Goal: Task Accomplishment & Management: Use online tool/utility

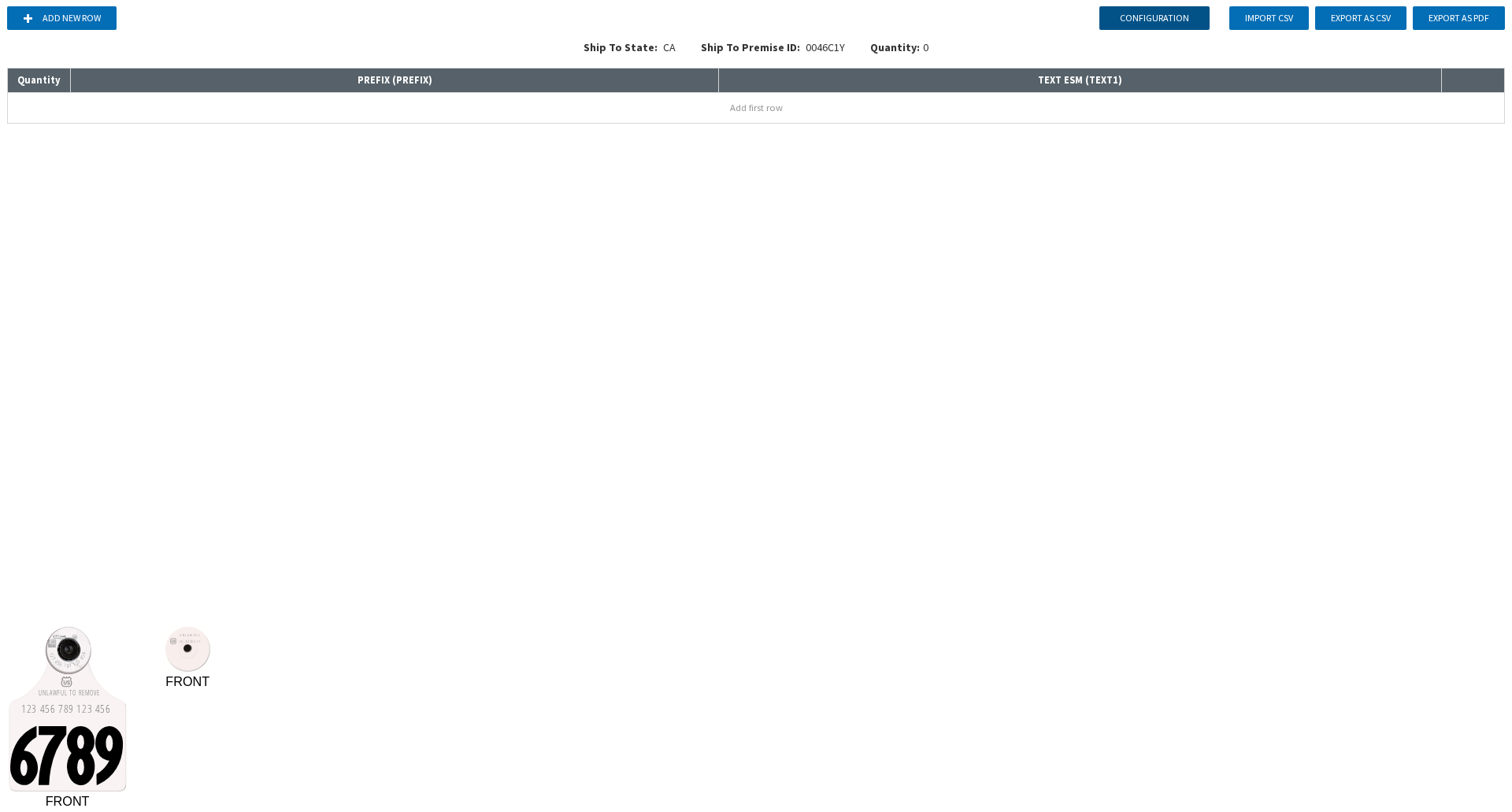
click at [1172, 12] on button "Configuration" at bounding box center [1154, 18] width 110 height 24
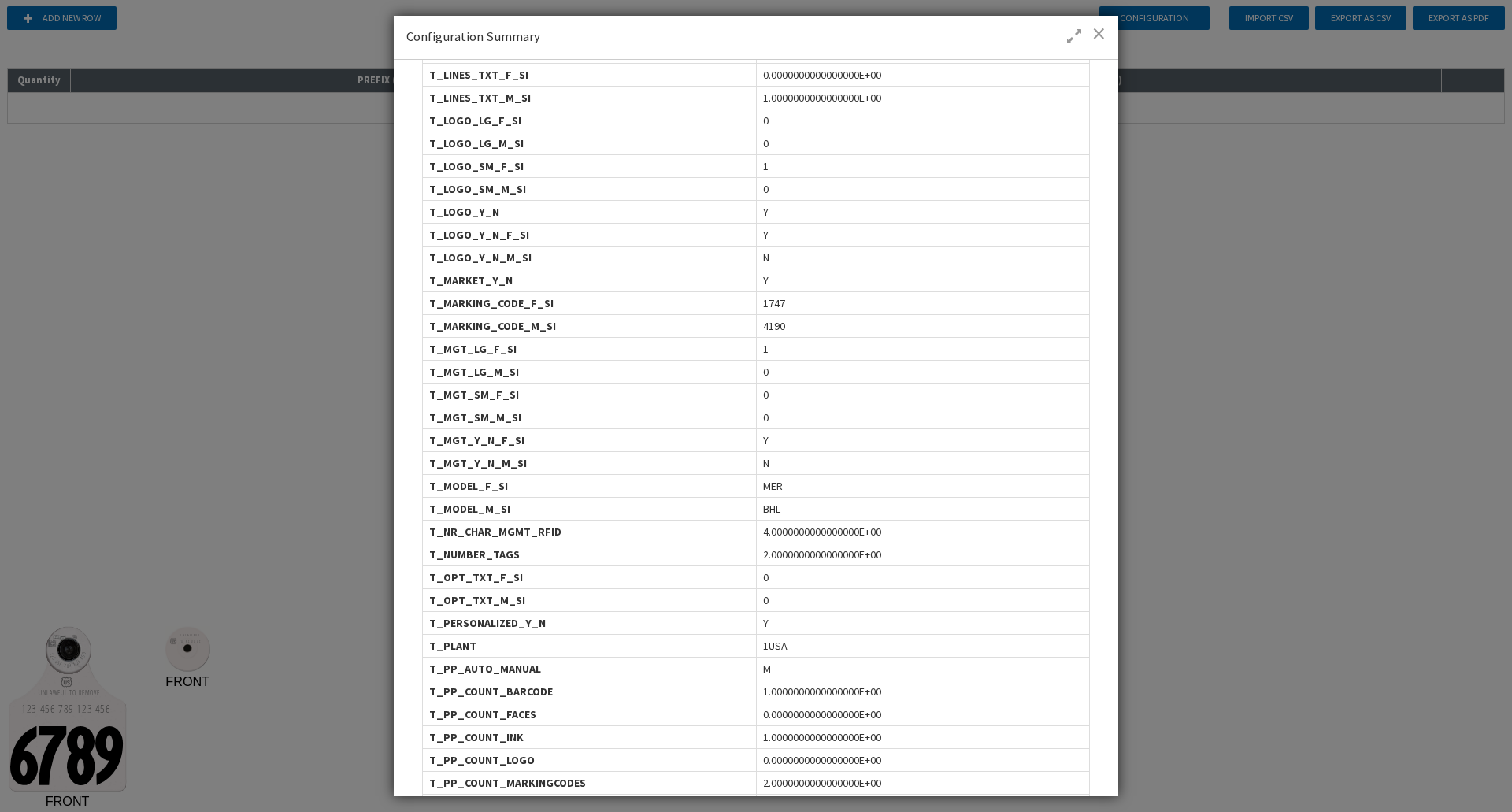
scroll to position [432, 0]
click at [819, 303] on div "1747" at bounding box center [923, 303] width 333 height 22
drag, startPoint x: 819, startPoint y: 303, endPoint x: 540, endPoint y: 298, distance: 279.0
click at [540, 298] on div "T_MARKING_CODE_F_SI 1747" at bounding box center [756, 303] width 668 height 23
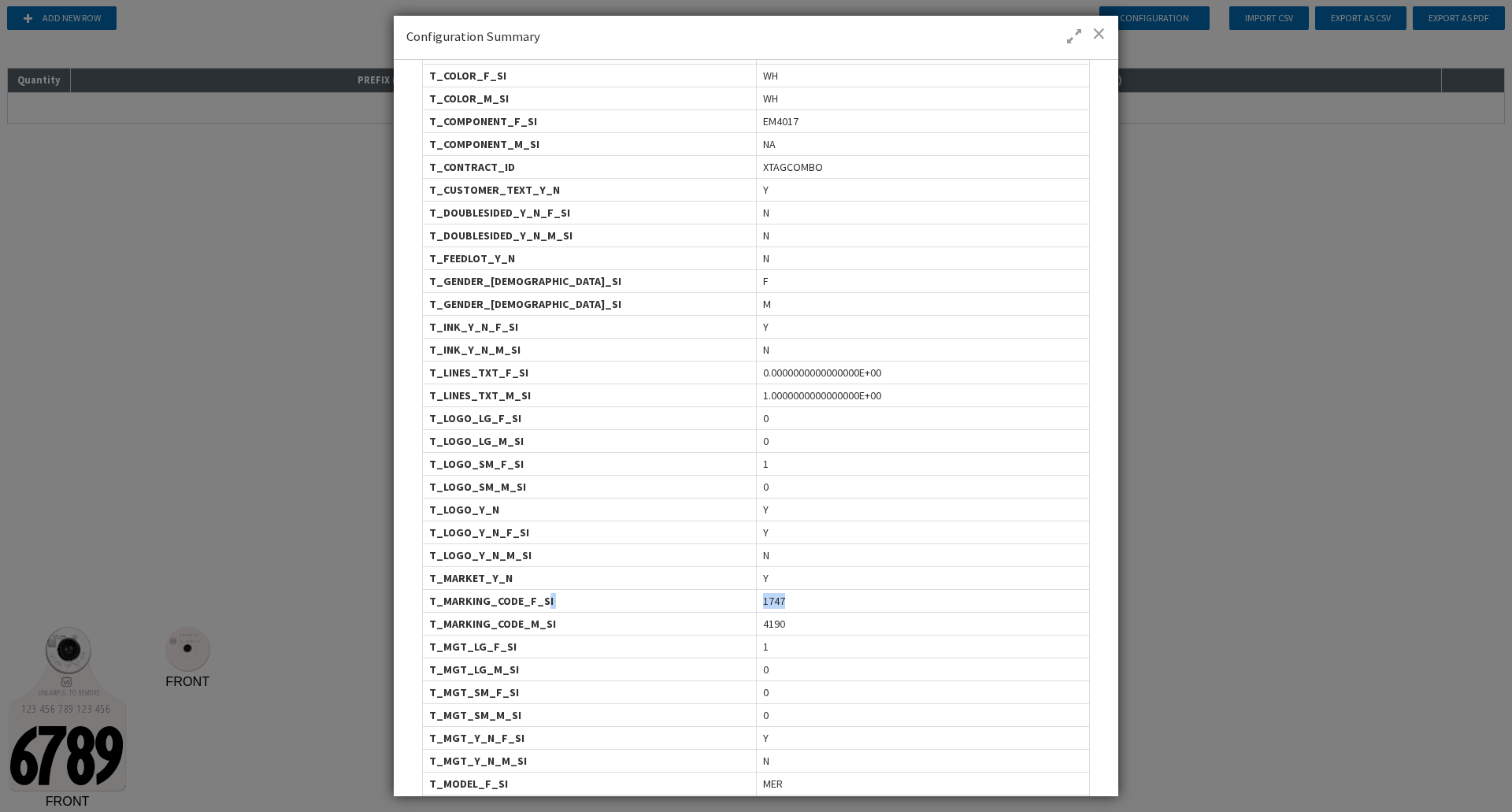
scroll to position [83, 0]
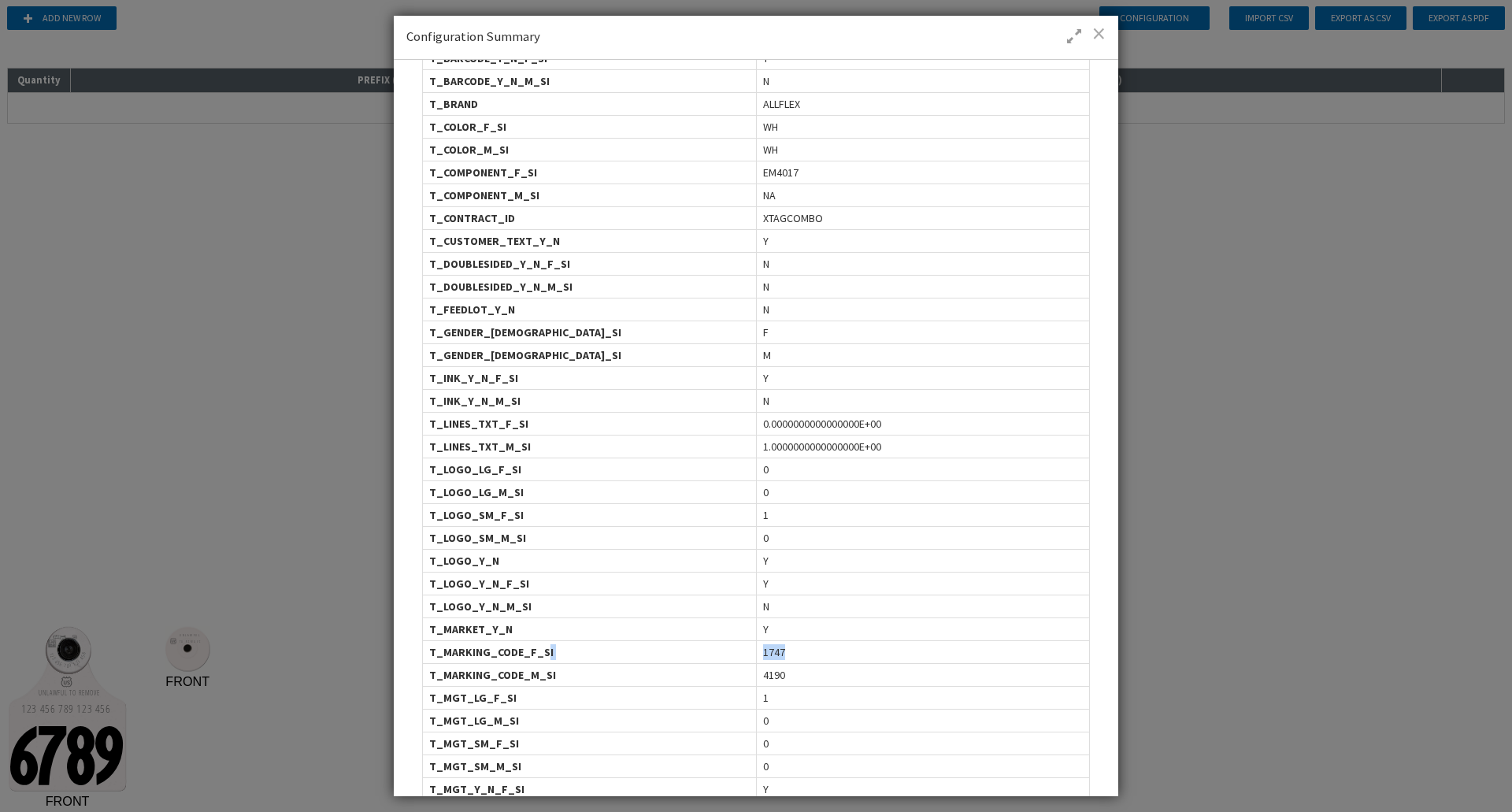
click at [1098, 33] on span at bounding box center [1099, 33] width 13 height 16
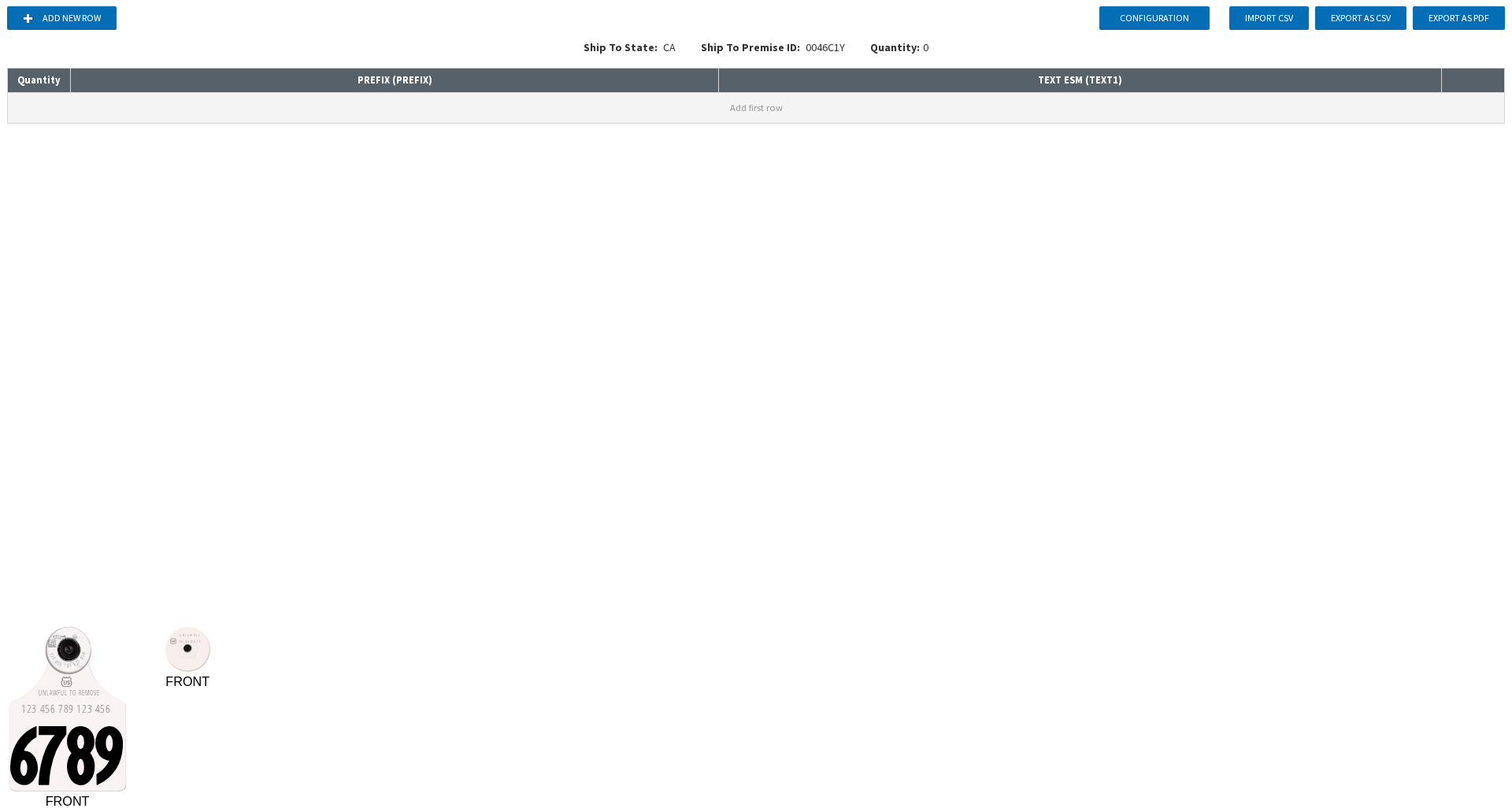
click at [409, 120] on button "Add first row" at bounding box center [756, 108] width 1496 height 30
click at [413, 115] on td "6789" at bounding box center [413, 104] width 685 height 23
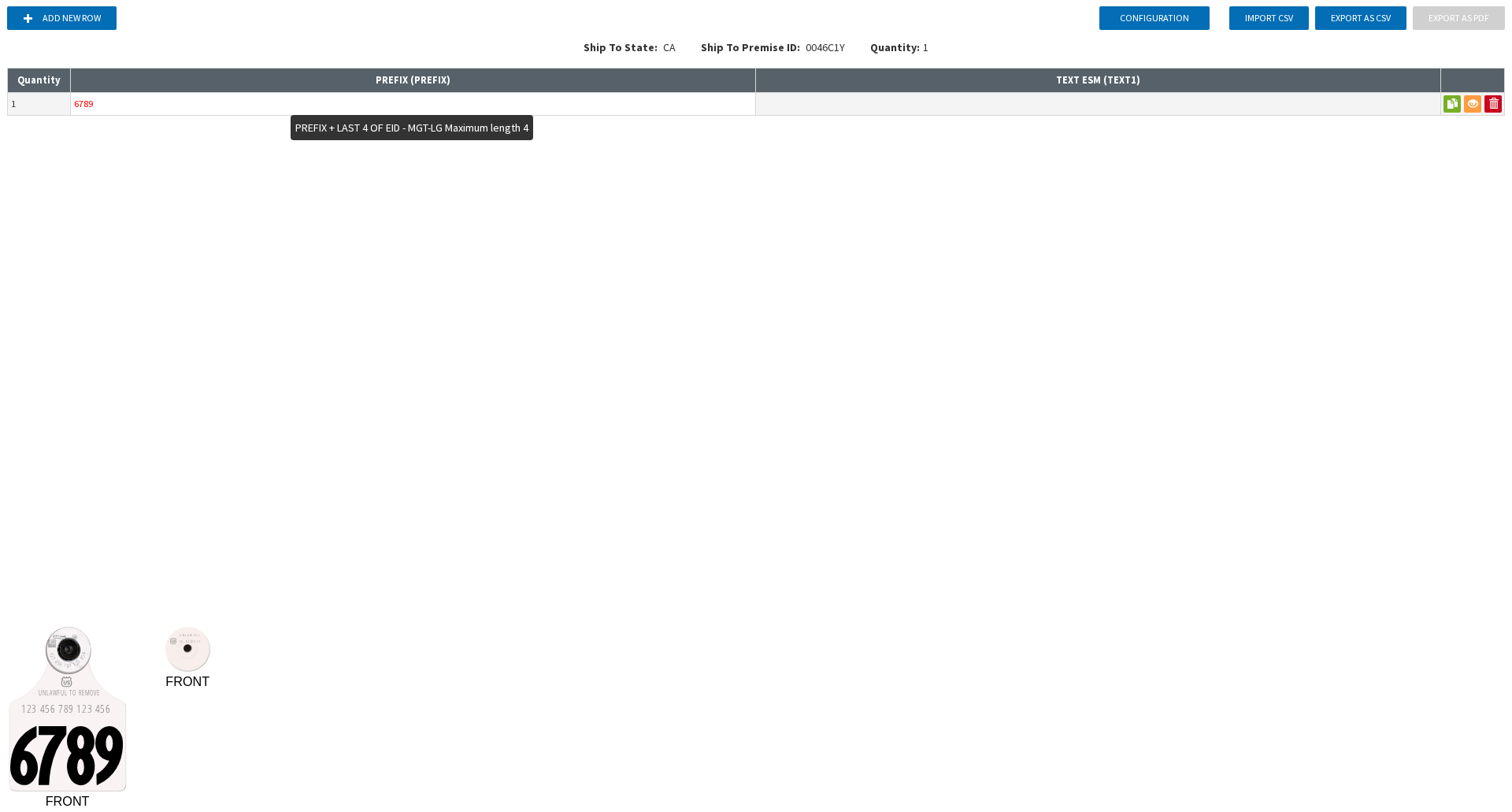
click at [413, 106] on input "6789" at bounding box center [413, 104] width 684 height 22
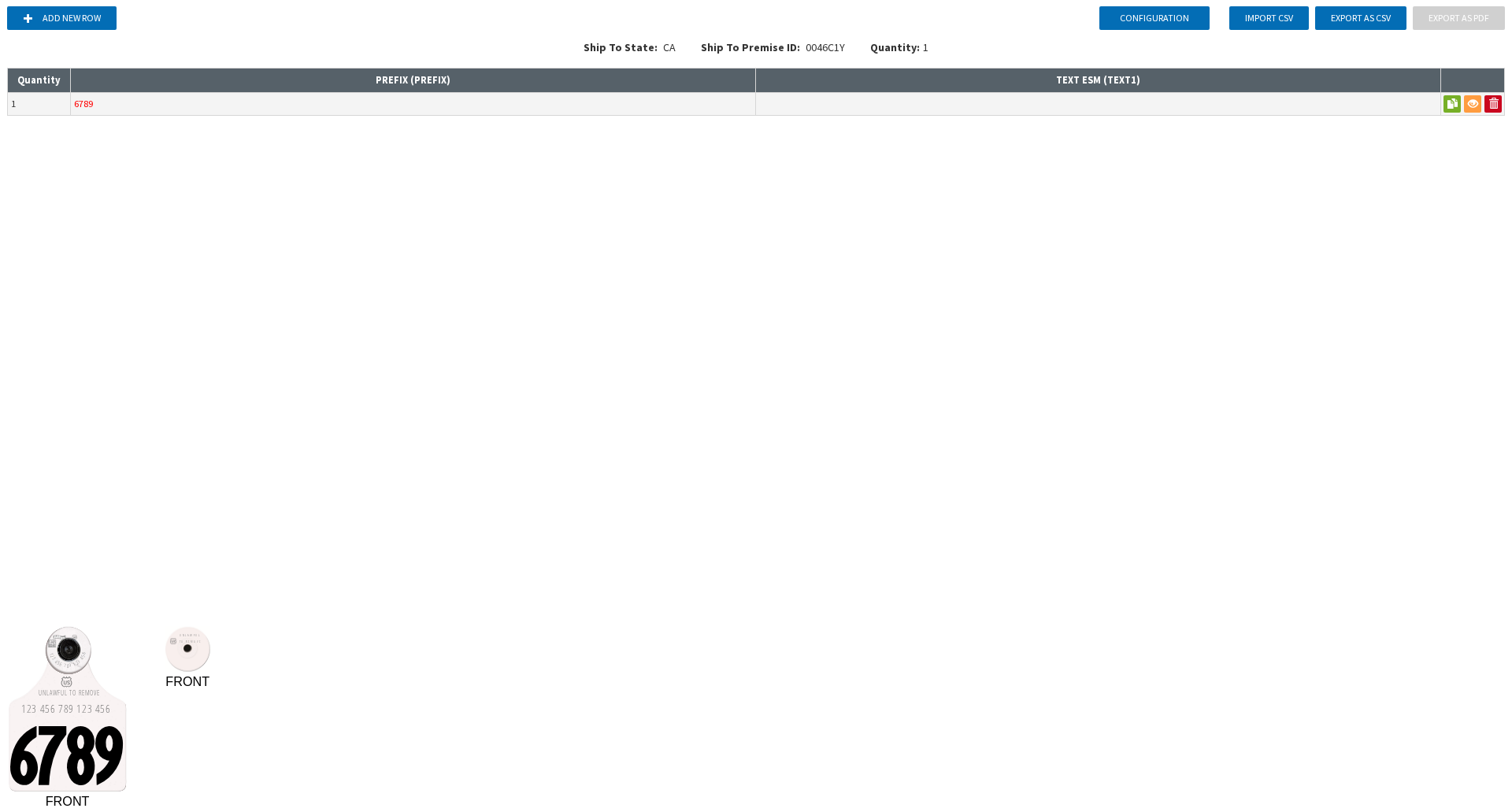
click at [567, 436] on div "Configuration Add new row Import CSV Export as CSV Export as PDF Ship To State:…" at bounding box center [756, 406] width 1512 height 812
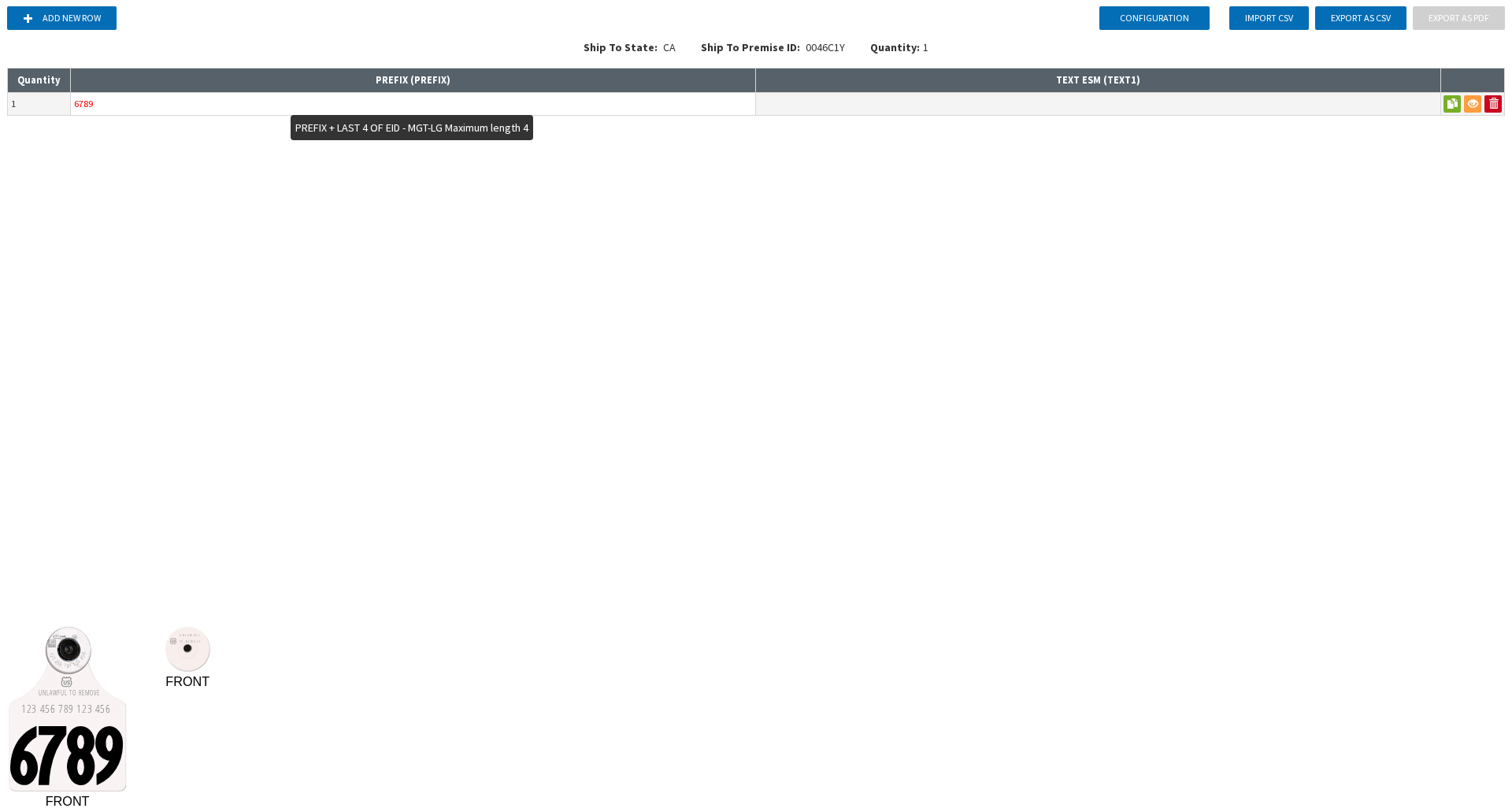
click at [538, 106] on input "6789" at bounding box center [413, 104] width 684 height 22
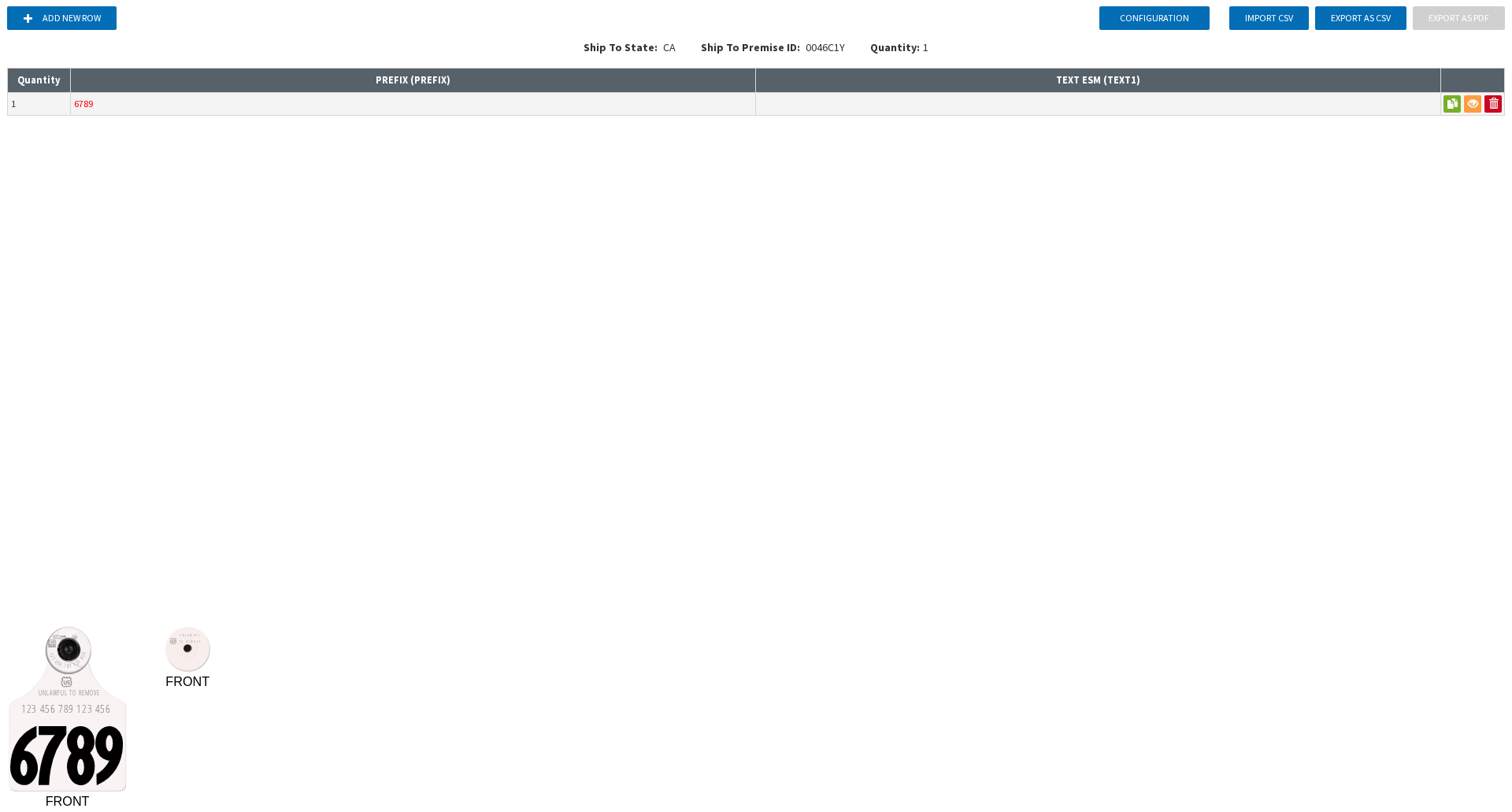
click at [518, 209] on div "Configuration Add new row Import CSV Export as CSV Export as PDF Ship To State:…" at bounding box center [756, 406] width 1512 height 812
click at [1155, 12] on button "Configuration" at bounding box center [1154, 18] width 110 height 24
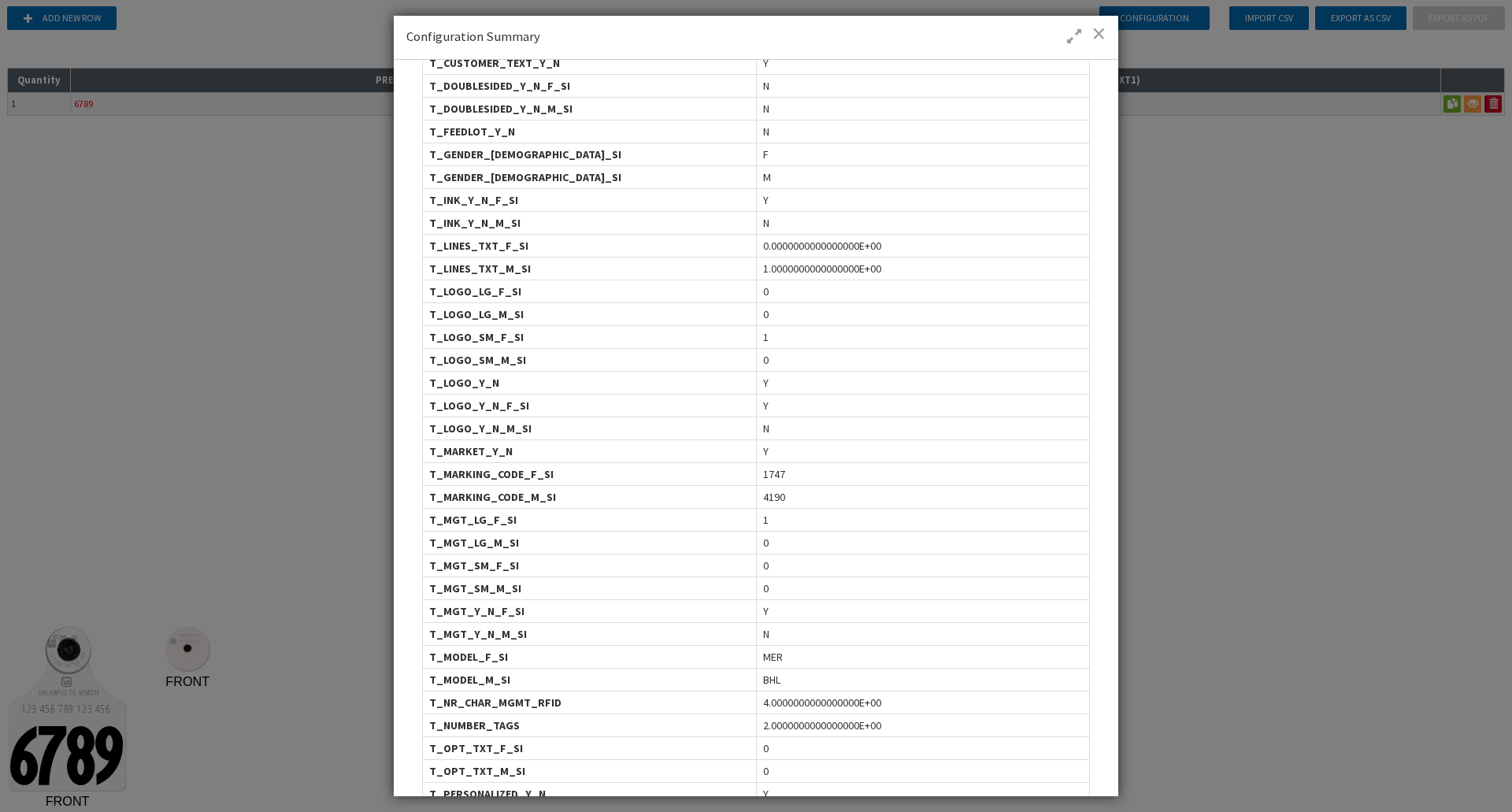
scroll to position [262, 0]
click at [1097, 40] on span at bounding box center [1099, 33] width 13 height 16
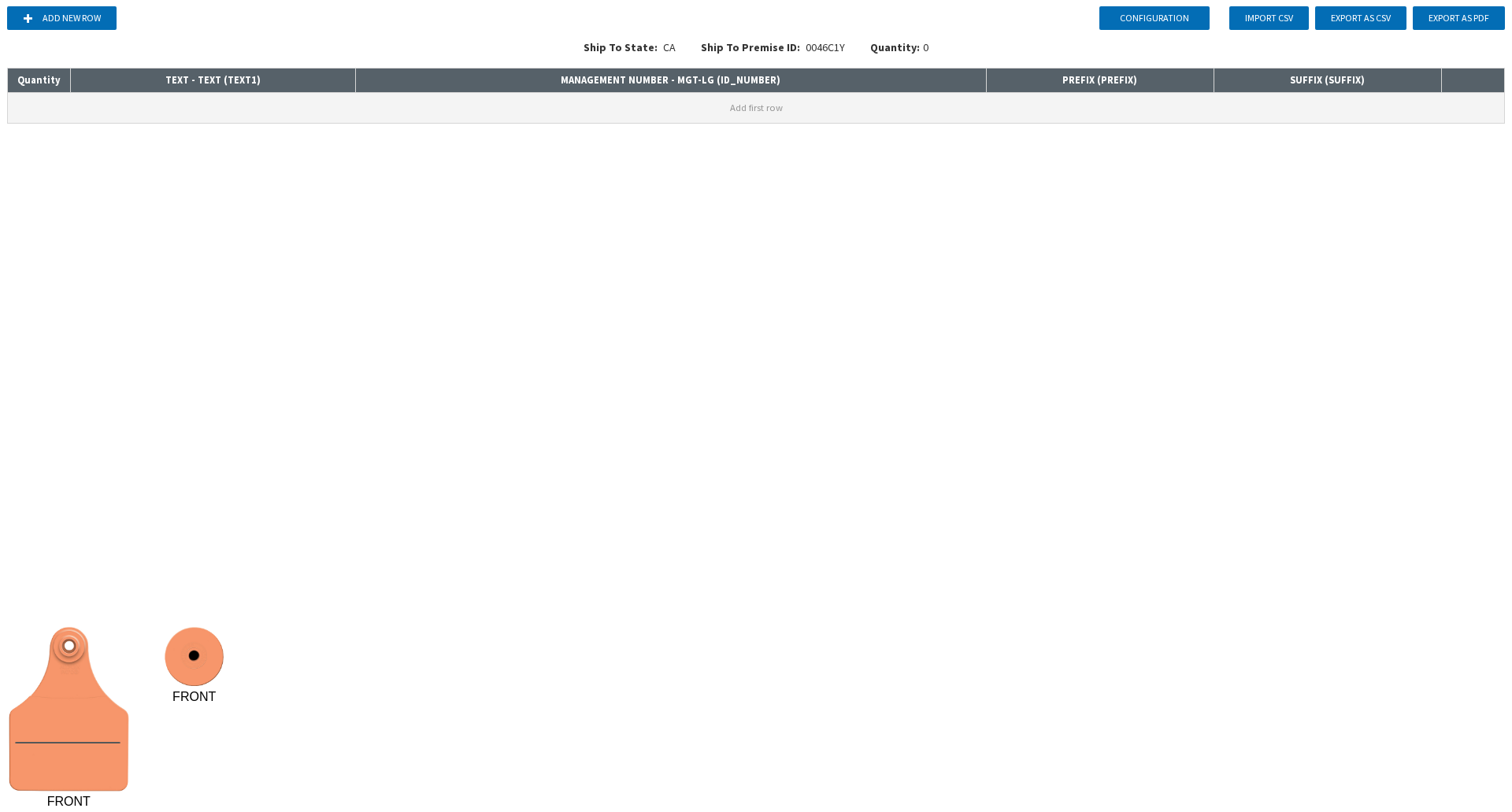
click at [48, 113] on button "Add first row" at bounding box center [756, 108] width 1496 height 30
click at [139, 117] on div "Add new row Import CSV Export as CSV Export as PDF Ship To State: CA Ship To Pr…" at bounding box center [756, 61] width 1500 height 123
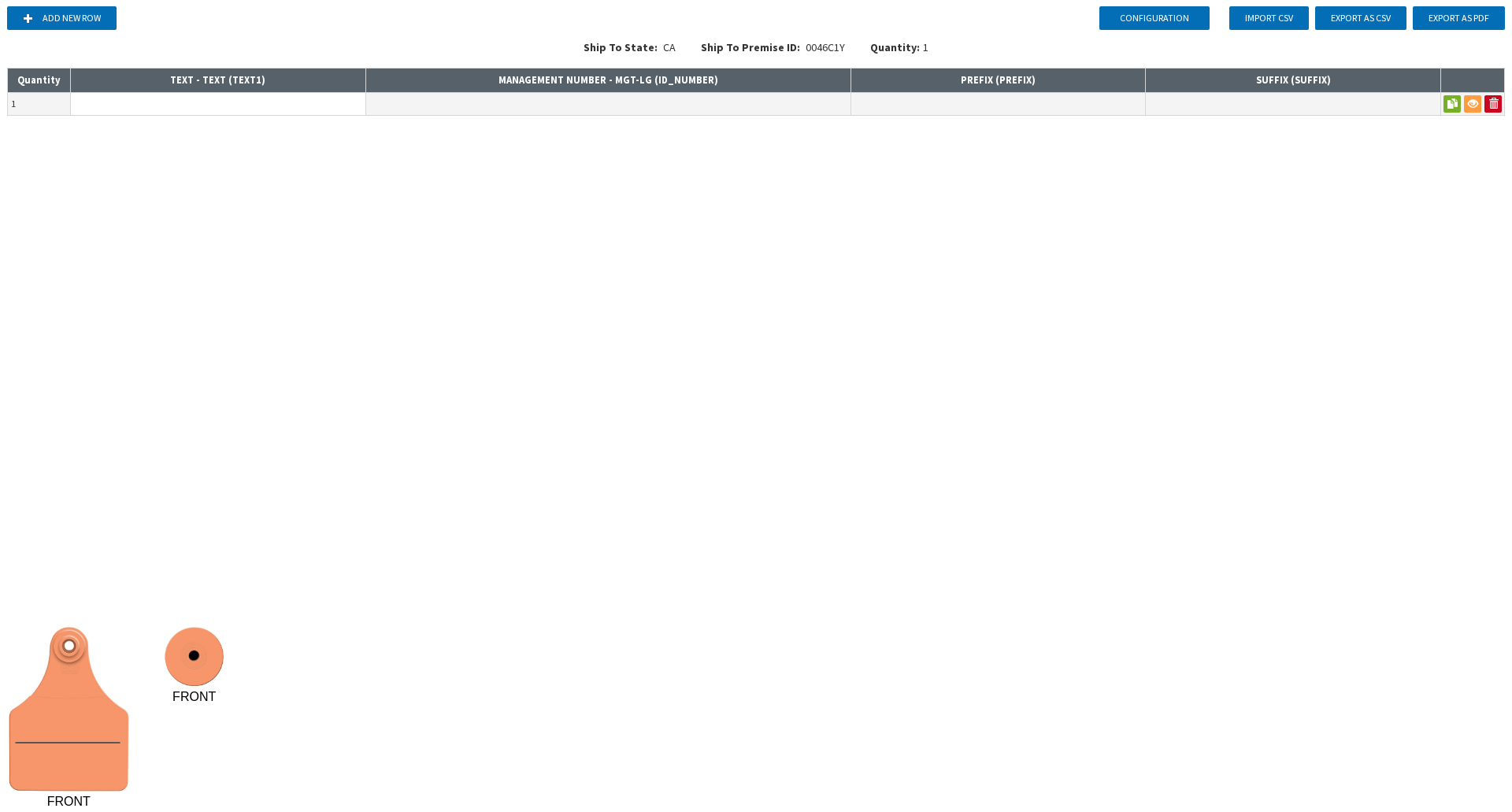
click at [143, 110] on input "text" at bounding box center [218, 104] width 294 height 22
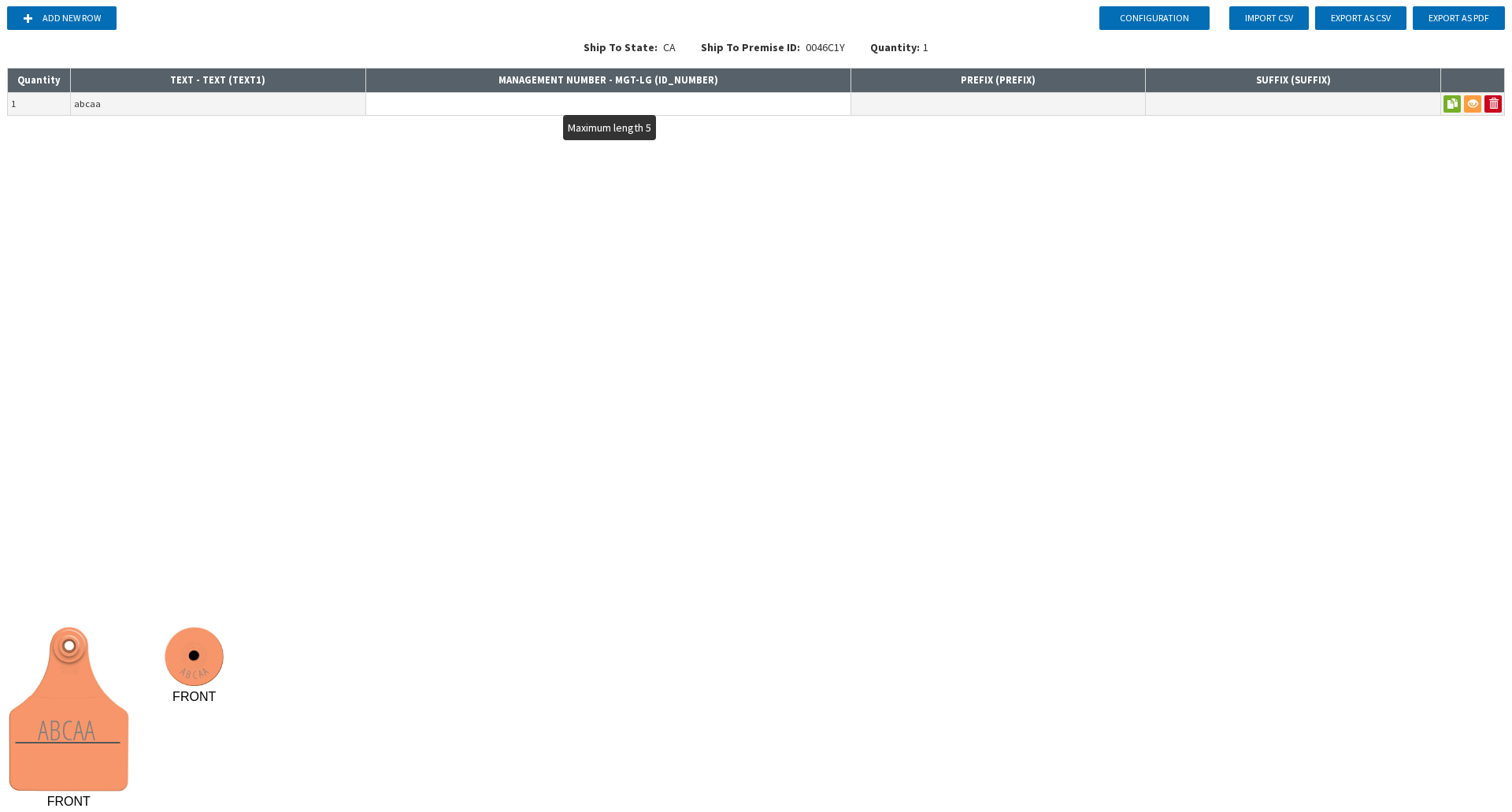
type input "ABCAA"
click at [442, 103] on input "text" at bounding box center [608, 104] width 484 height 22
click at [460, 105] on input "text" at bounding box center [608, 104] width 484 height 22
click at [759, 98] on input "text" at bounding box center [608, 104] width 484 height 22
type input "123"
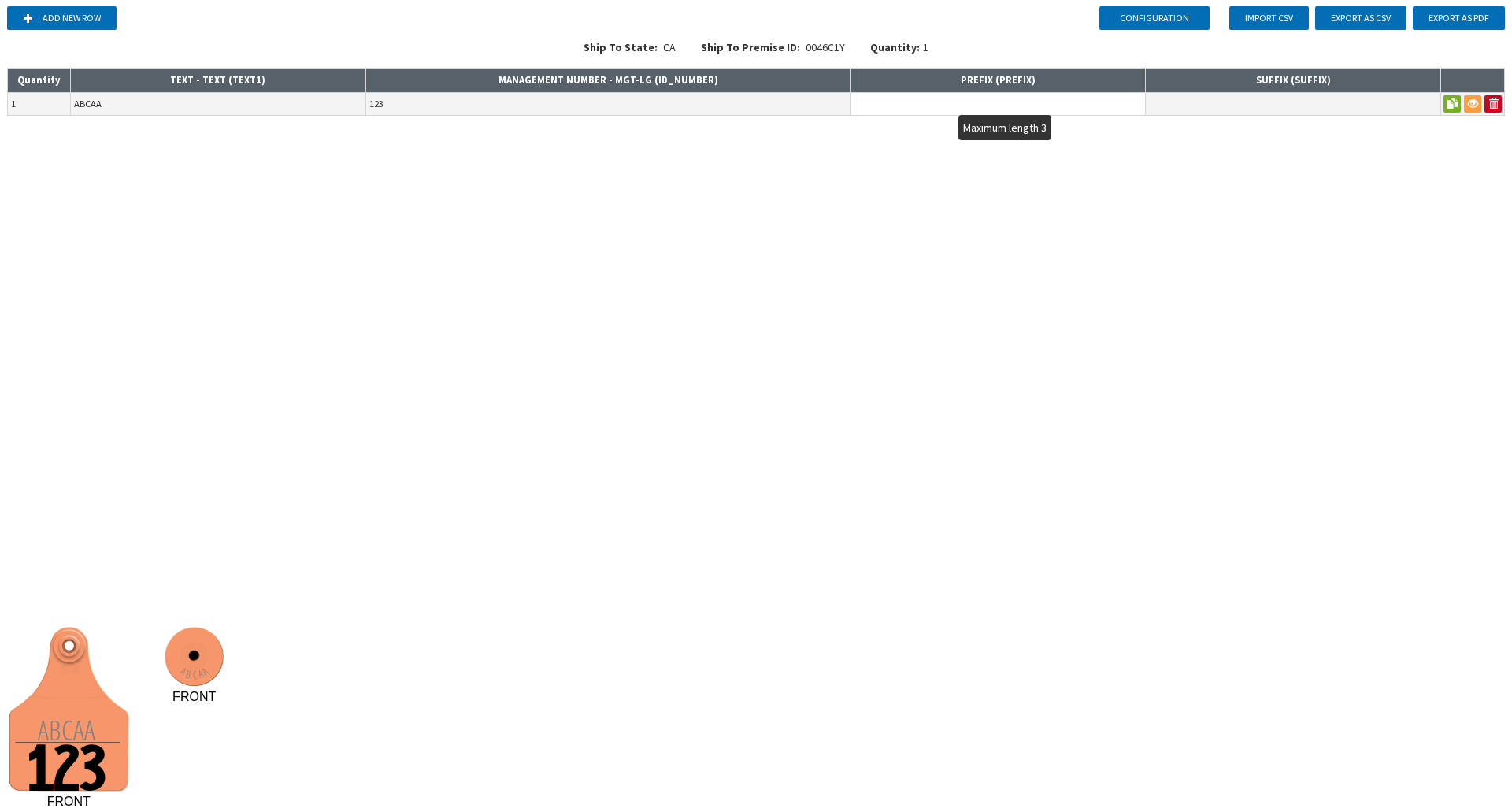
click at [905, 112] on input "text" at bounding box center [998, 104] width 294 height 22
type input "A"
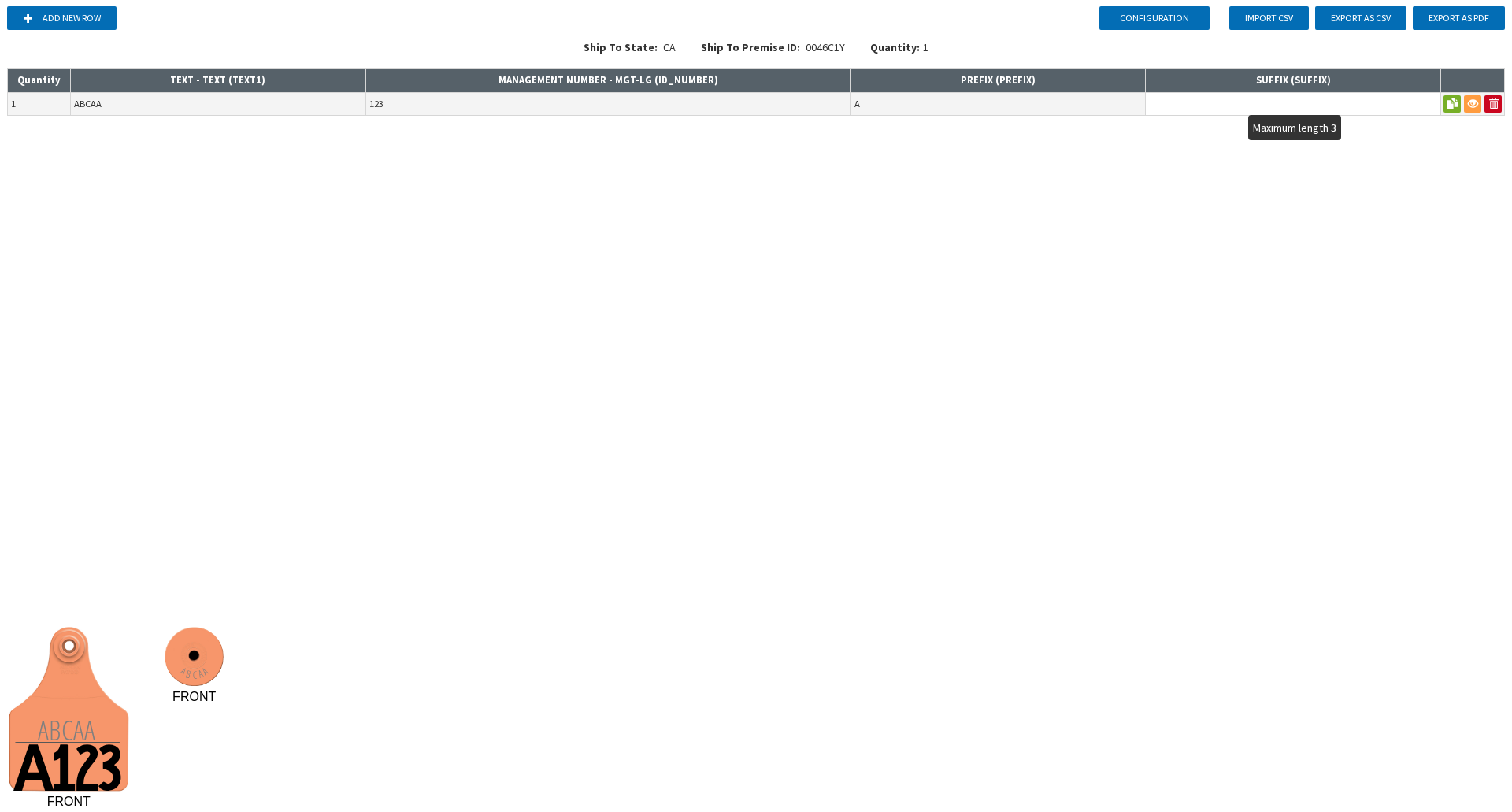
click at [1186, 102] on input "text" at bounding box center [1293, 104] width 294 height 22
type input "B"
click at [1133, 226] on div "Configuration Add new row Import CSV Export as CSV Export as PDF Ship To State:…" at bounding box center [756, 406] width 1512 height 812
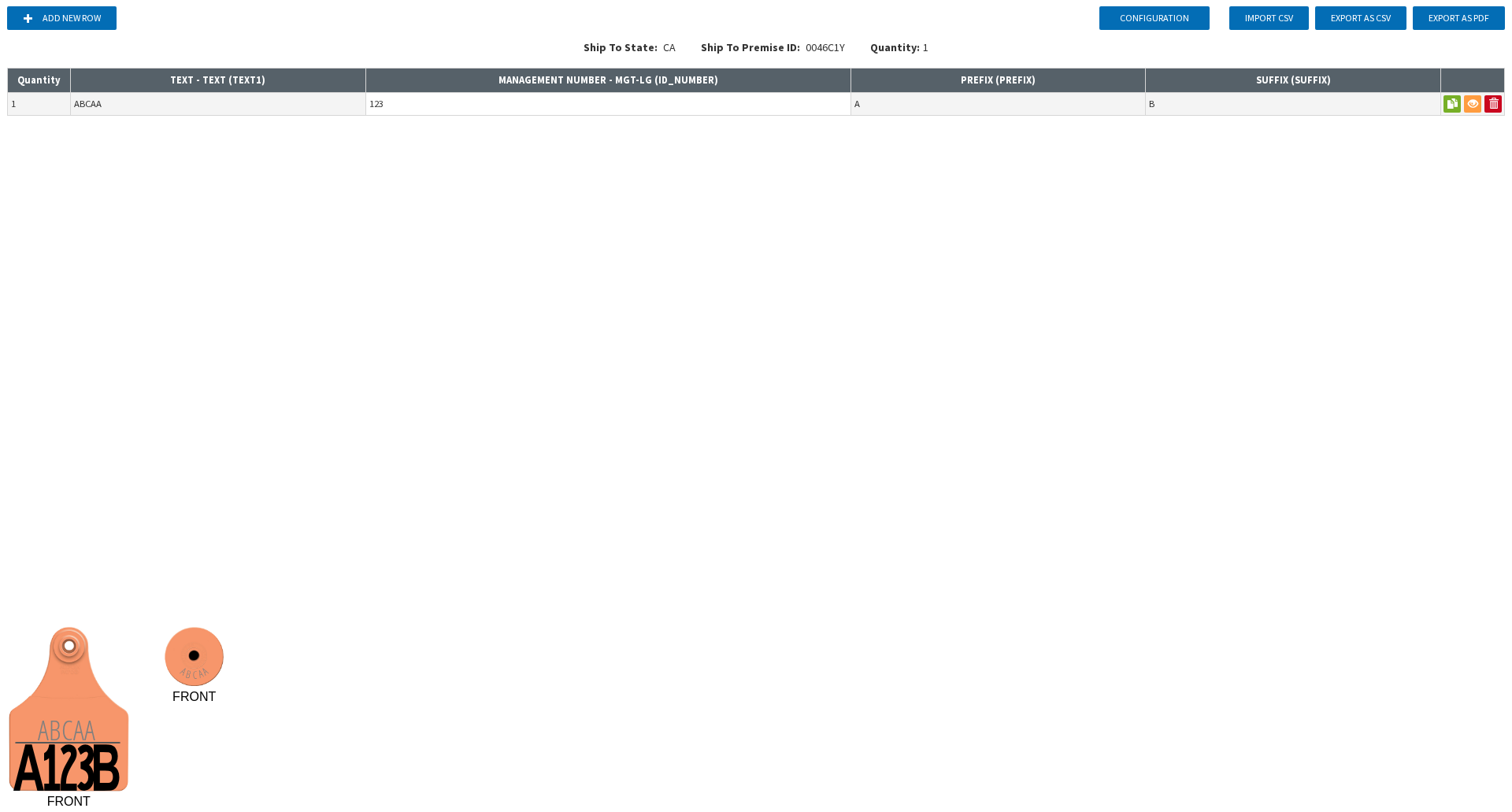
click at [763, 106] on input "123" at bounding box center [608, 104] width 484 height 22
type input "1234"
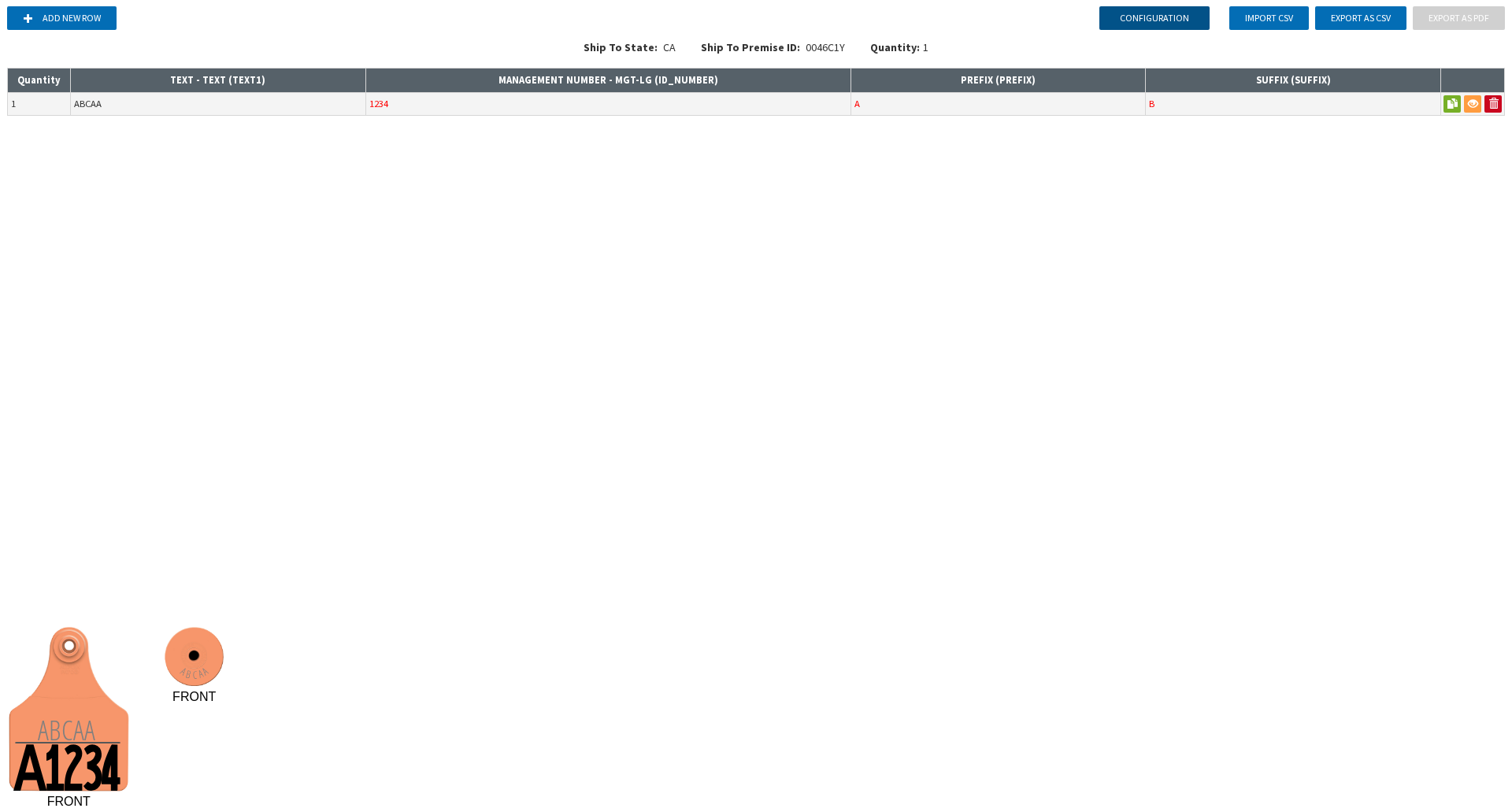
click at [1170, 21] on button "Configuration" at bounding box center [1154, 18] width 110 height 24
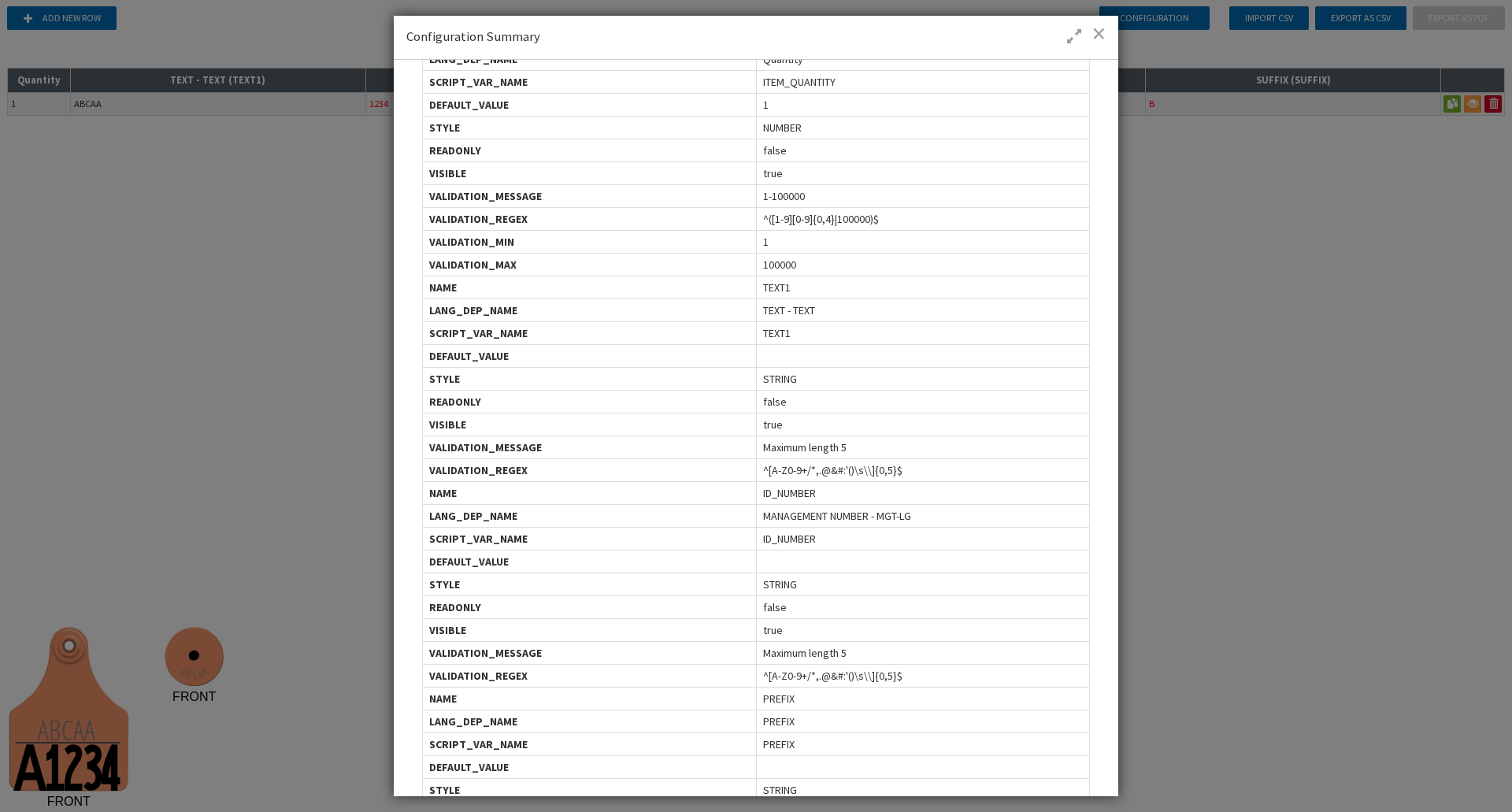
scroll to position [1800, 0]
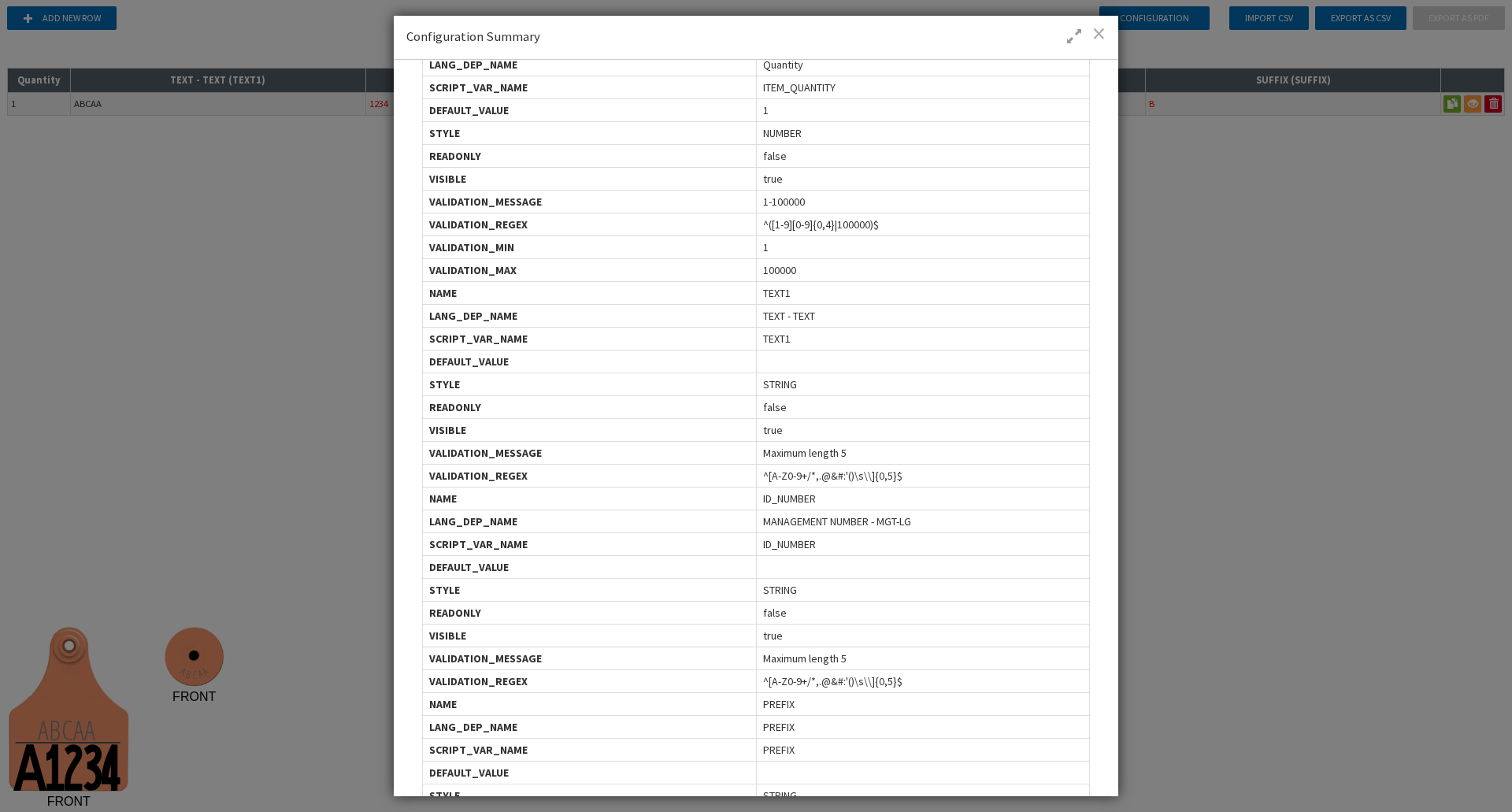
click at [1100, 40] on span at bounding box center [1099, 33] width 13 height 16
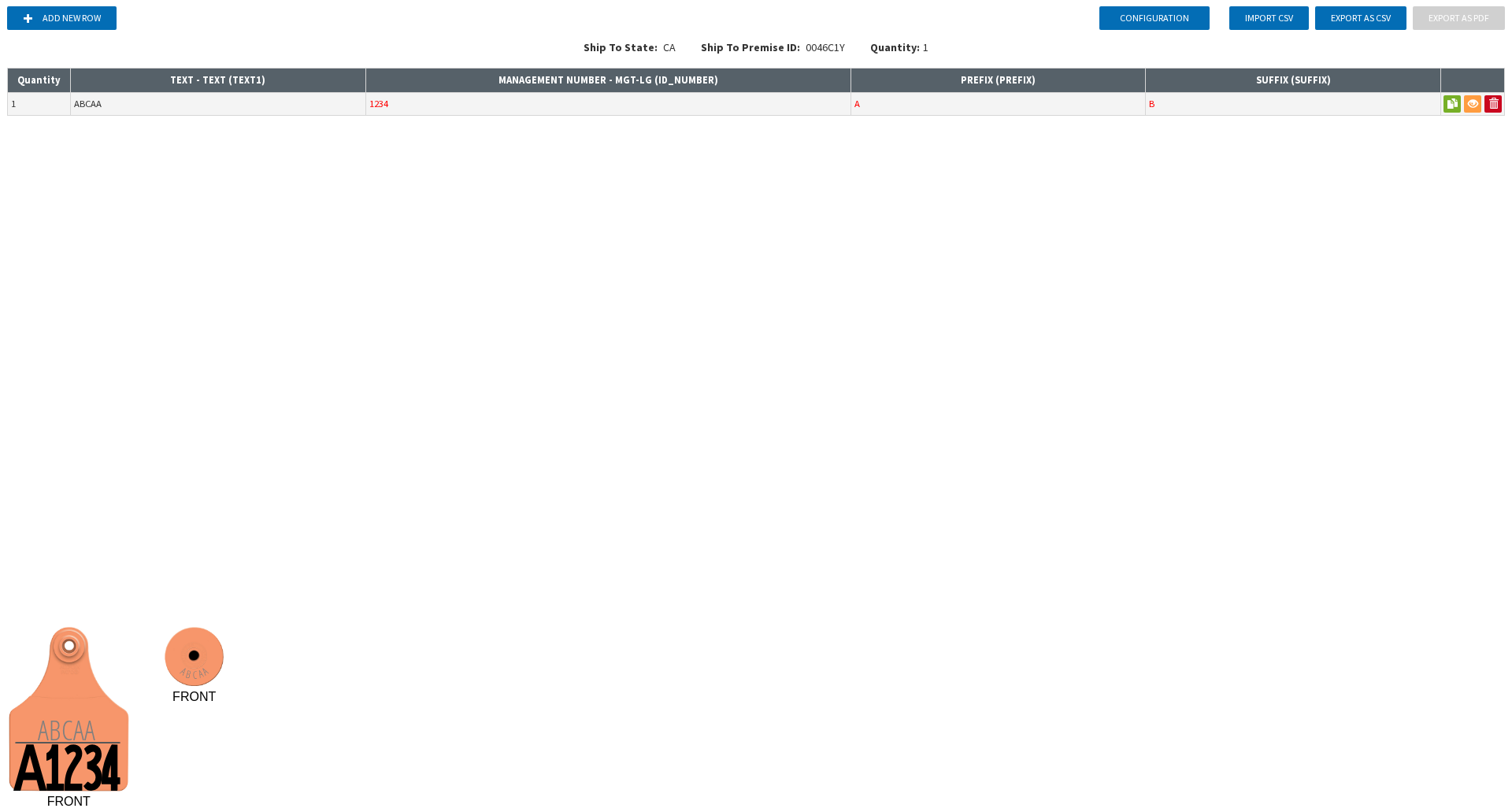
click at [813, 47] on div "Ship To Premise ID: 0046C1Y" at bounding box center [772, 52] width 169 height 26
click at [720, 204] on div "Configuration Add new row Import CSV Export as CSV Export as PDF Ship To State:…" at bounding box center [756, 406] width 1512 height 812
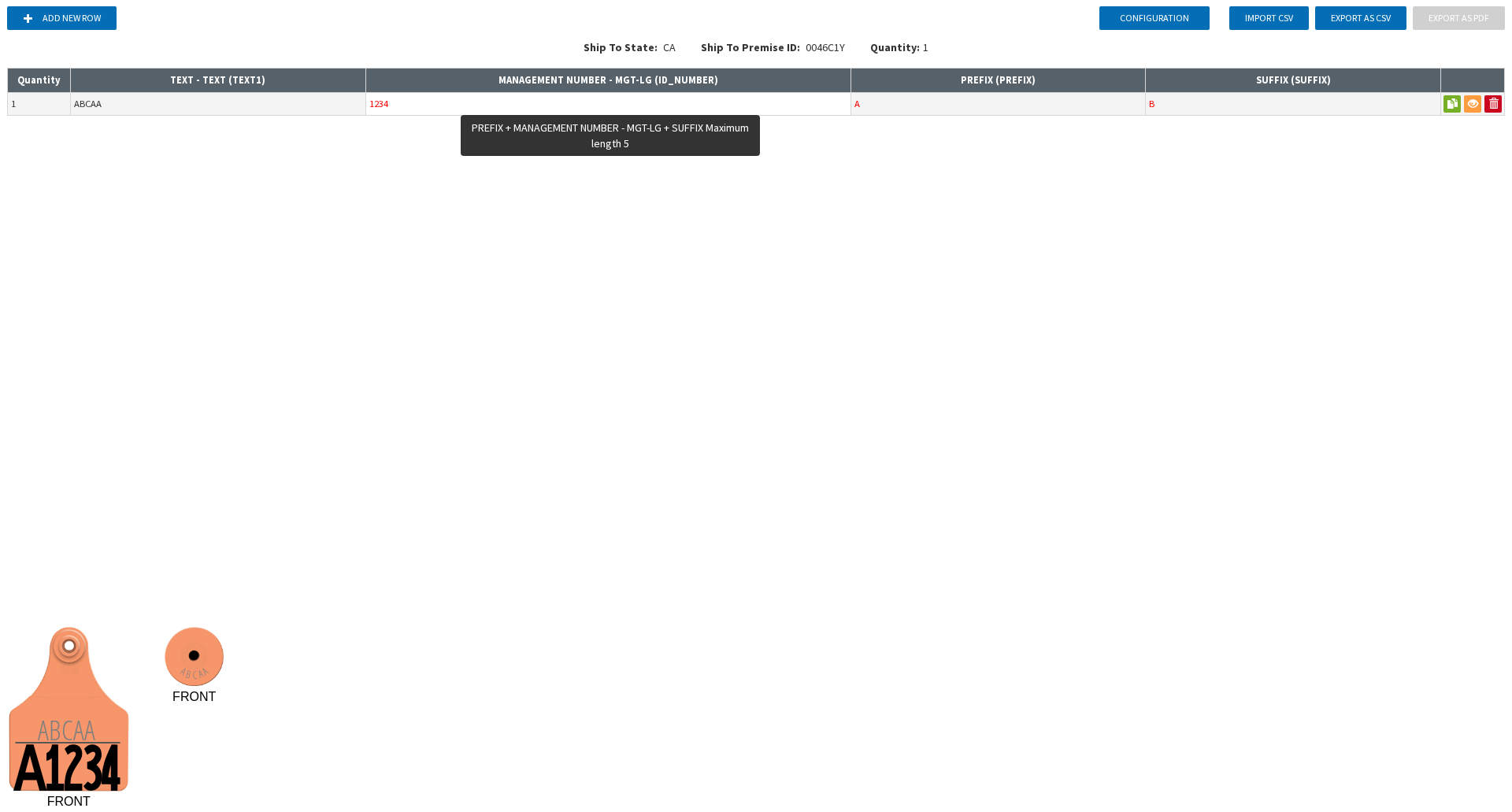
click at [672, 110] on input "1234" at bounding box center [608, 104] width 484 height 22
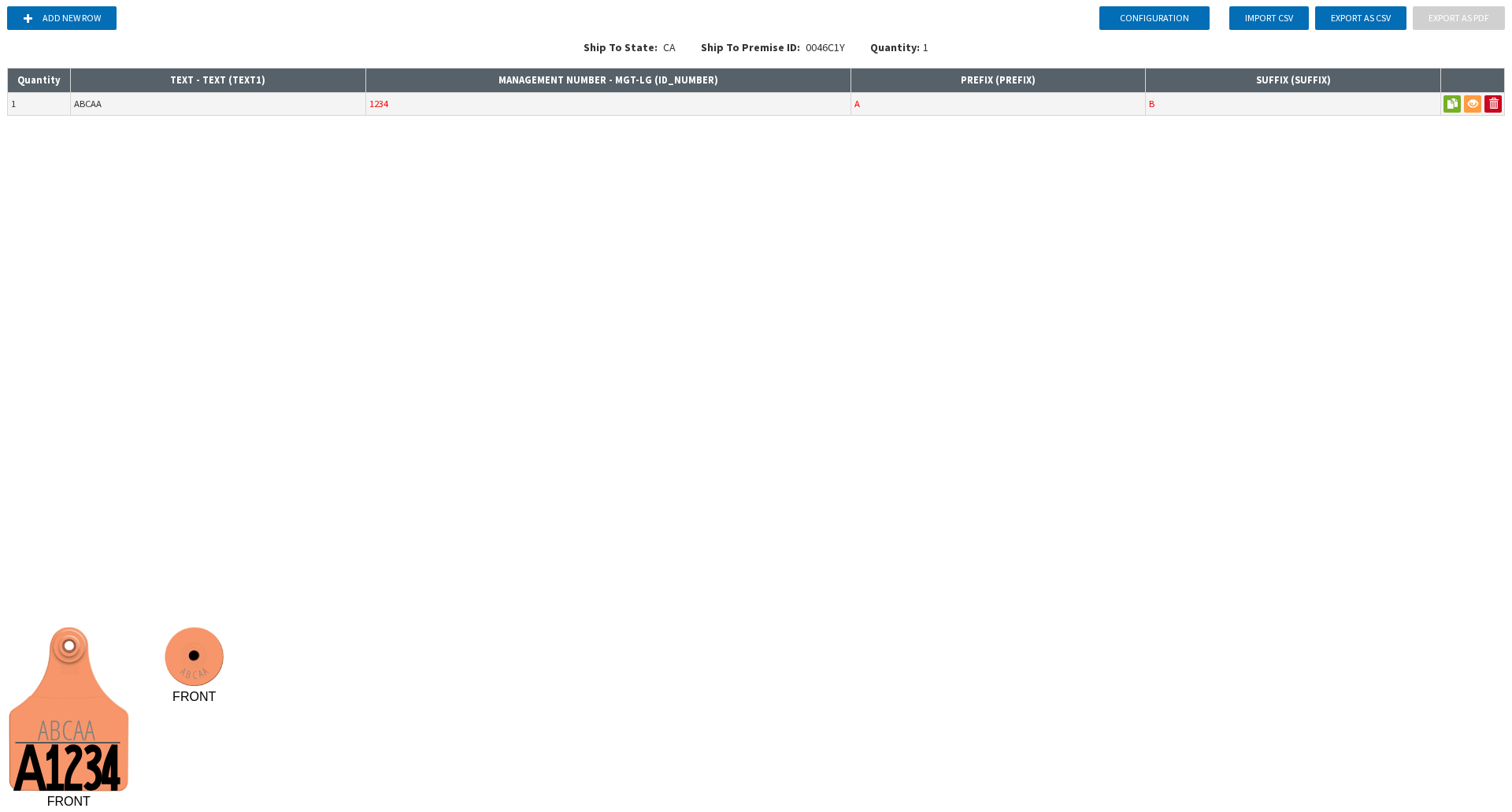
click at [646, 228] on div "Configuration Add new row Import CSV Export as CSV Export as PDF Ship To State:…" at bounding box center [756, 406] width 1512 height 812
click at [1177, 26] on button "Configuration" at bounding box center [1154, 18] width 110 height 24
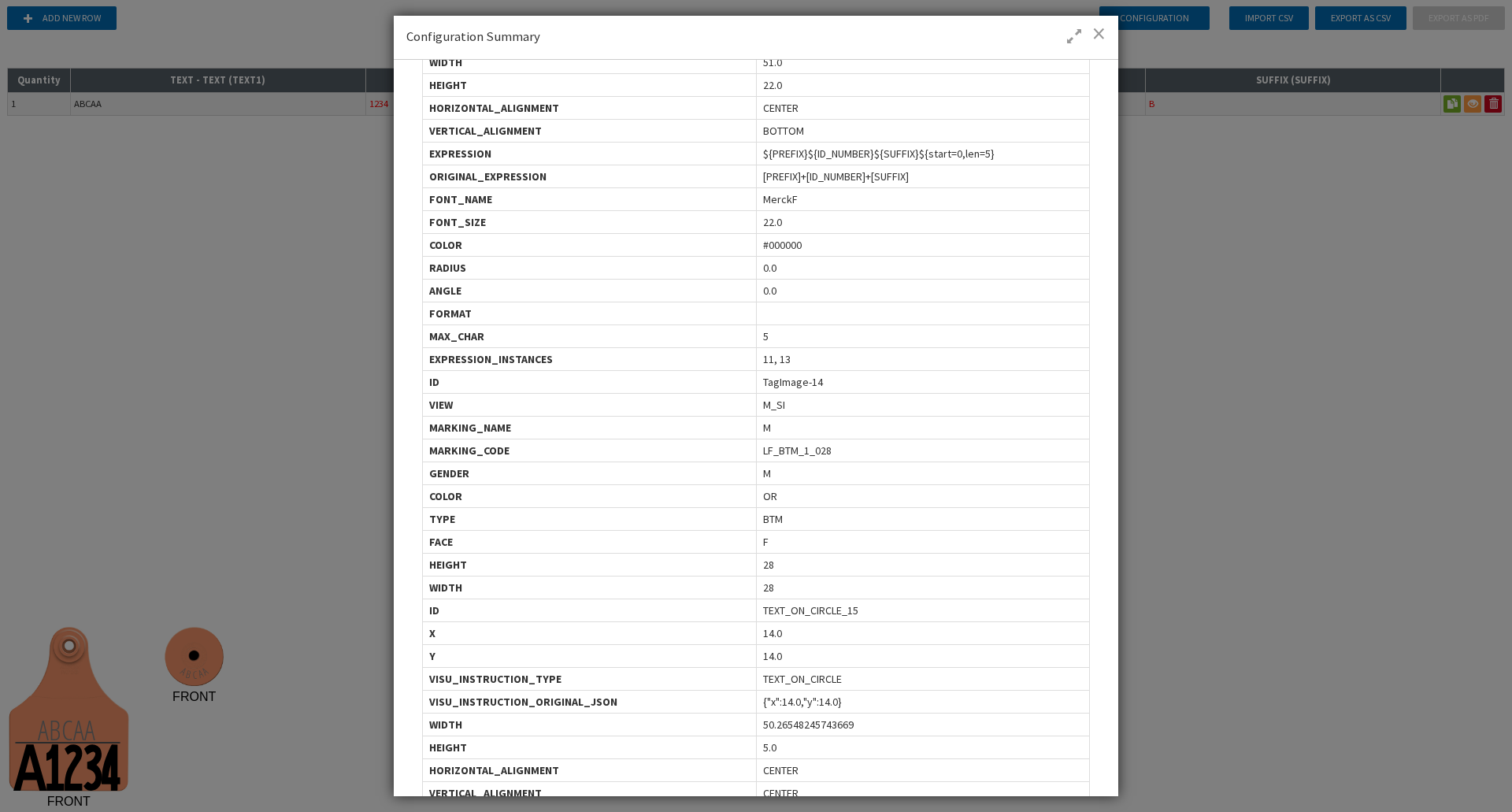
scroll to position [307, 0]
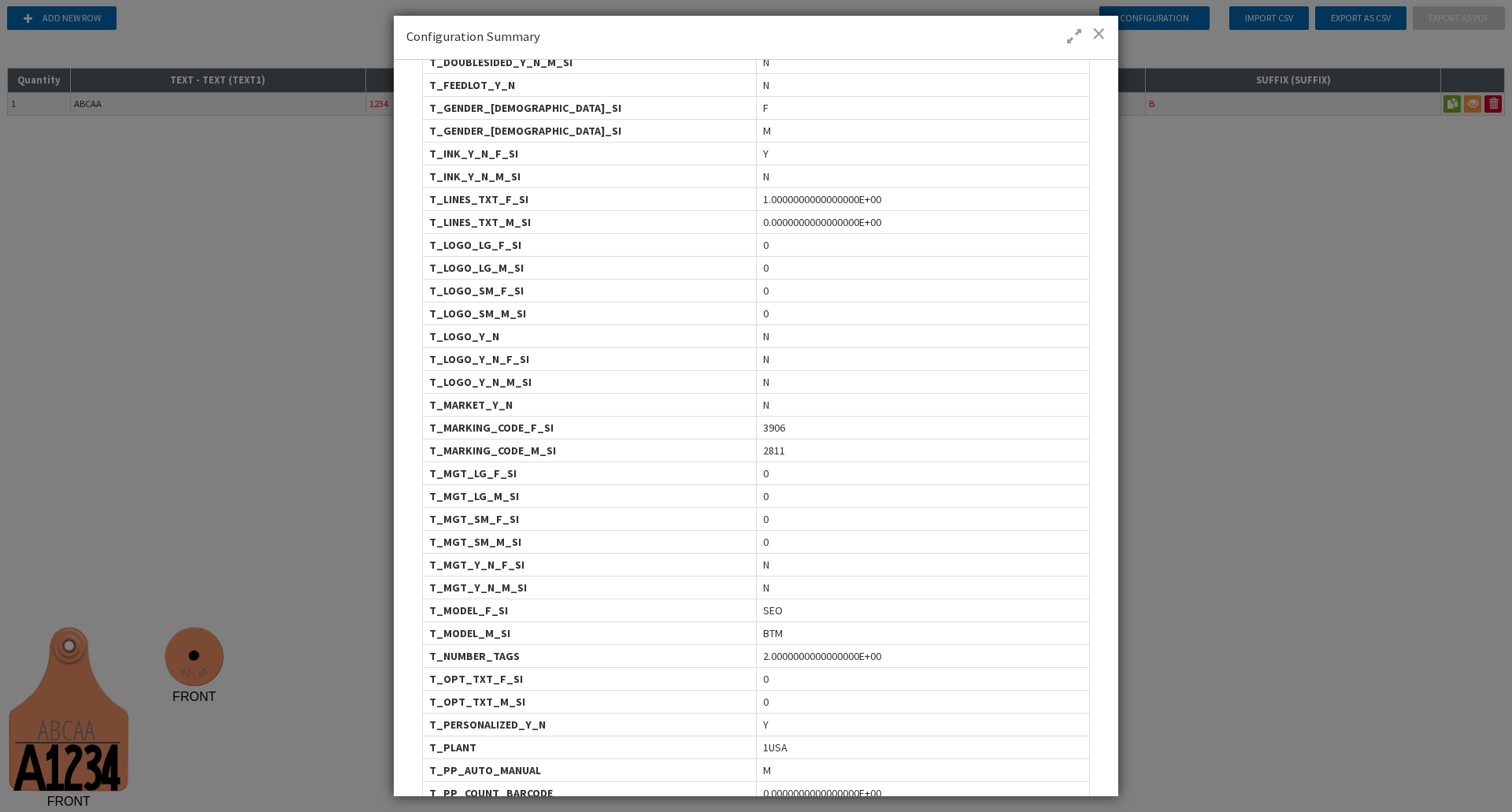
click at [774, 430] on span "3906" at bounding box center [774, 427] width 22 height 16
copy span "3906"
click at [1102, 39] on span at bounding box center [1099, 33] width 13 height 16
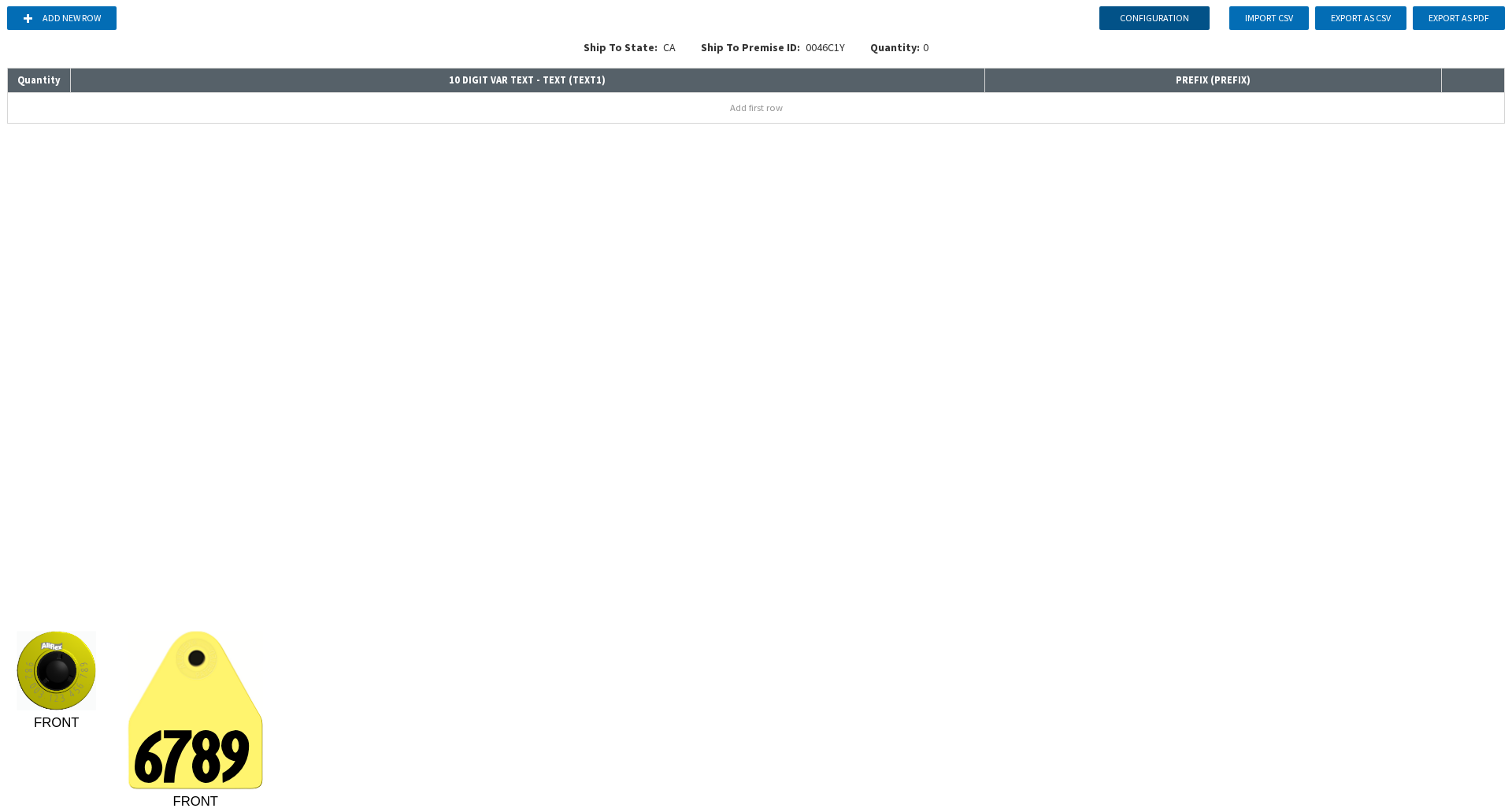
click at [1125, 12] on button "Configuration" at bounding box center [1154, 18] width 110 height 24
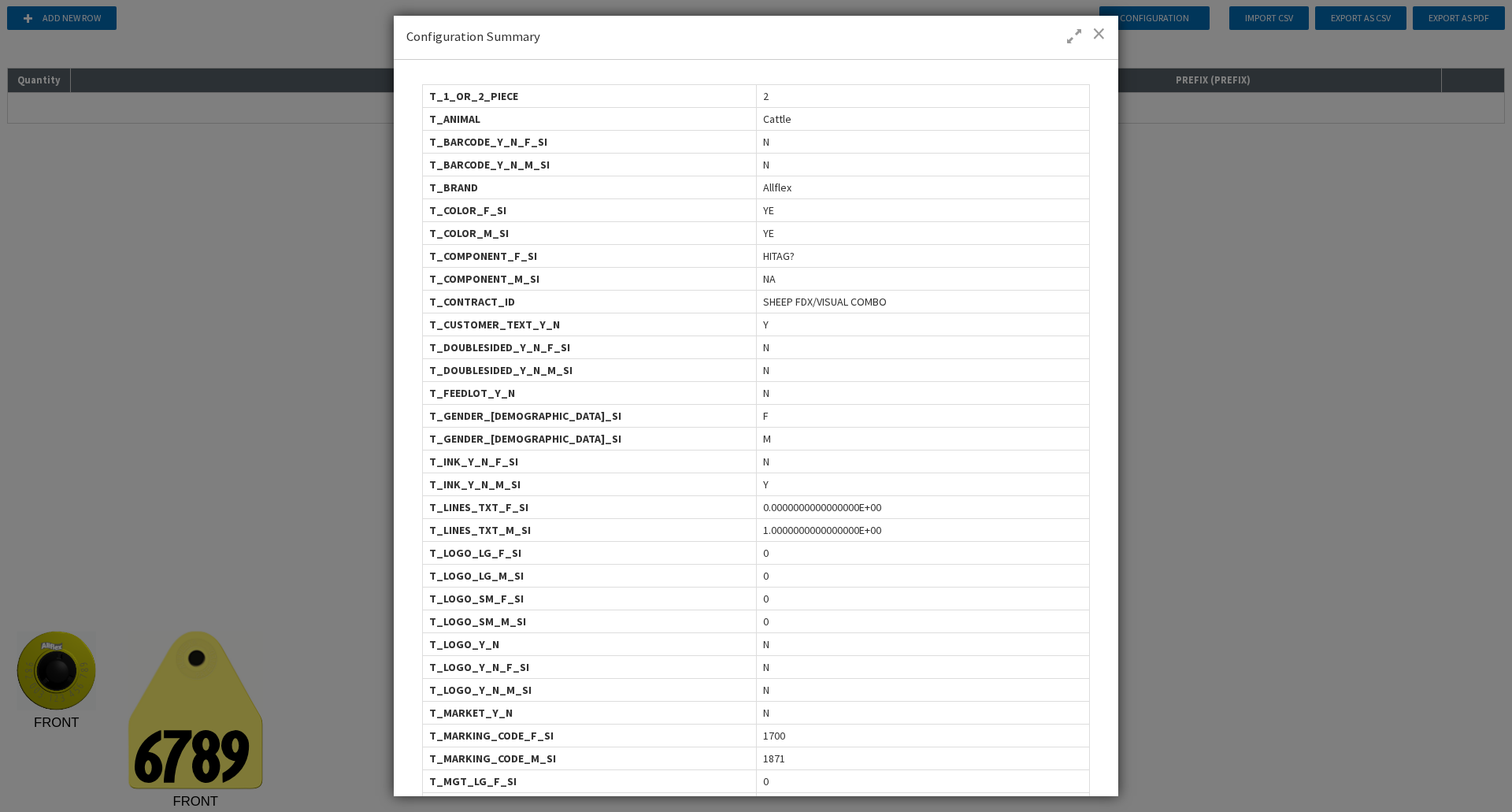
click at [769, 737] on span "1700" at bounding box center [774, 735] width 22 height 16
copy span "1700"
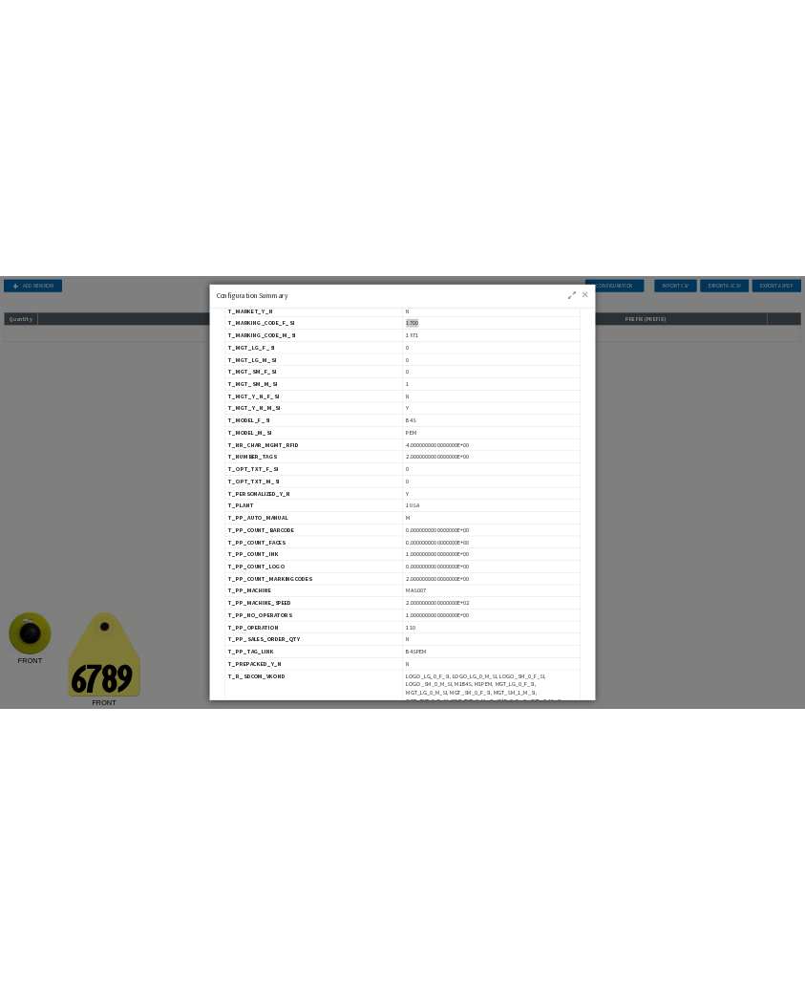
scroll to position [779, 0]
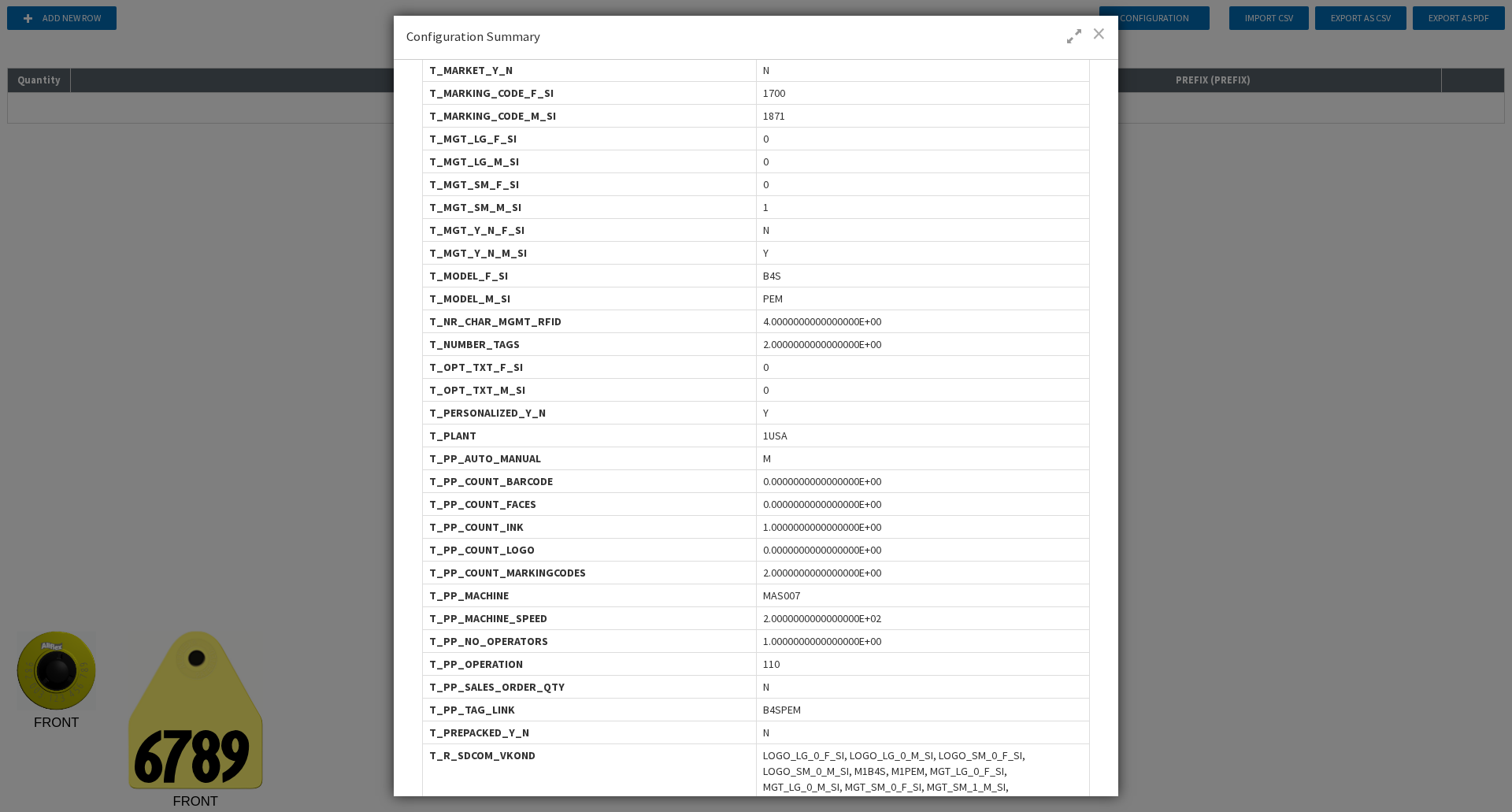
click at [1101, 40] on span at bounding box center [1099, 33] width 13 height 16
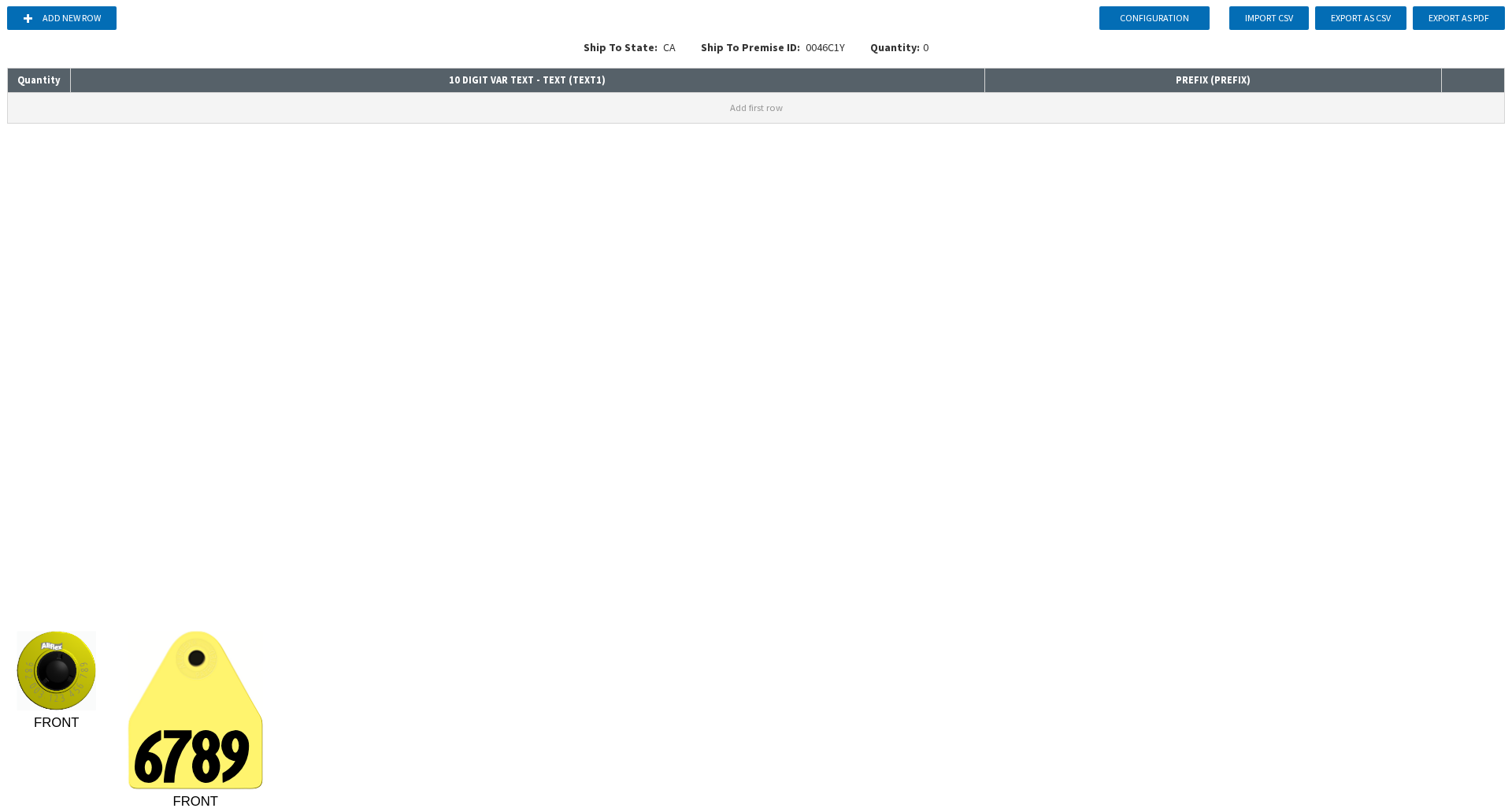
click at [39, 106] on button "Add first row" at bounding box center [756, 108] width 1496 height 30
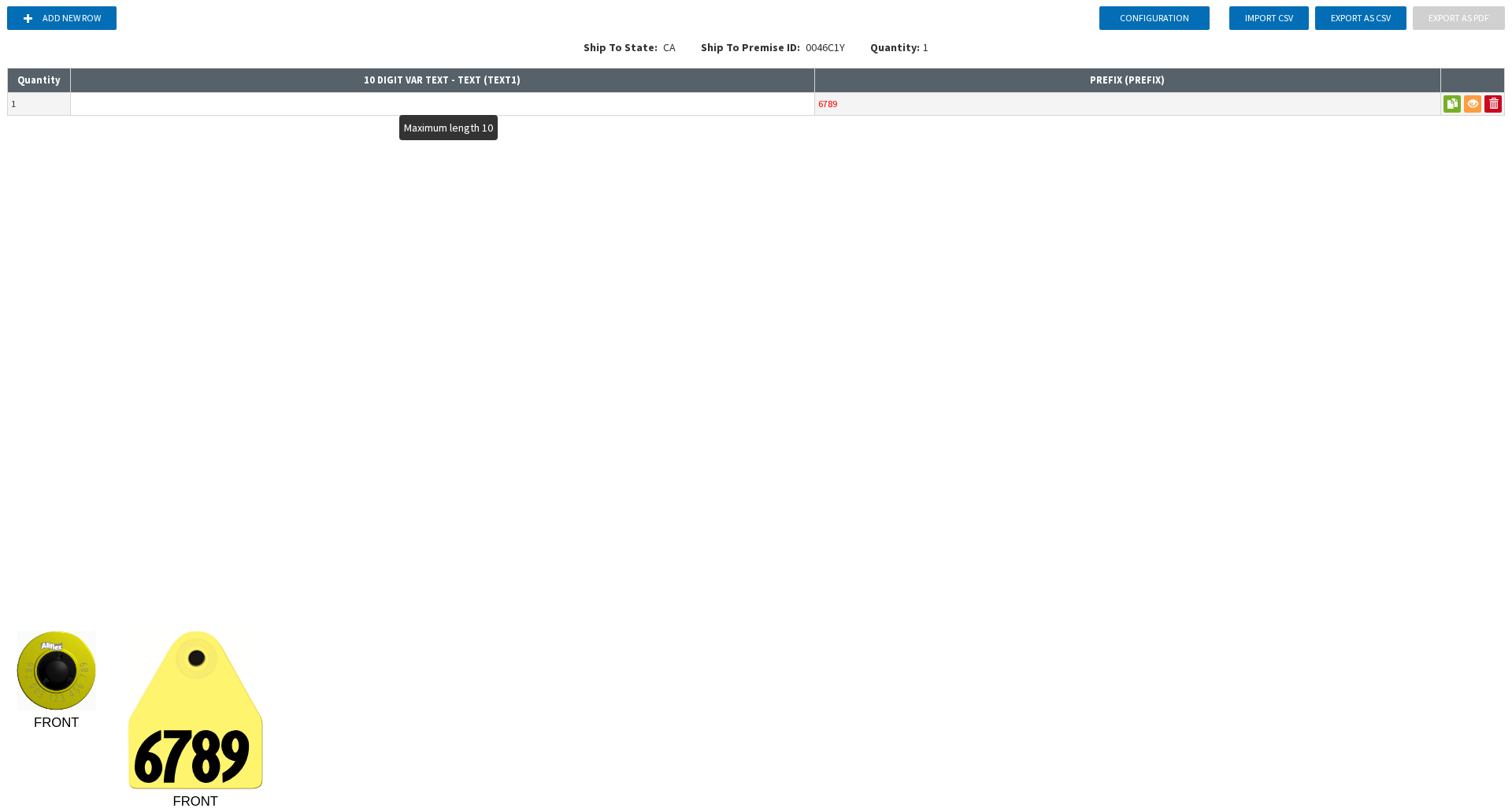
click at [263, 110] on input "text" at bounding box center [443, 104] width 744 height 22
click at [1162, 148] on div "Configuration Add new row Import CSV Export as CSV Export as PDF Ship To State:…" at bounding box center [756, 406] width 1512 height 812
click at [1263, 86] on th "PREFIX ( PREFIX )" at bounding box center [1127, 81] width 626 height 25
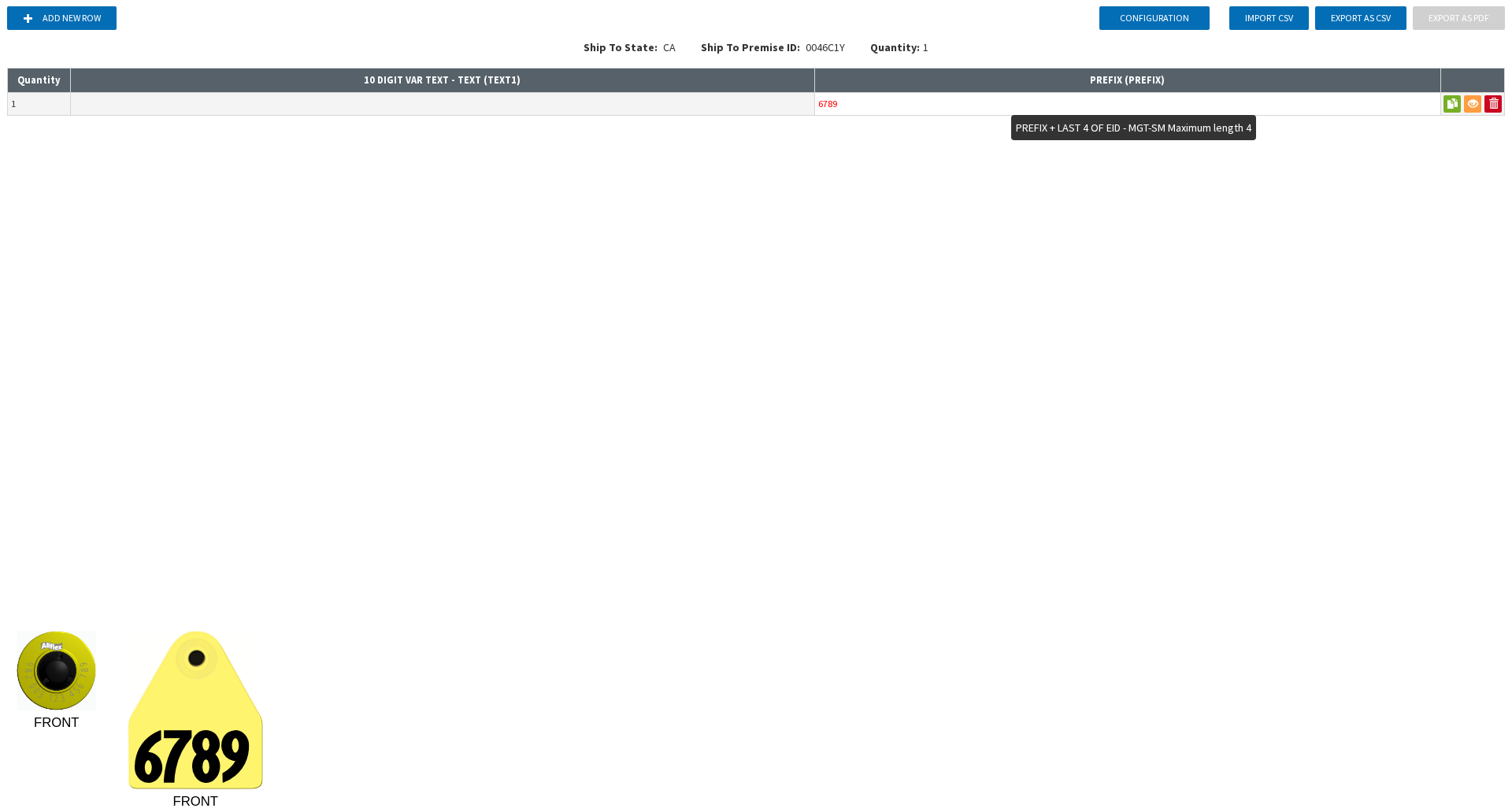
click at [1251, 100] on input "6789" at bounding box center [1128, 104] width 625 height 22
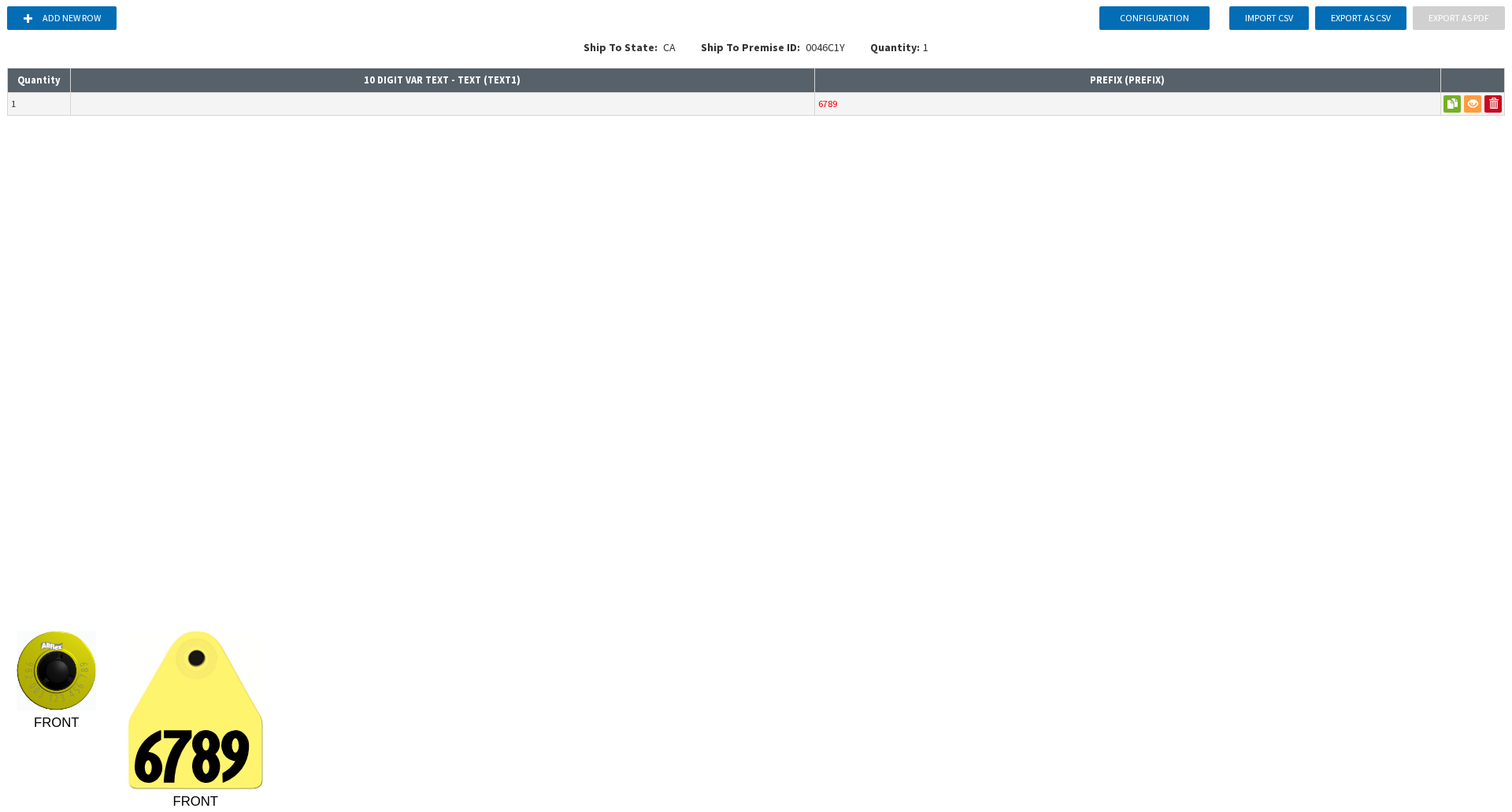
click at [1280, 325] on div "Configuration Add new row Import CSV Export as CSV Export as PDF Ship To State:…" at bounding box center [756, 406] width 1512 height 812
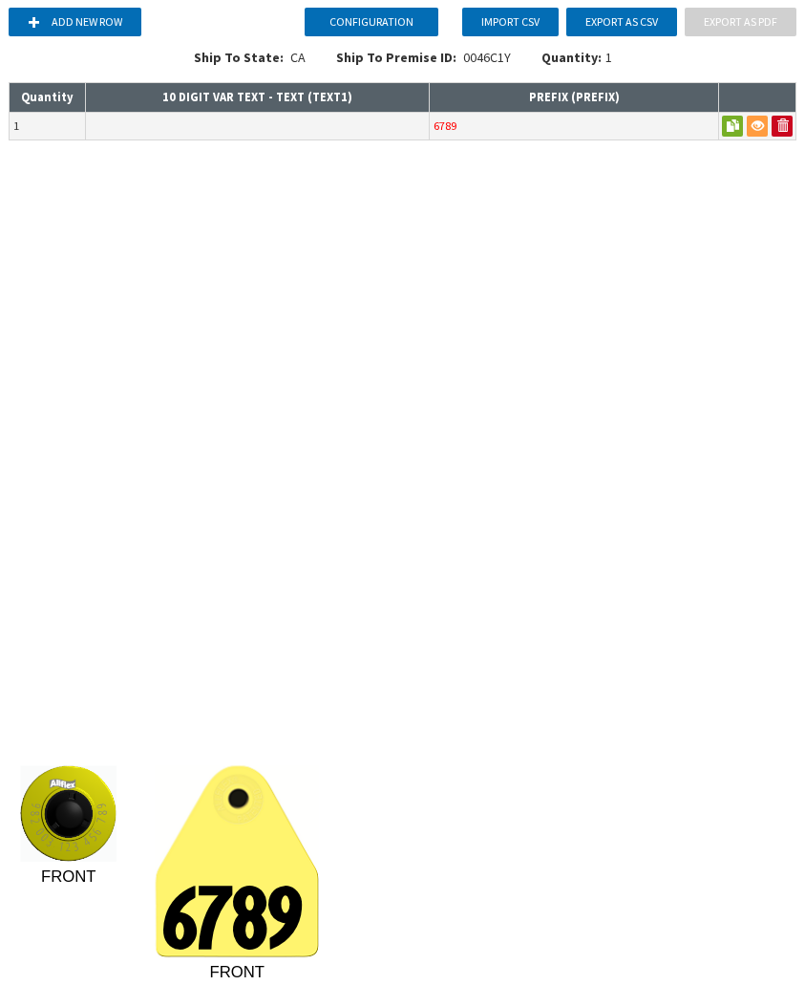
click at [530, 355] on div "Configuration Add new row Import CSV Export as CSV Export as PDF Ship To State:…" at bounding box center [402, 492] width 805 height 985
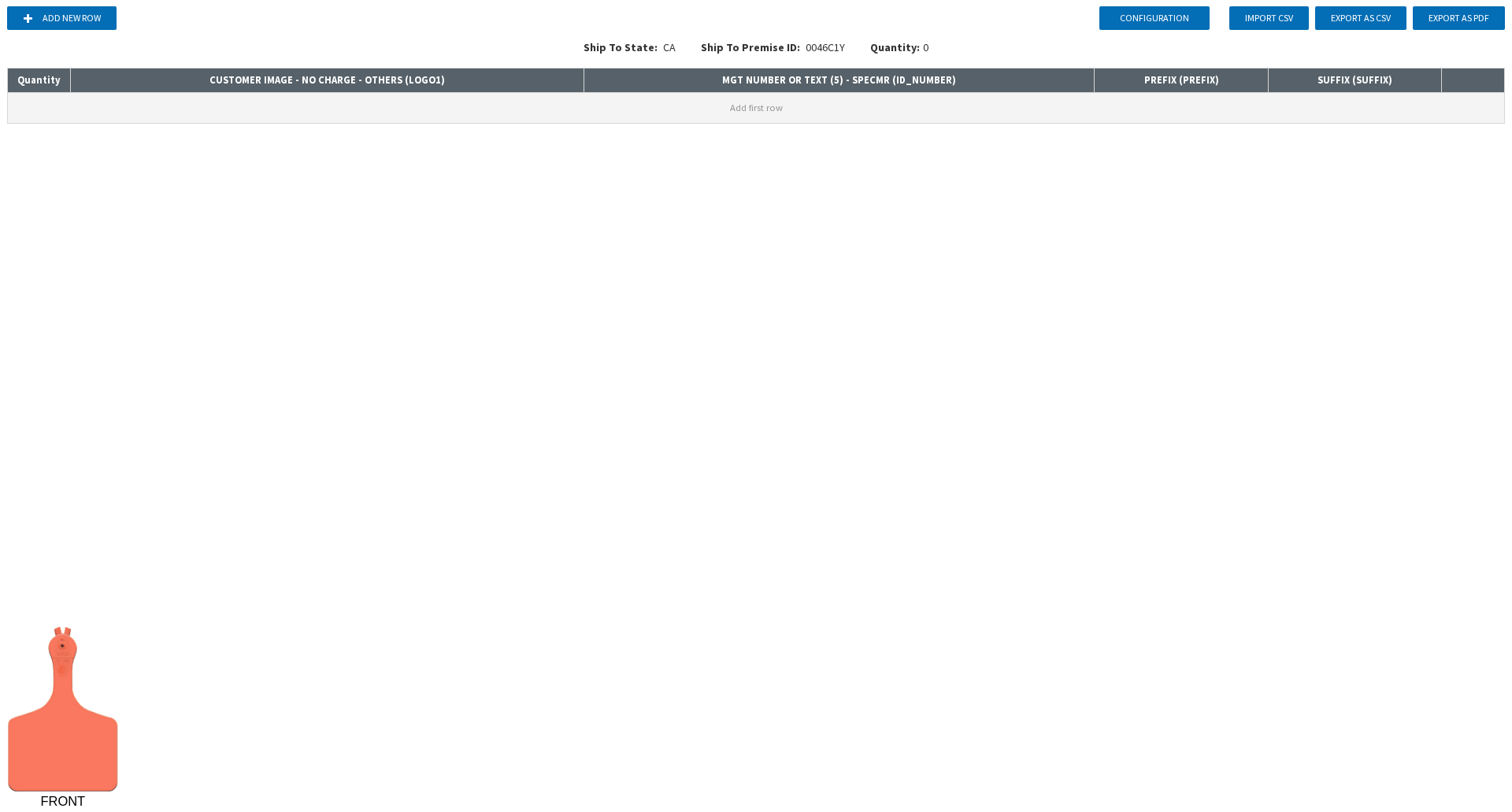
click at [21, 106] on button "Add first row" at bounding box center [756, 108] width 1496 height 30
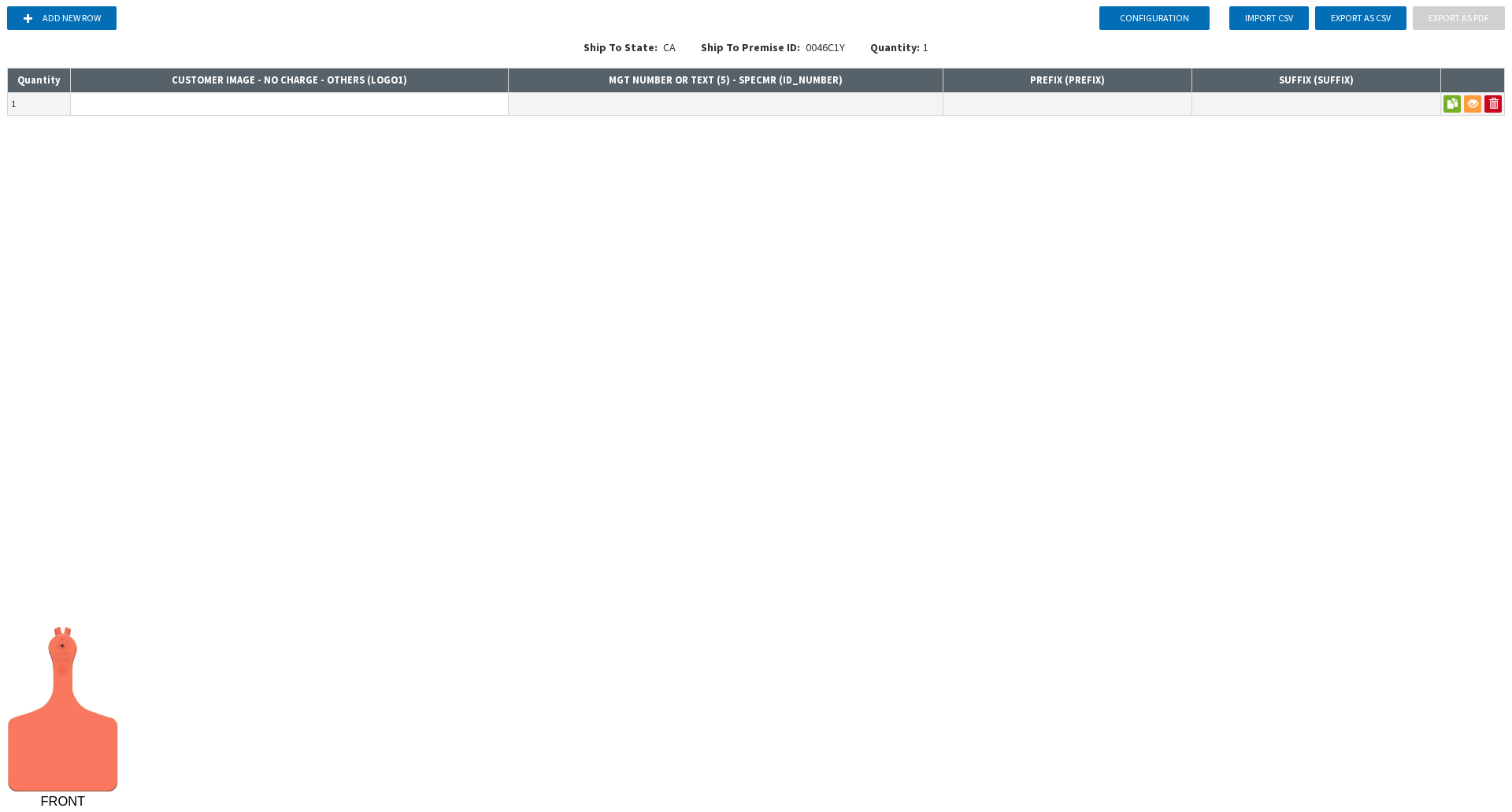
click at [149, 106] on input at bounding box center [289, 104] width 437 height 22
type input "p"
type input "[L10643] [PERSON_NAME] [PERSON_NAME] ATAGF INK VERSION OF L3988"
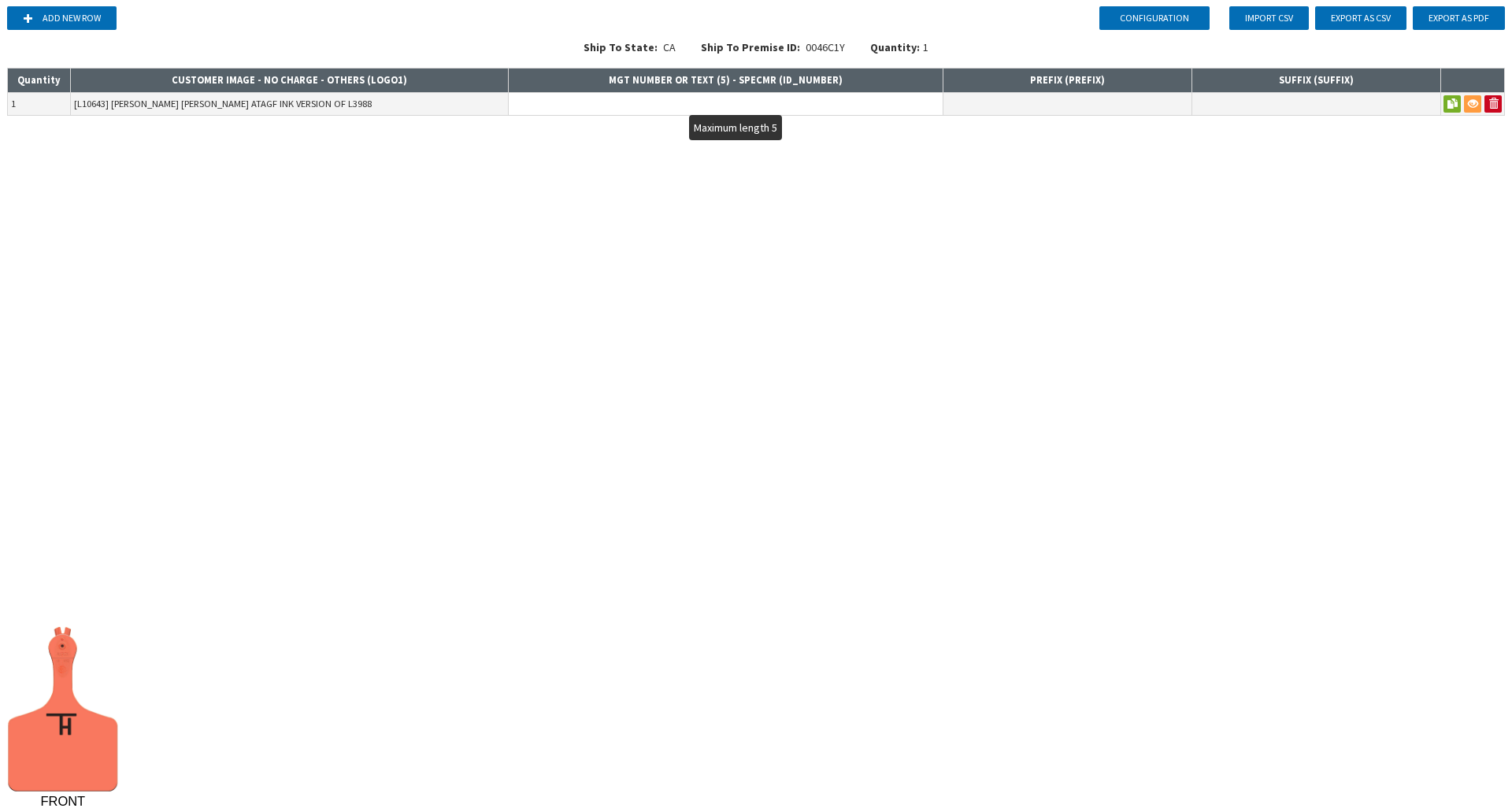
click at [693, 97] on input "text" at bounding box center [725, 104] width 434 height 22
type input "+"
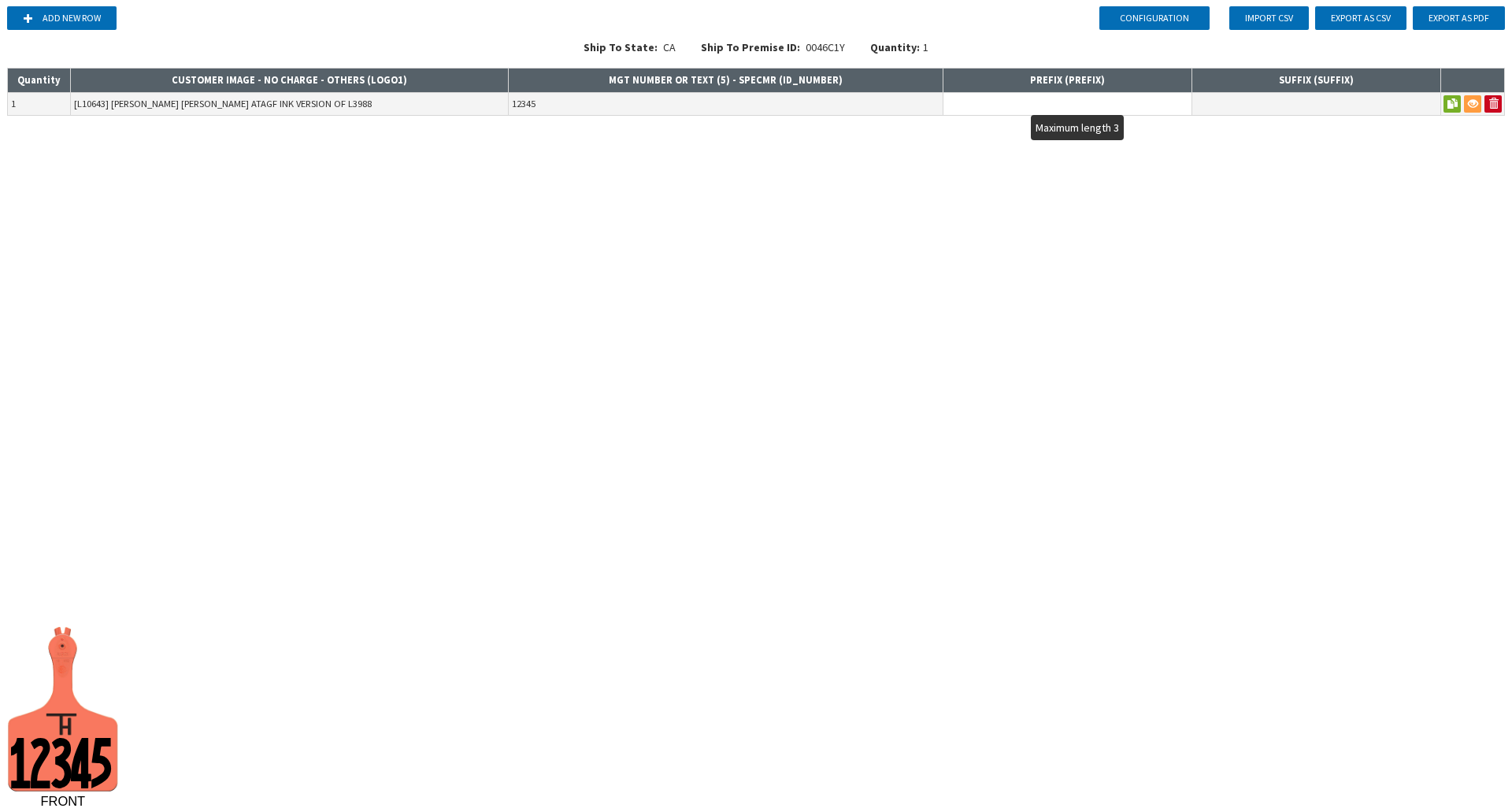
click at [1007, 110] on input "text" at bounding box center [1067, 104] width 248 height 22
click at [590, 104] on input "12345" at bounding box center [725, 104] width 434 height 22
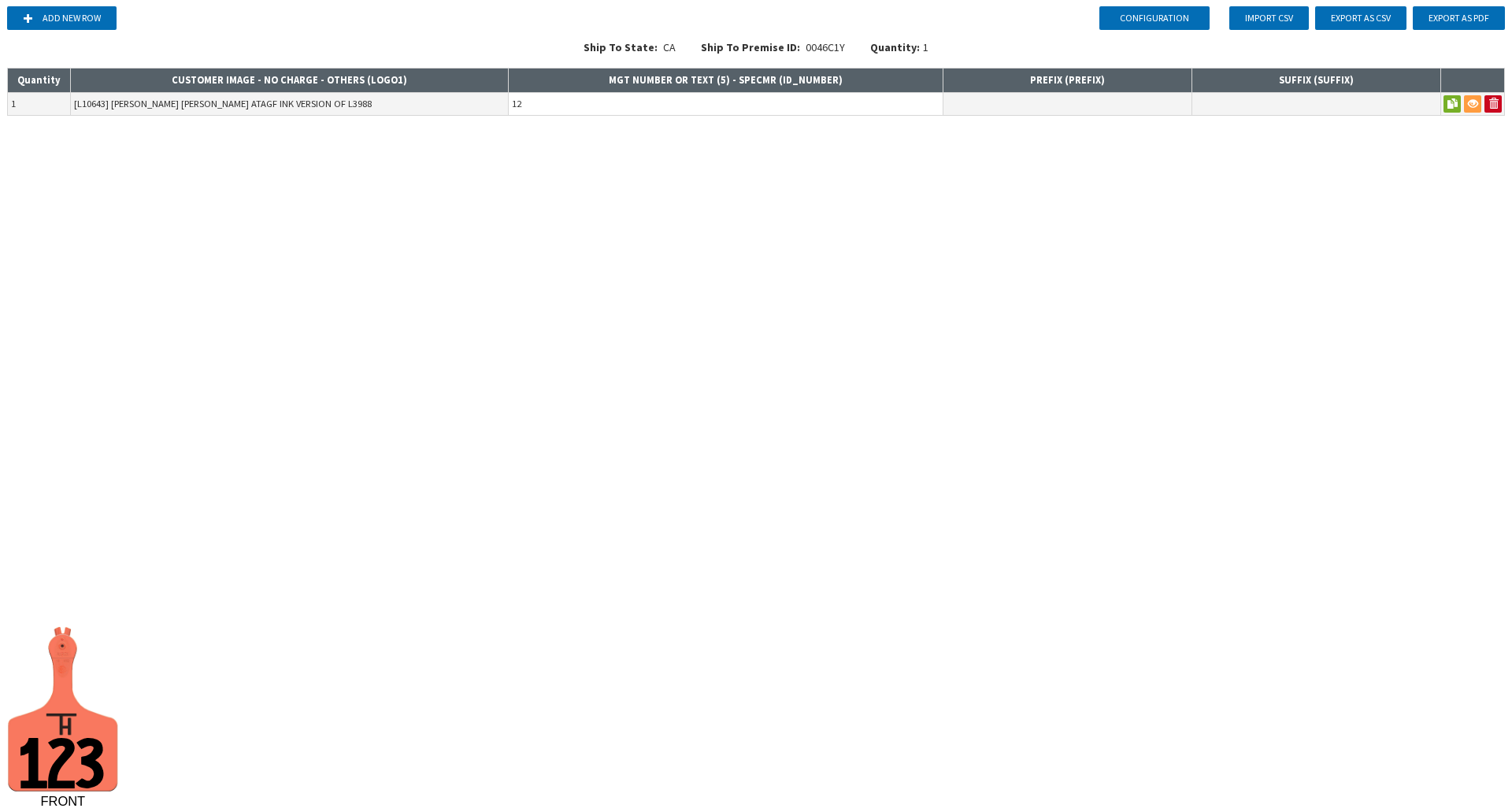
type input "1"
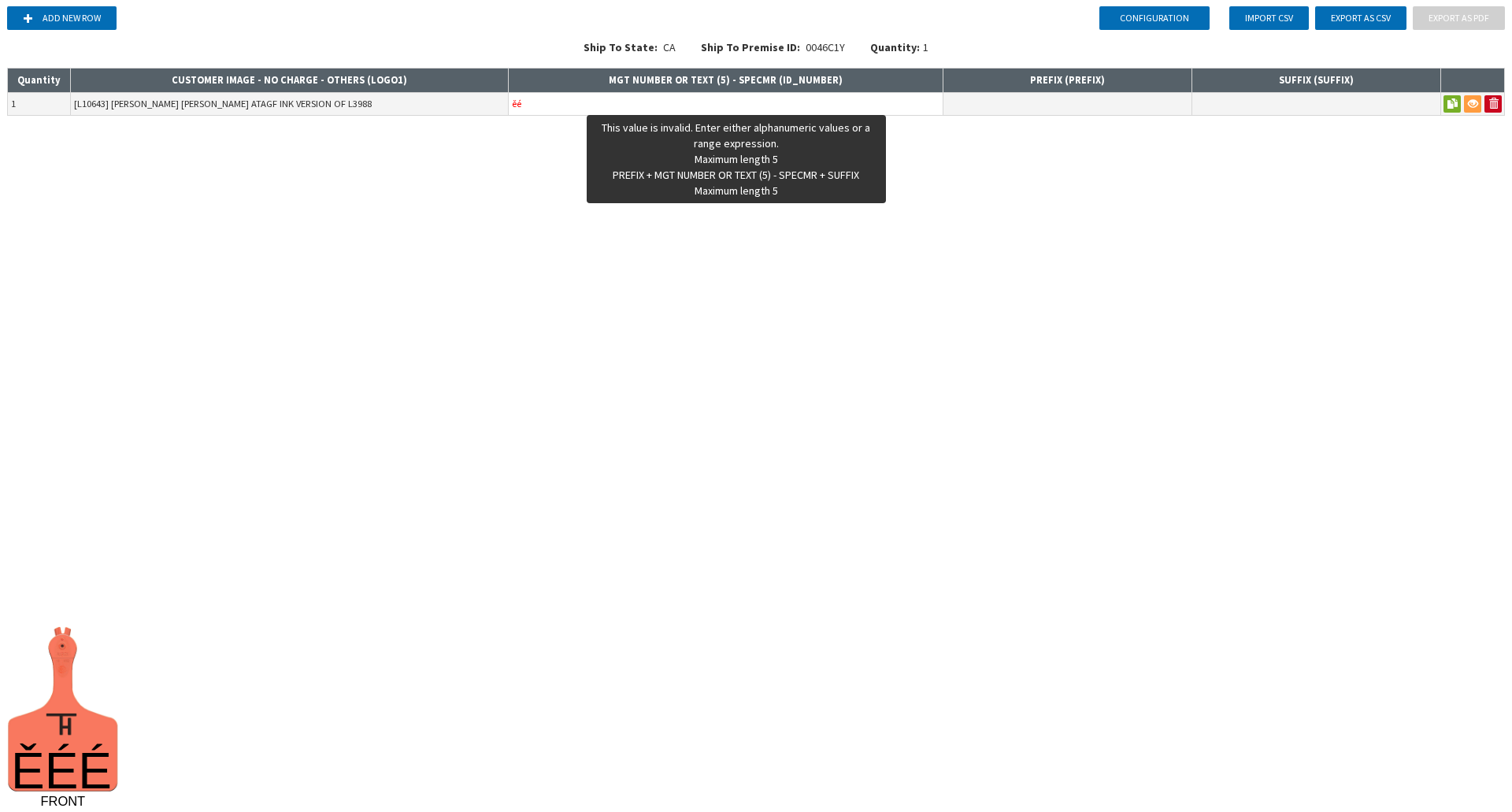
type input "ě"
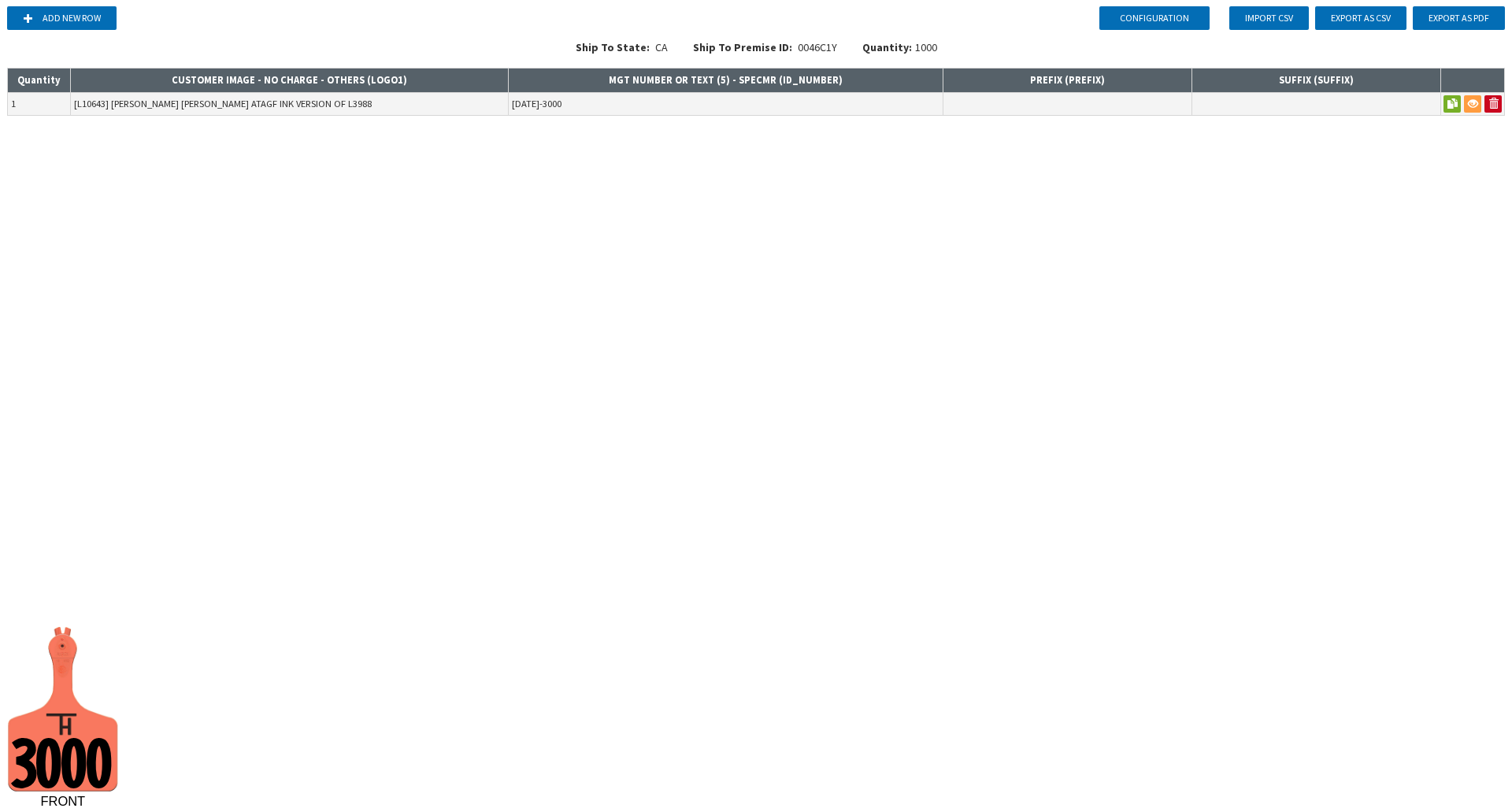
click at [615, 216] on div "Configuration Add new row Import CSV Export as CSV Export as PDF Ship To State:…" at bounding box center [756, 406] width 1512 height 812
click at [571, 110] on input "[DATE]-3000" at bounding box center [725, 104] width 434 height 22
click at [869, 425] on div "Configuration Add new row Import CSV Export as CSV Export as PDF Ship To State:…" at bounding box center [756, 406] width 1512 height 812
click at [685, 107] on input "[DATE]-3000" at bounding box center [725, 104] width 434 height 22
type input "2001"
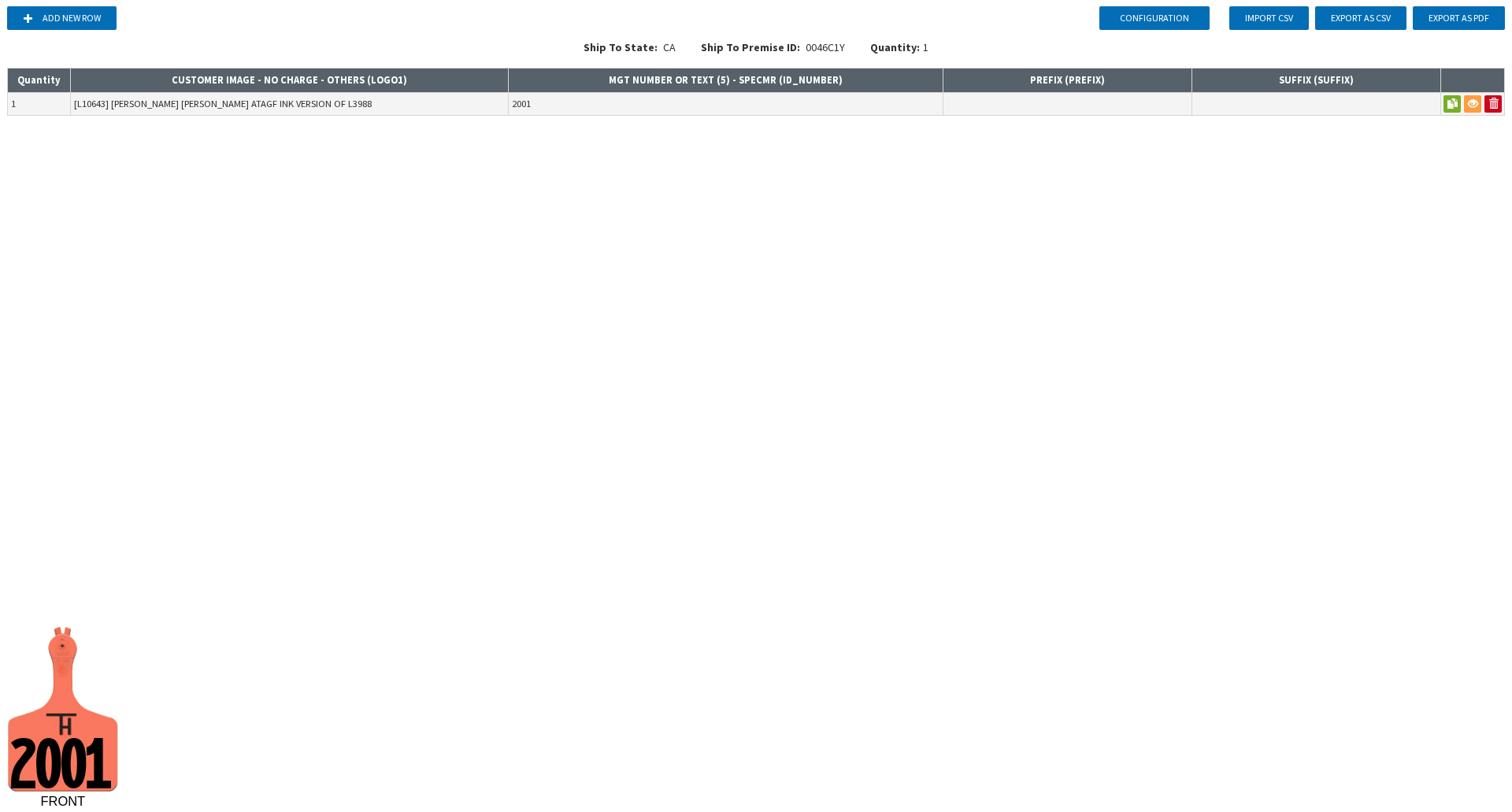
click at [1041, 120] on div "Add new row Import CSV Export as CSV Export as PDF Ship To State: CA Ship To Pr…" at bounding box center [756, 61] width 1500 height 123
click at [1033, 110] on input "text" at bounding box center [1067, 104] width 248 height 22
type input "A"
click at [553, 102] on input "2001" at bounding box center [725, 104] width 434 height 22
type input "[DATE]-3000"
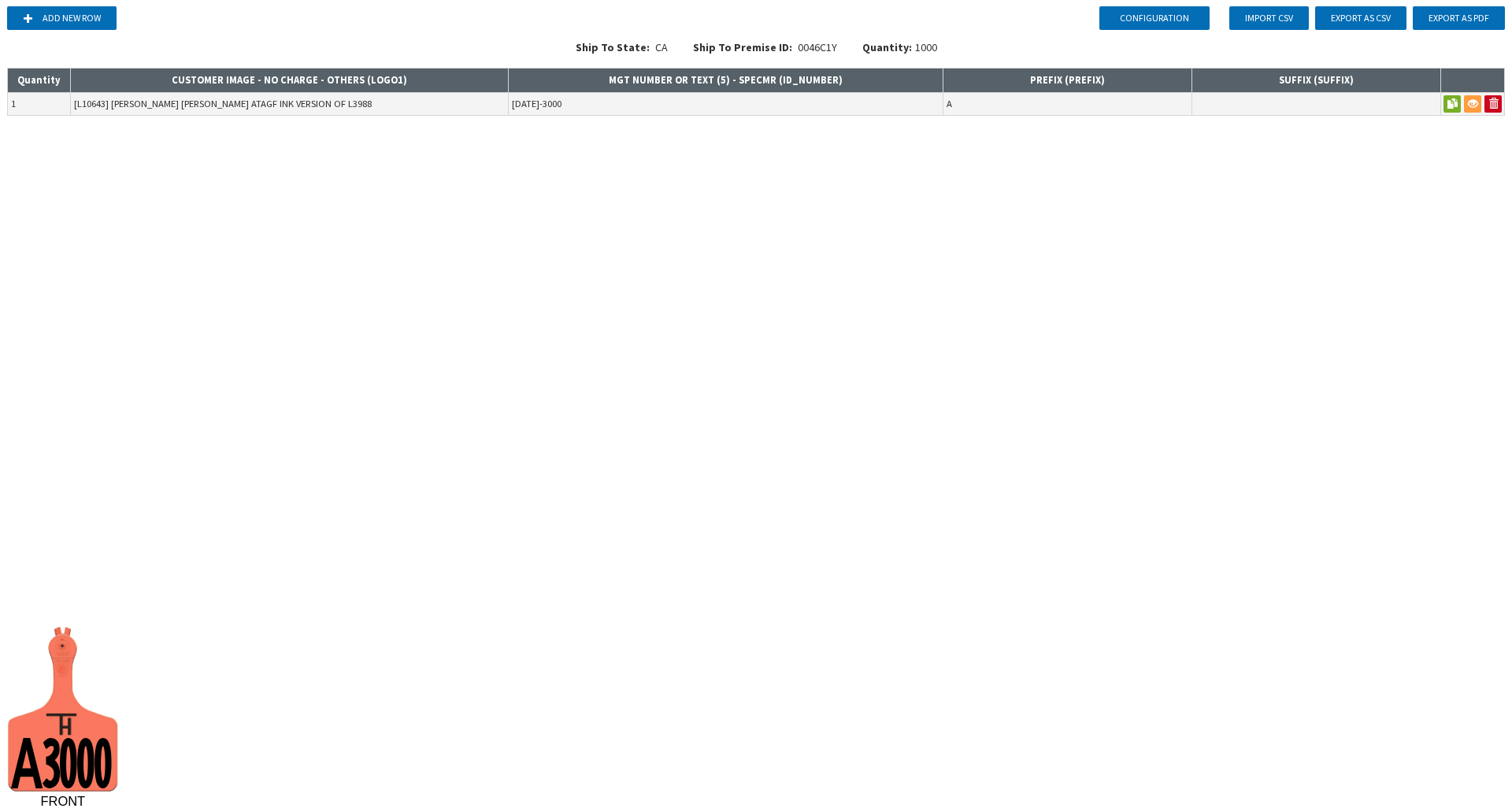
click at [547, 248] on div "Configuration Add new row Import CSV Export as CSV Export as PDF Ship To State:…" at bounding box center [756, 406] width 1512 height 812
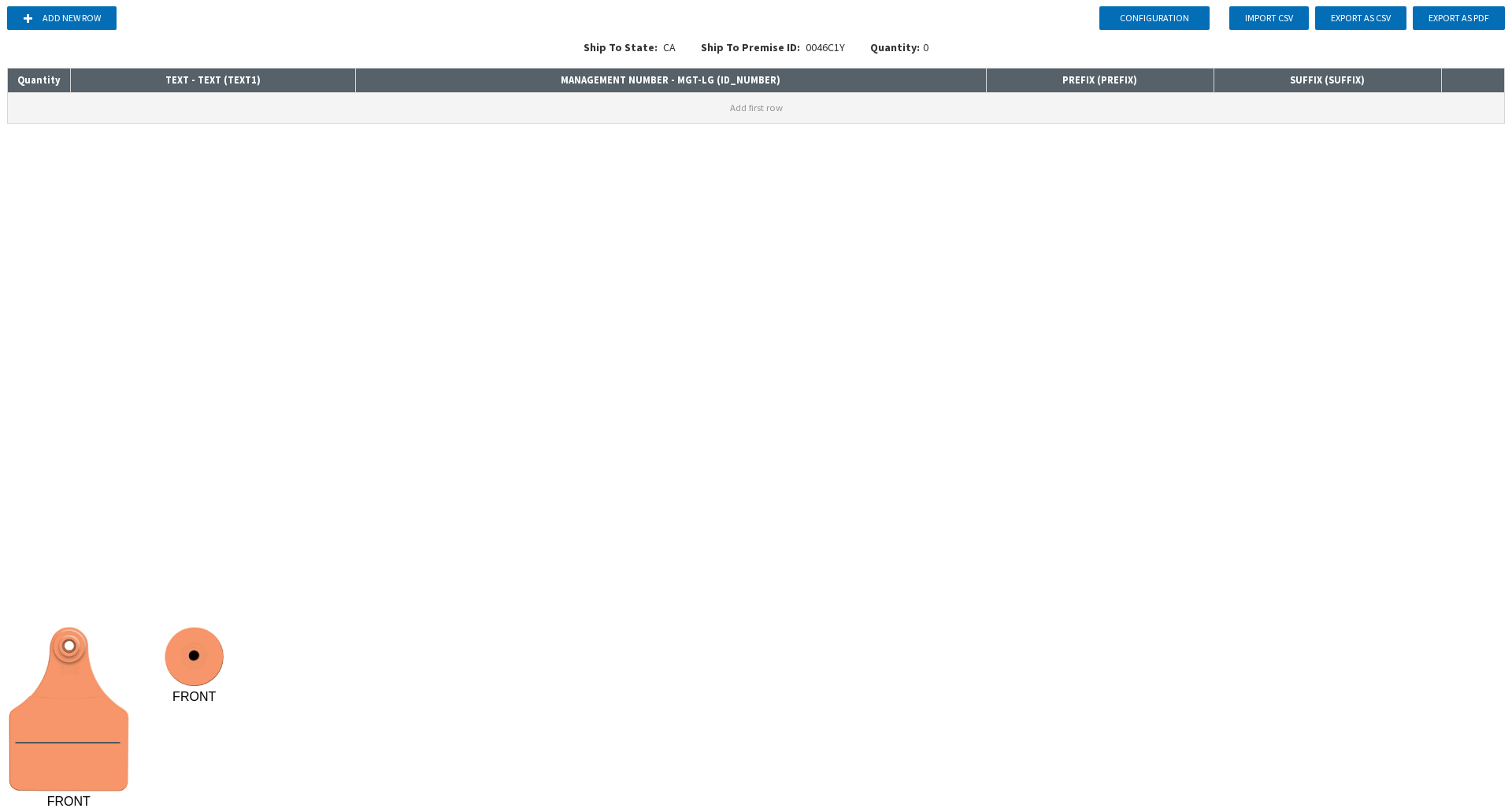
click at [708, 109] on button "Add first row" at bounding box center [756, 108] width 1496 height 30
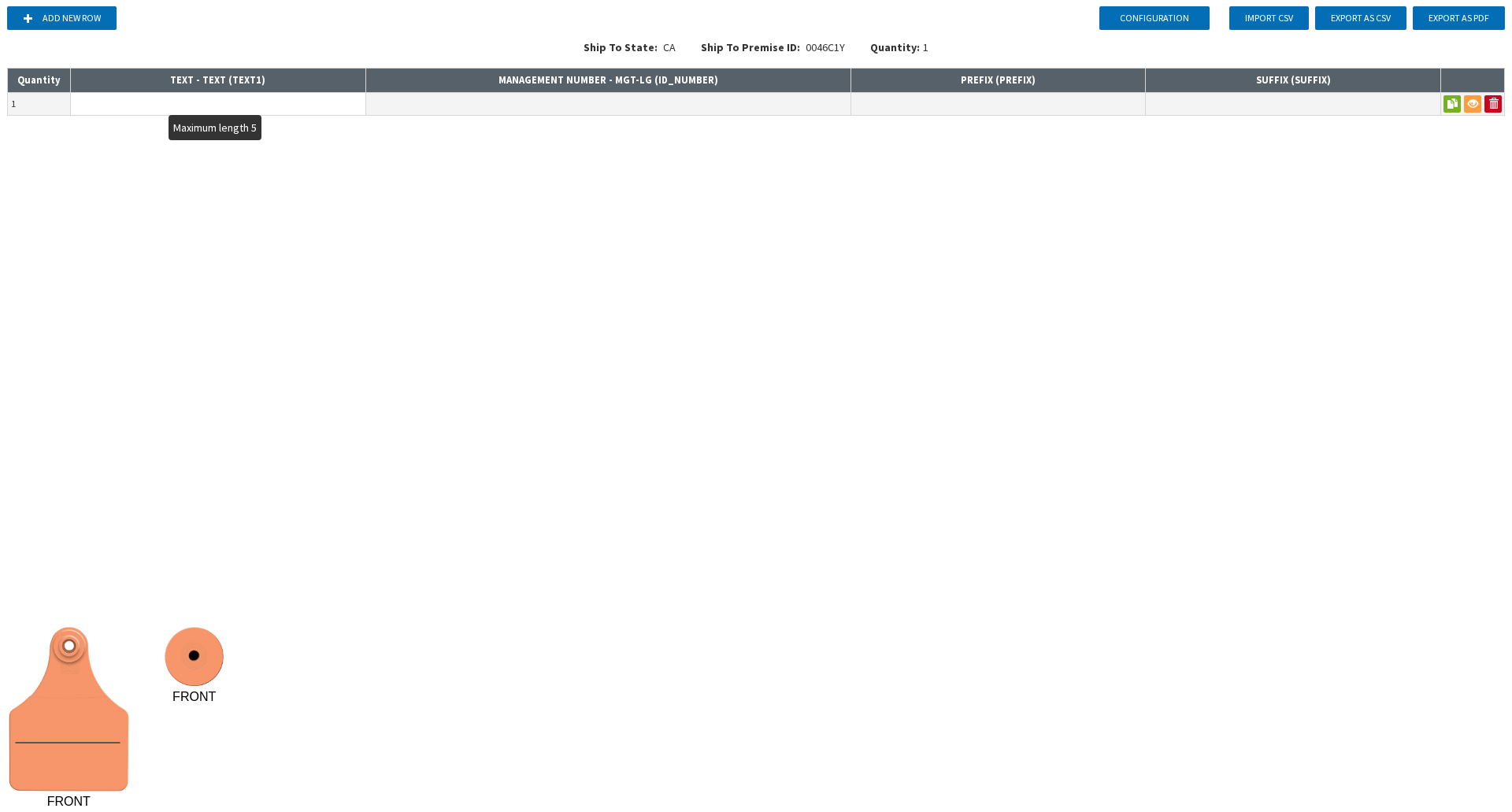
click at [238, 96] on input "text" at bounding box center [218, 104] width 294 height 22
type input "+"
drag, startPoint x: 213, startPoint y: 99, endPoint x: 214, endPoint y: 110, distance: 11.0
click at [214, 110] on input "AAAA" at bounding box center [218, 104] width 294 height 22
click at [228, 221] on div "Configuration Add new row Import CSV Export as CSV Export as PDF Ship To State:…" at bounding box center [756, 406] width 1512 height 812
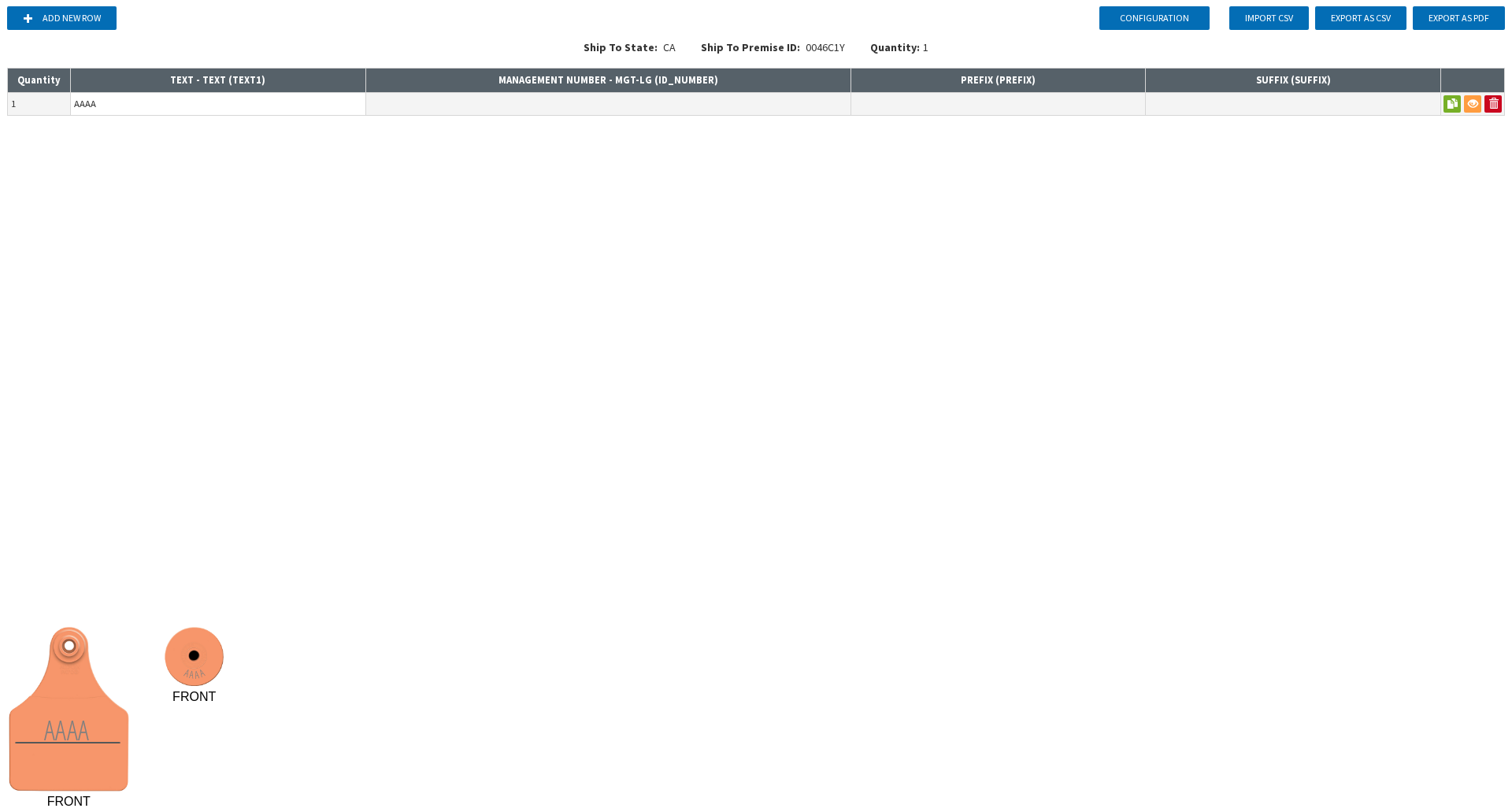
click at [218, 98] on input "AAAA" at bounding box center [218, 104] width 294 height 22
type input "A"
type input "ABCDE"
click at [502, 107] on input "text" at bounding box center [608, 104] width 484 height 22
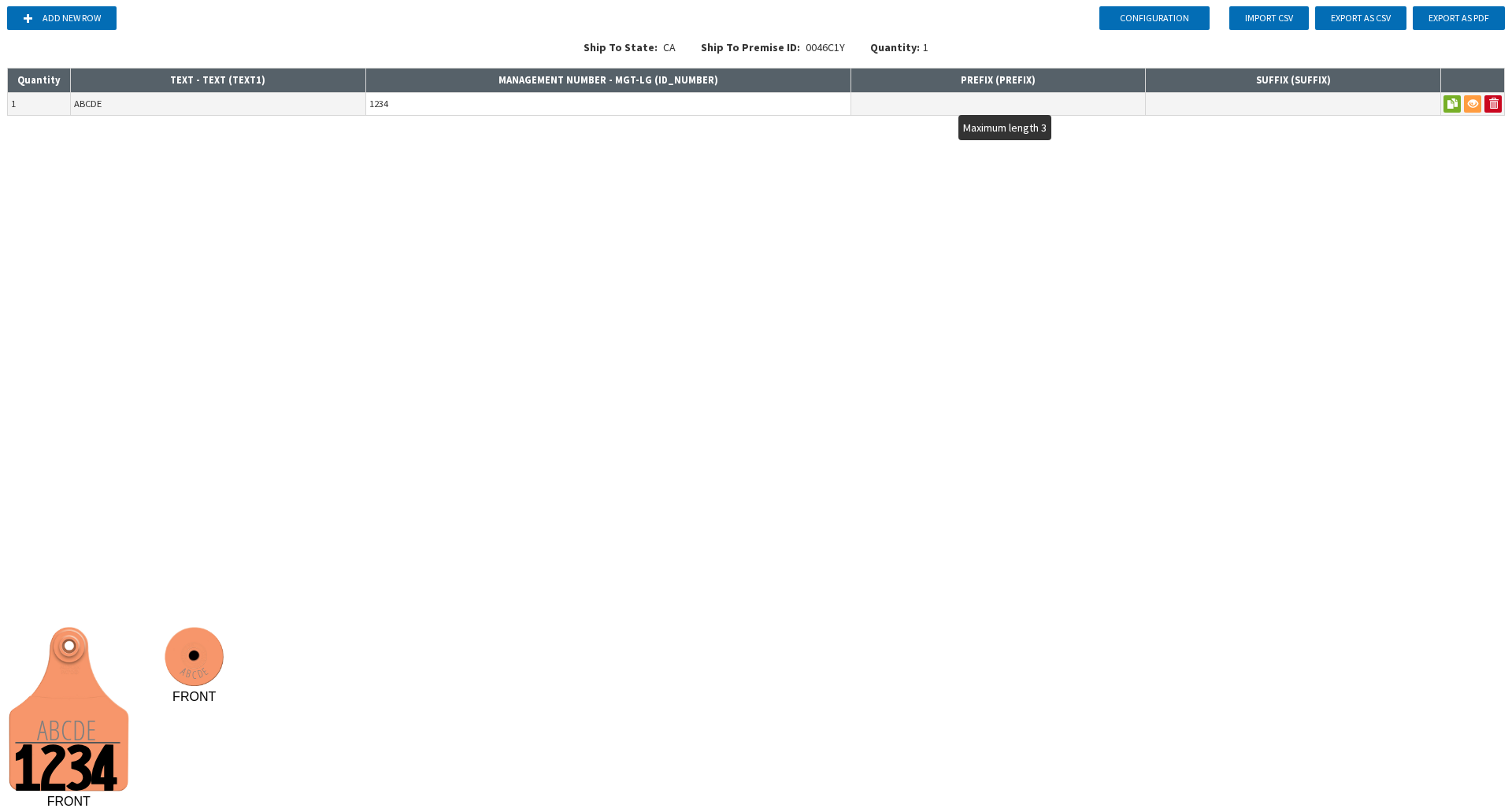
type input "1234"
click at [937, 99] on input "text" at bounding box center [998, 104] width 294 height 22
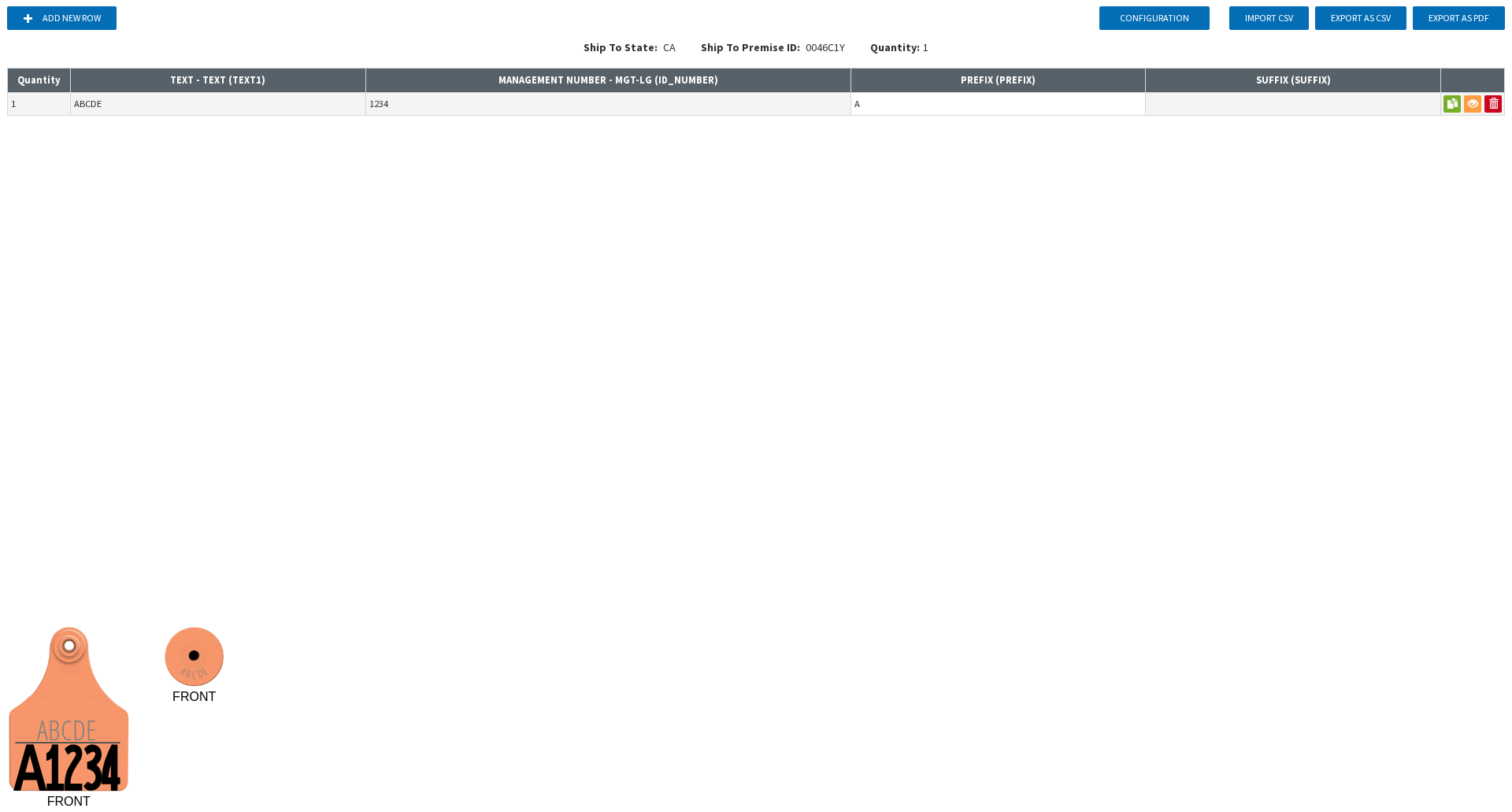
type input "A"
drag, startPoint x: 961, startPoint y: 214, endPoint x: 987, endPoint y: 202, distance: 28.6
click at [961, 214] on div "Configuration Add new row Import CSV Export as CSV Export as PDF Ship To State:…" at bounding box center [756, 406] width 1512 height 812
click at [388, 103] on input "1234" at bounding box center [608, 104] width 484 height 22
type input "1"
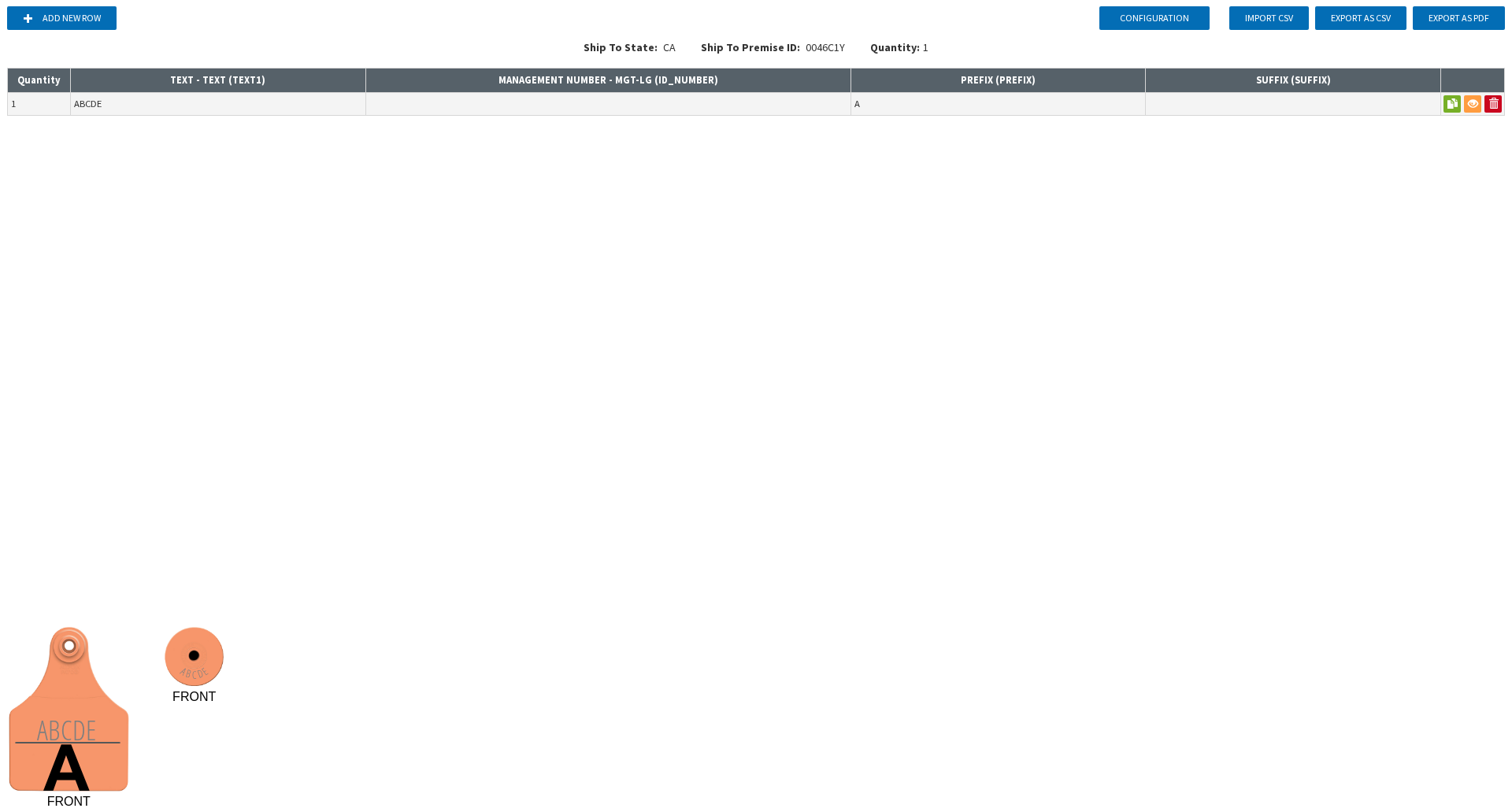
click at [889, 120] on div "Add new row Import CSV Export as CSV Export as PDF Ship To State: [US_STATE] Sh…" at bounding box center [756, 61] width 1500 height 123
click at [893, 101] on input "A" at bounding box center [998, 104] width 294 height 22
click at [803, 105] on input "text" at bounding box center [608, 104] width 484 height 22
type input "ě"
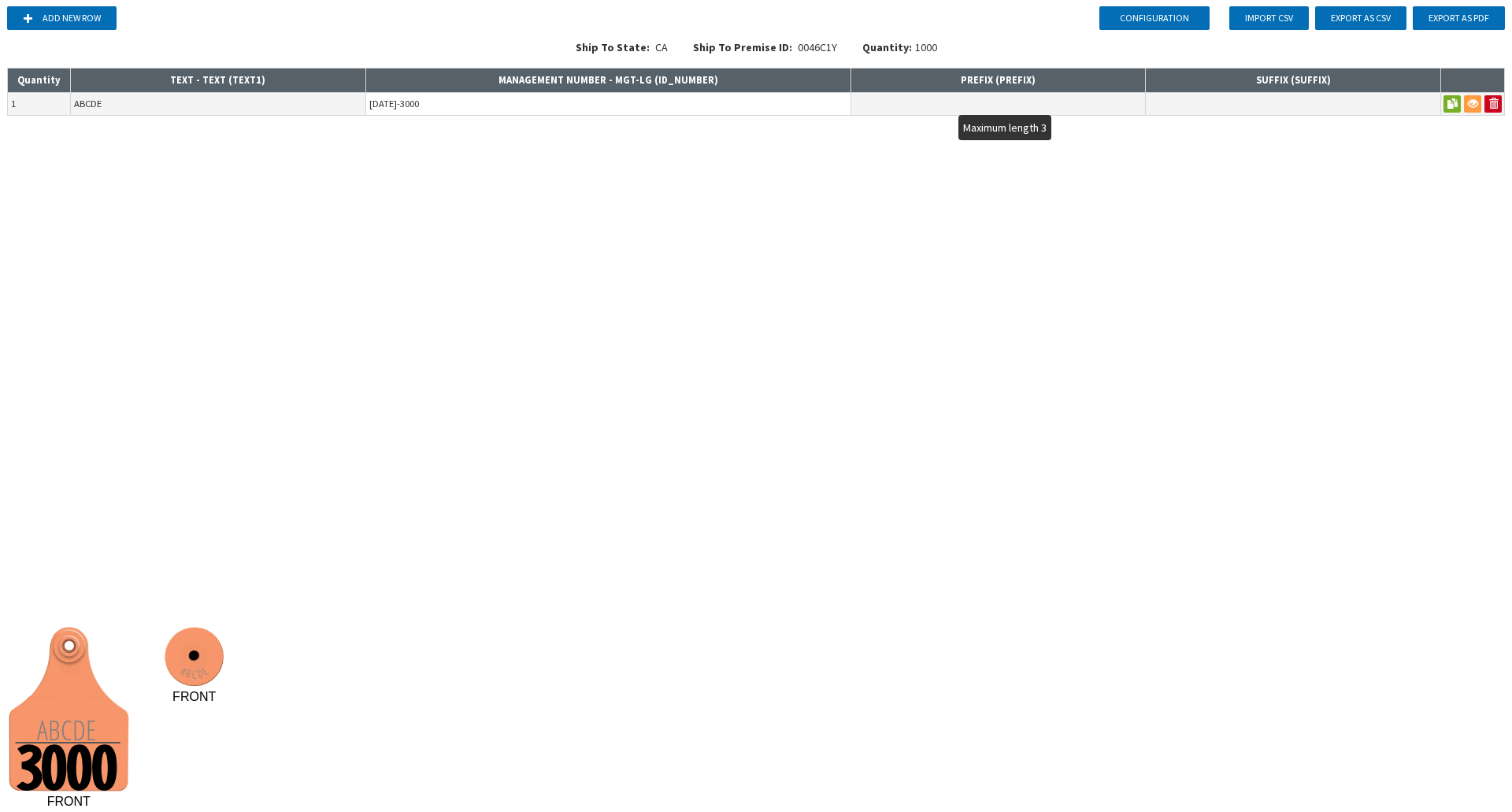
type input "[DATE]-3000"
click at [970, 95] on input "text" at bounding box center [998, 104] width 294 height 22
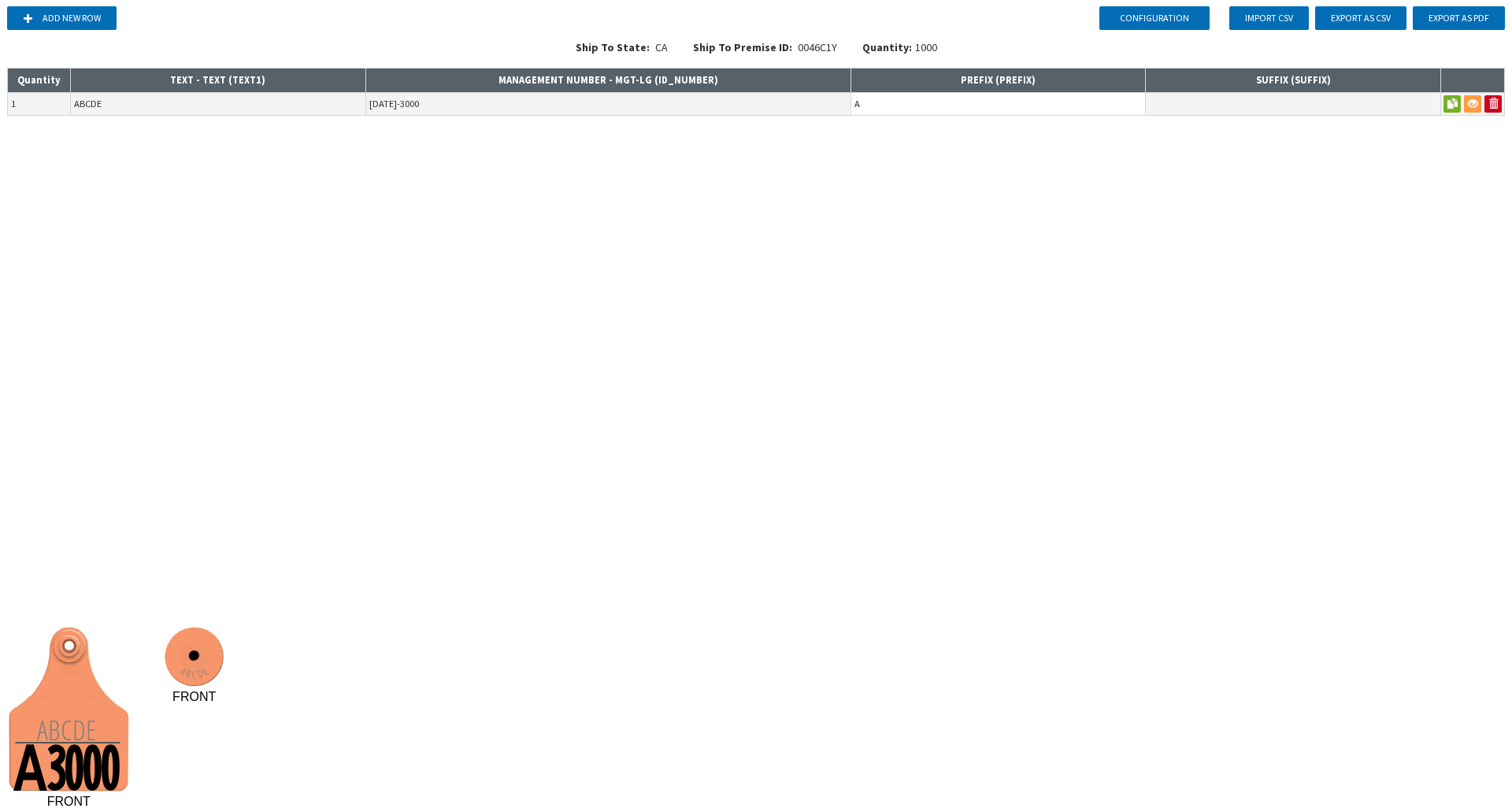
type input "A"
click at [906, 176] on div "Configuration Add new row Import CSV Export as CSV Export as PDF Ship To State:…" at bounding box center [756, 406] width 1512 height 812
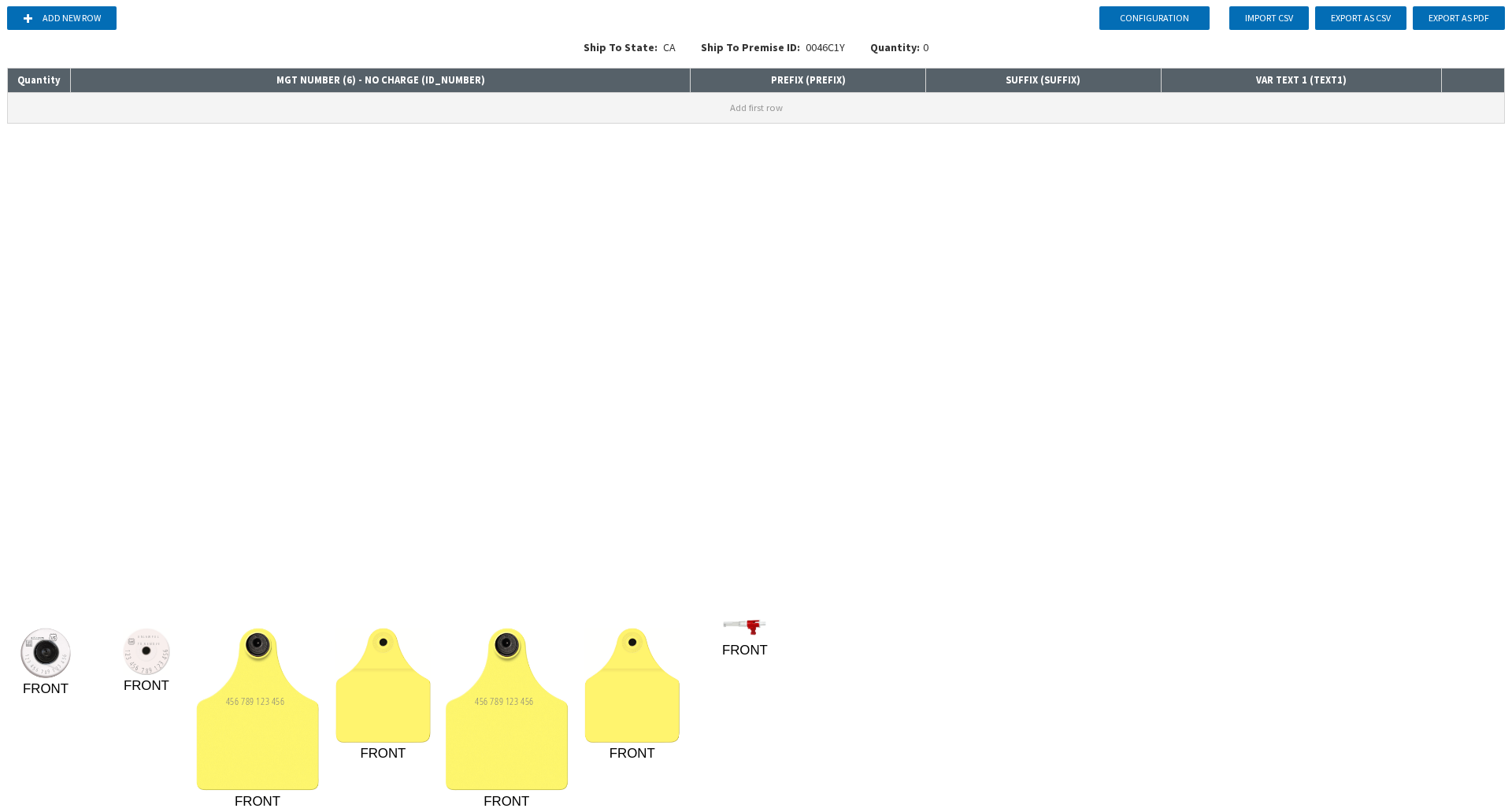
click at [273, 106] on button "Add first row" at bounding box center [756, 108] width 1496 height 30
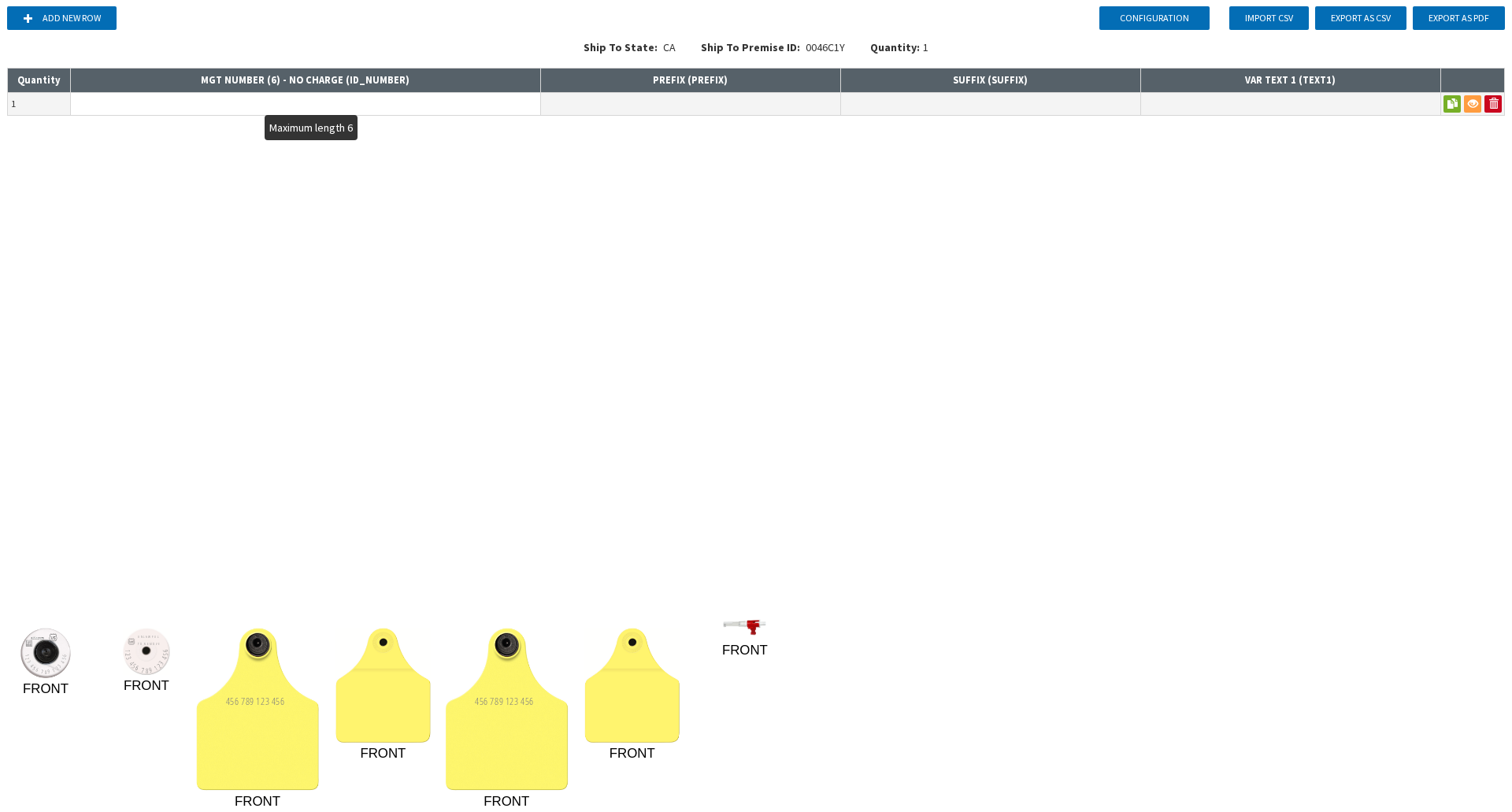
click at [273, 106] on input "text" at bounding box center [305, 104] width 469 height 22
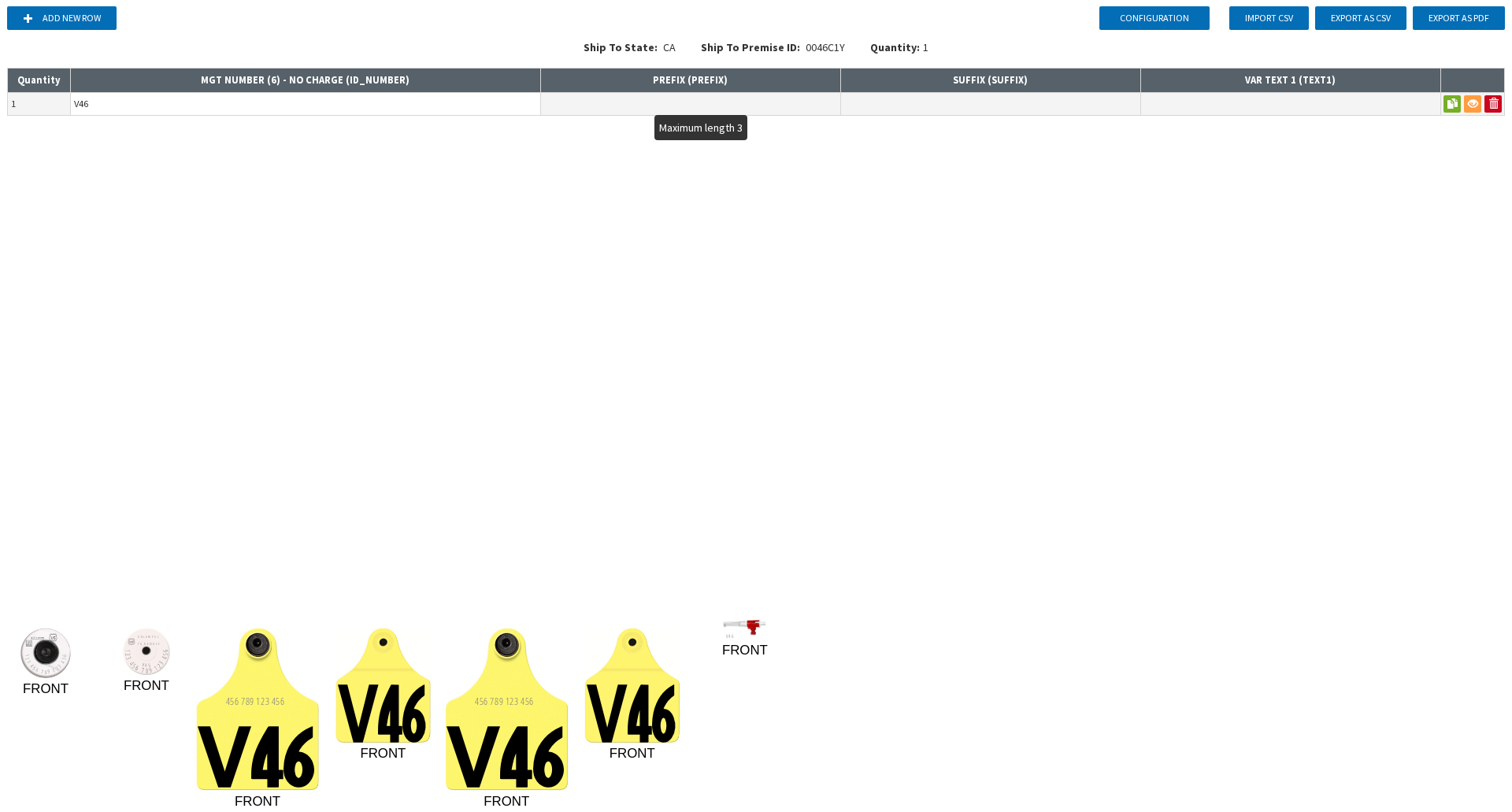
type input "V46"
click at [578, 104] on input "text" at bounding box center [690, 104] width 299 height 22
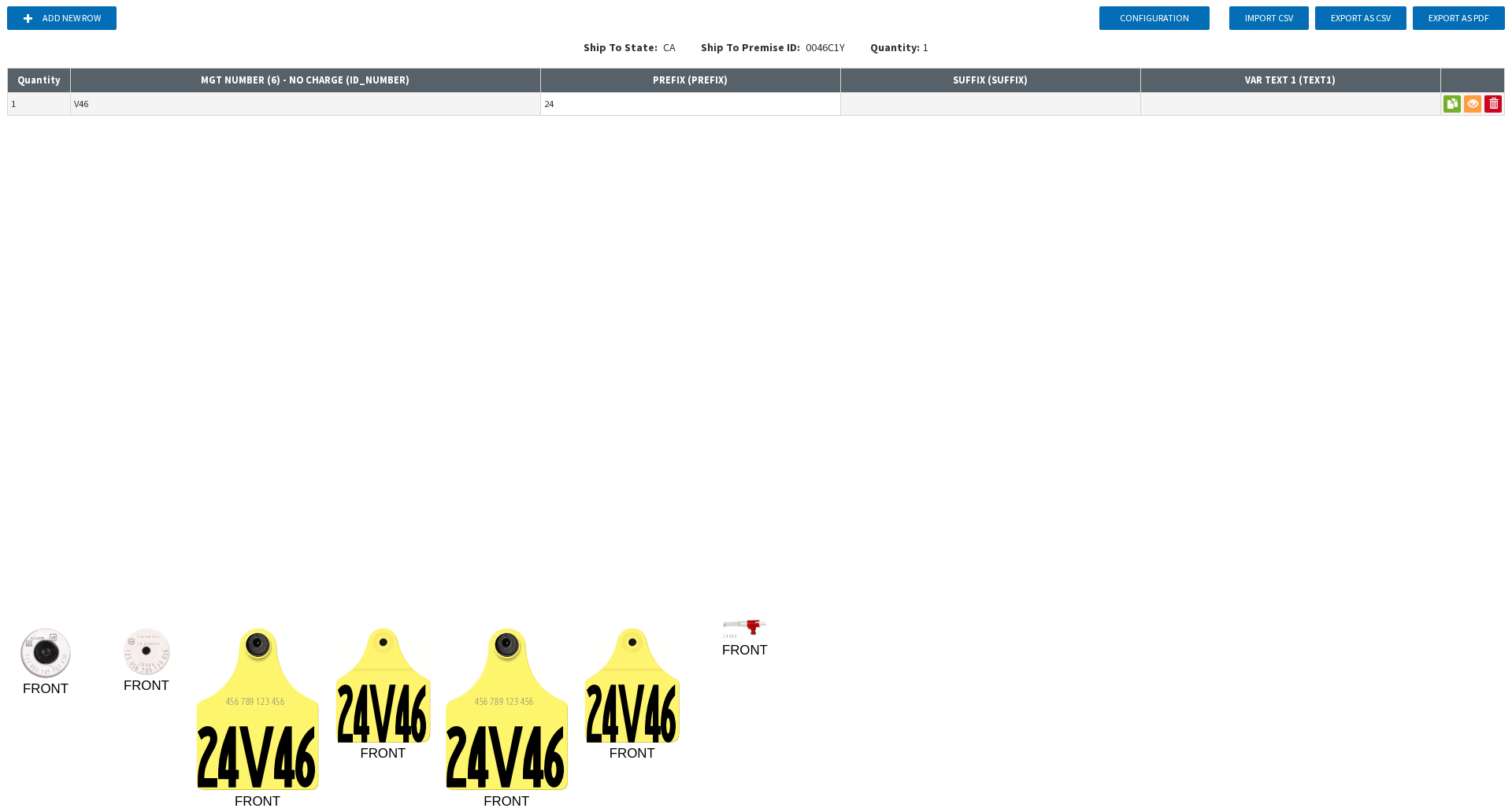
type input "24"
click at [614, 223] on div "Configuration Add new row Import CSV Export as CSV Export as PDF Ship To State:…" at bounding box center [756, 406] width 1512 height 812
click at [951, 101] on input "text" at bounding box center [990, 104] width 299 height 22
type input "A"
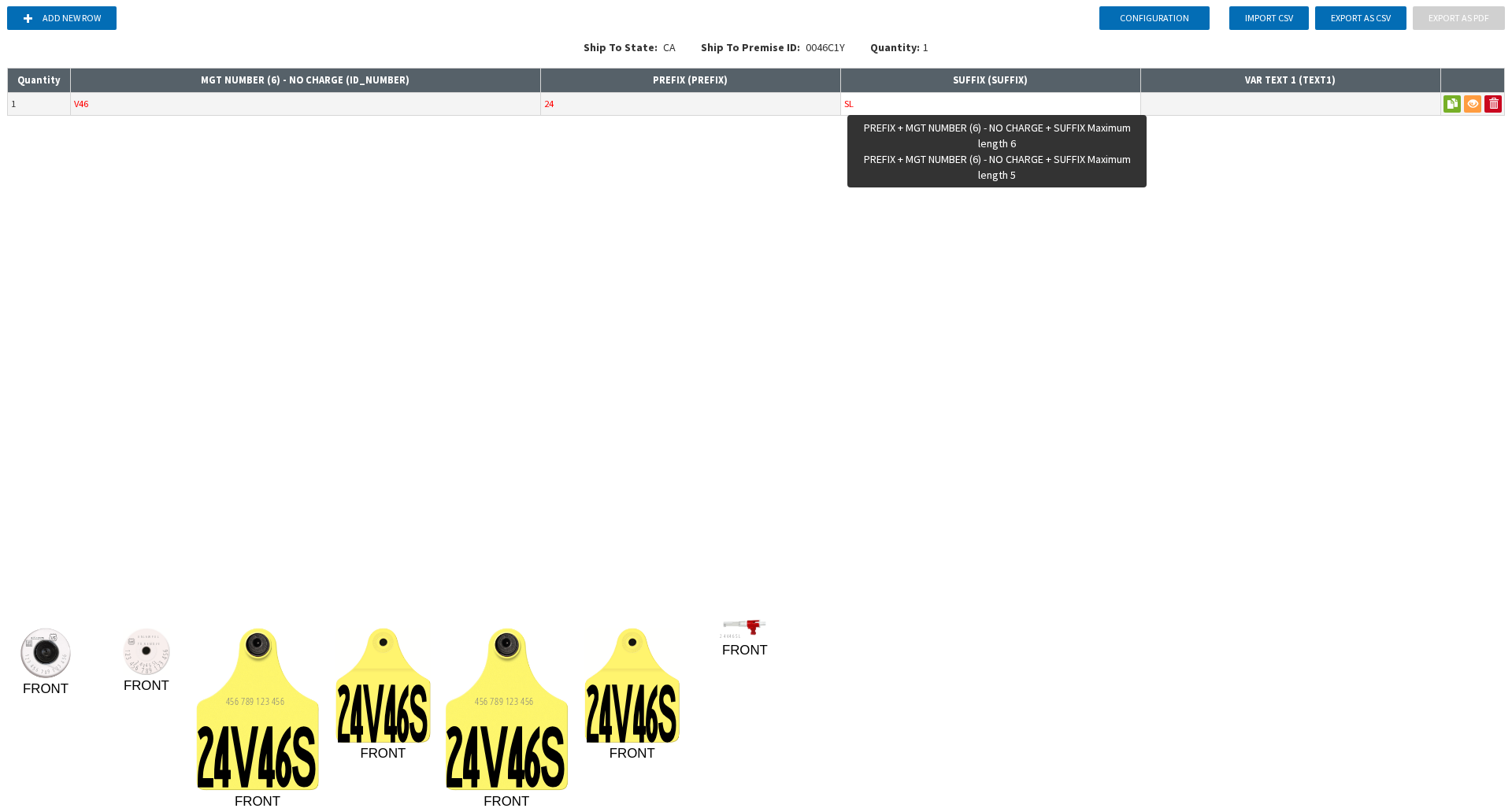
type input "S"
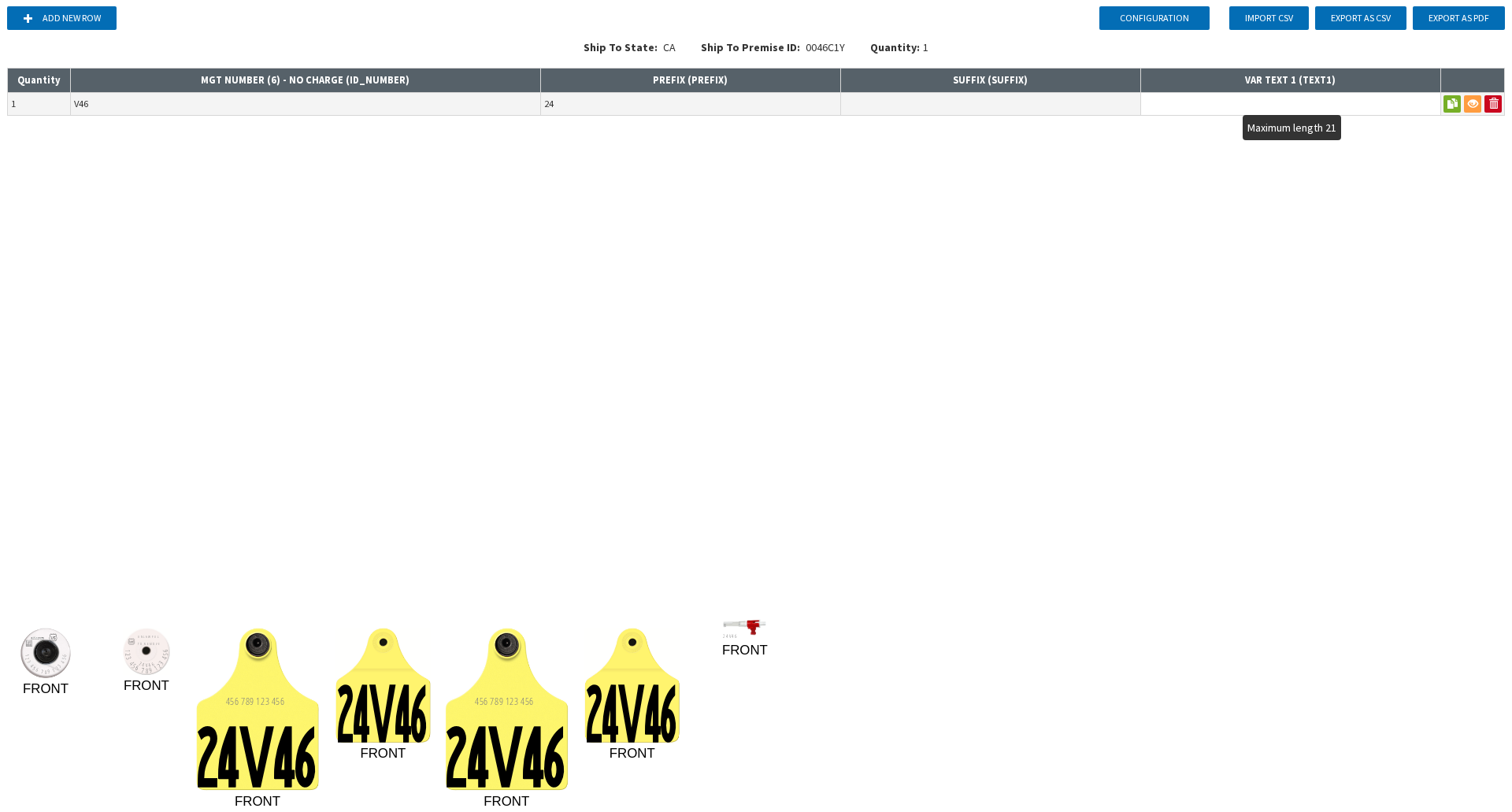
click at [1245, 102] on input "text" at bounding box center [1290, 104] width 299 height 22
type input "SLF WAGYU"
click at [1239, 322] on div "Configuration Add new row Import CSV Export as CSV Export as PDF Ship To State:…" at bounding box center [756, 406] width 1512 height 812
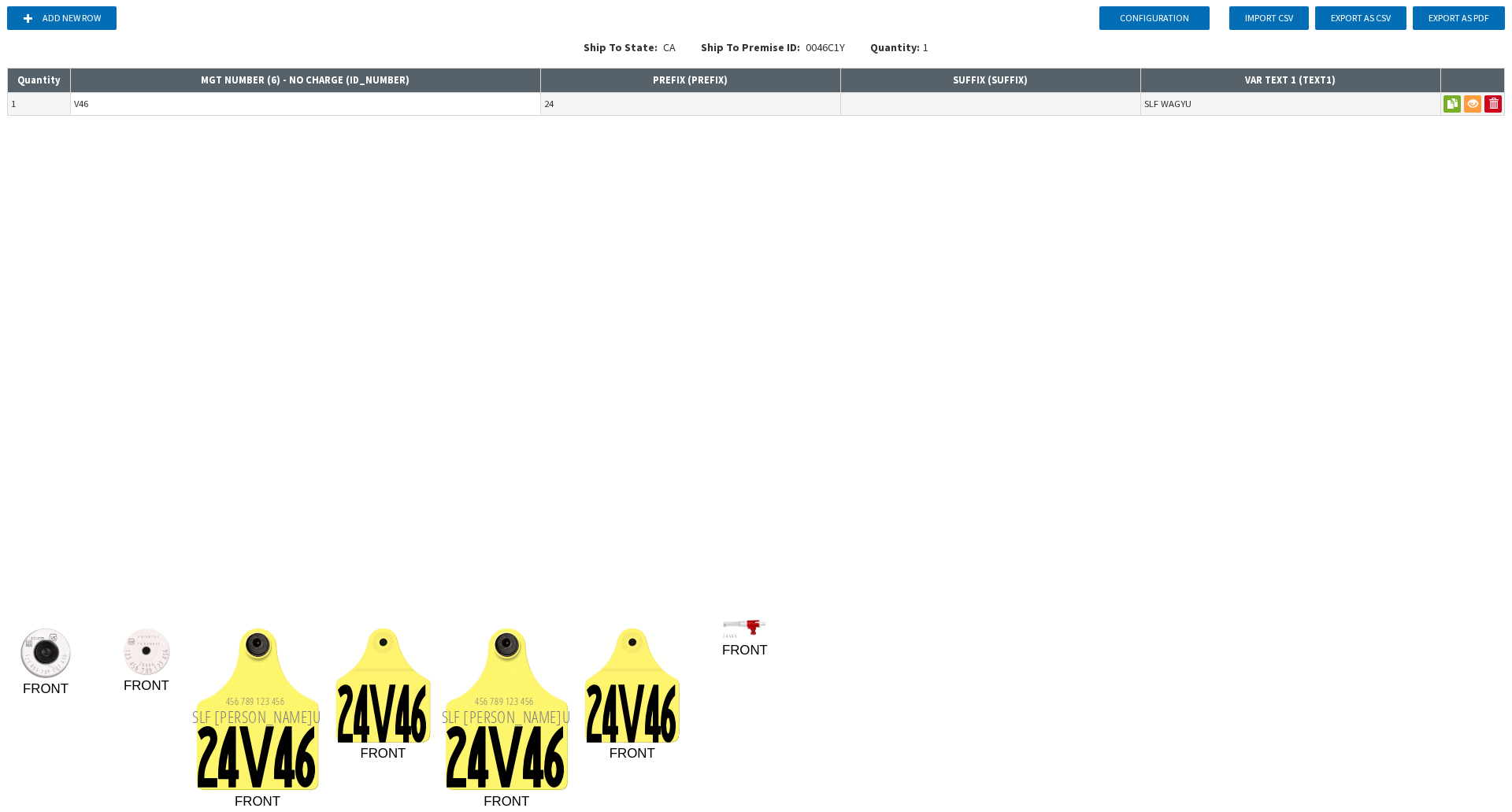
click at [204, 99] on input "V46" at bounding box center [305, 104] width 469 height 22
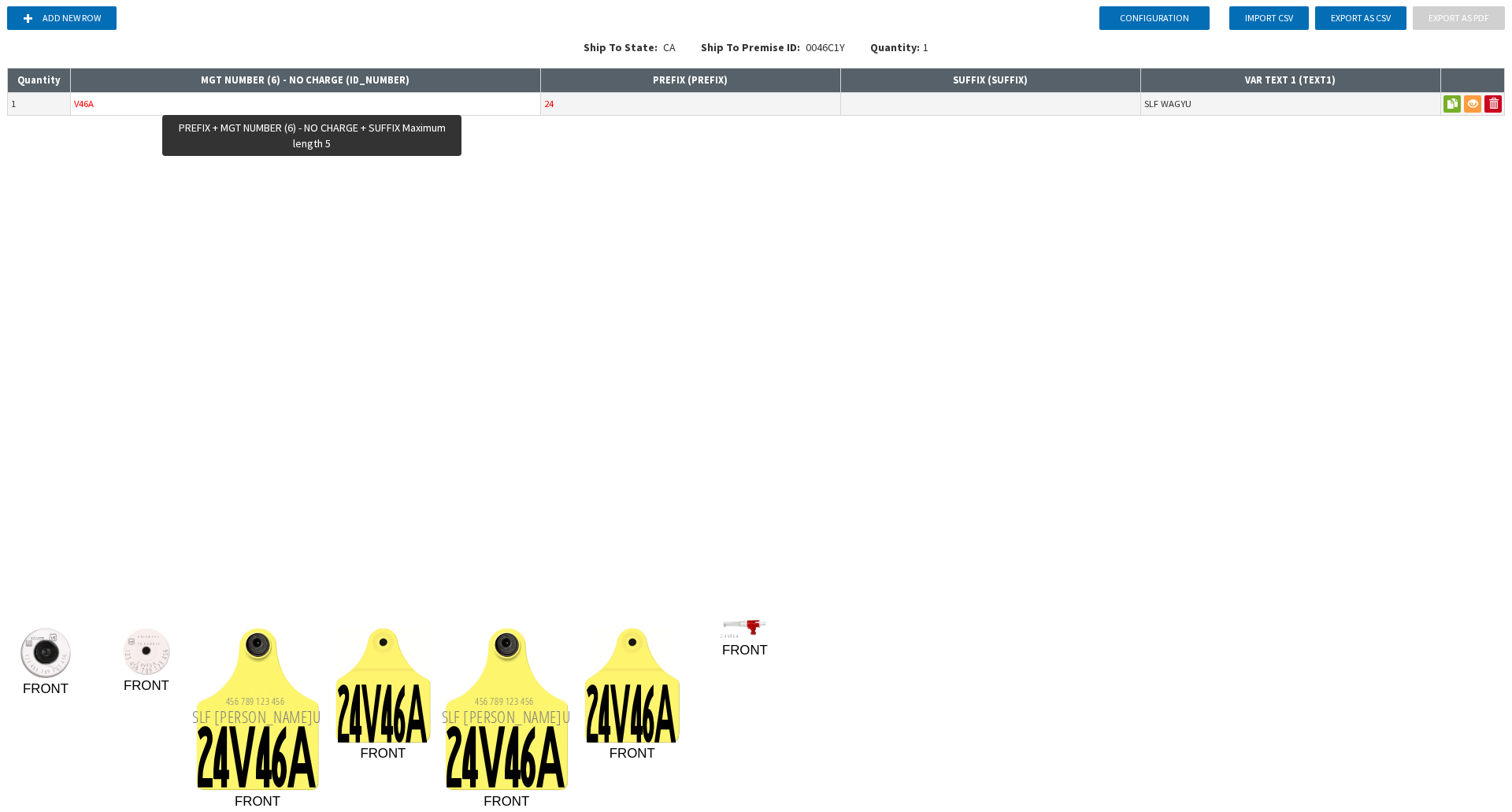
click at [151, 107] on input "V46A" at bounding box center [305, 104] width 469 height 22
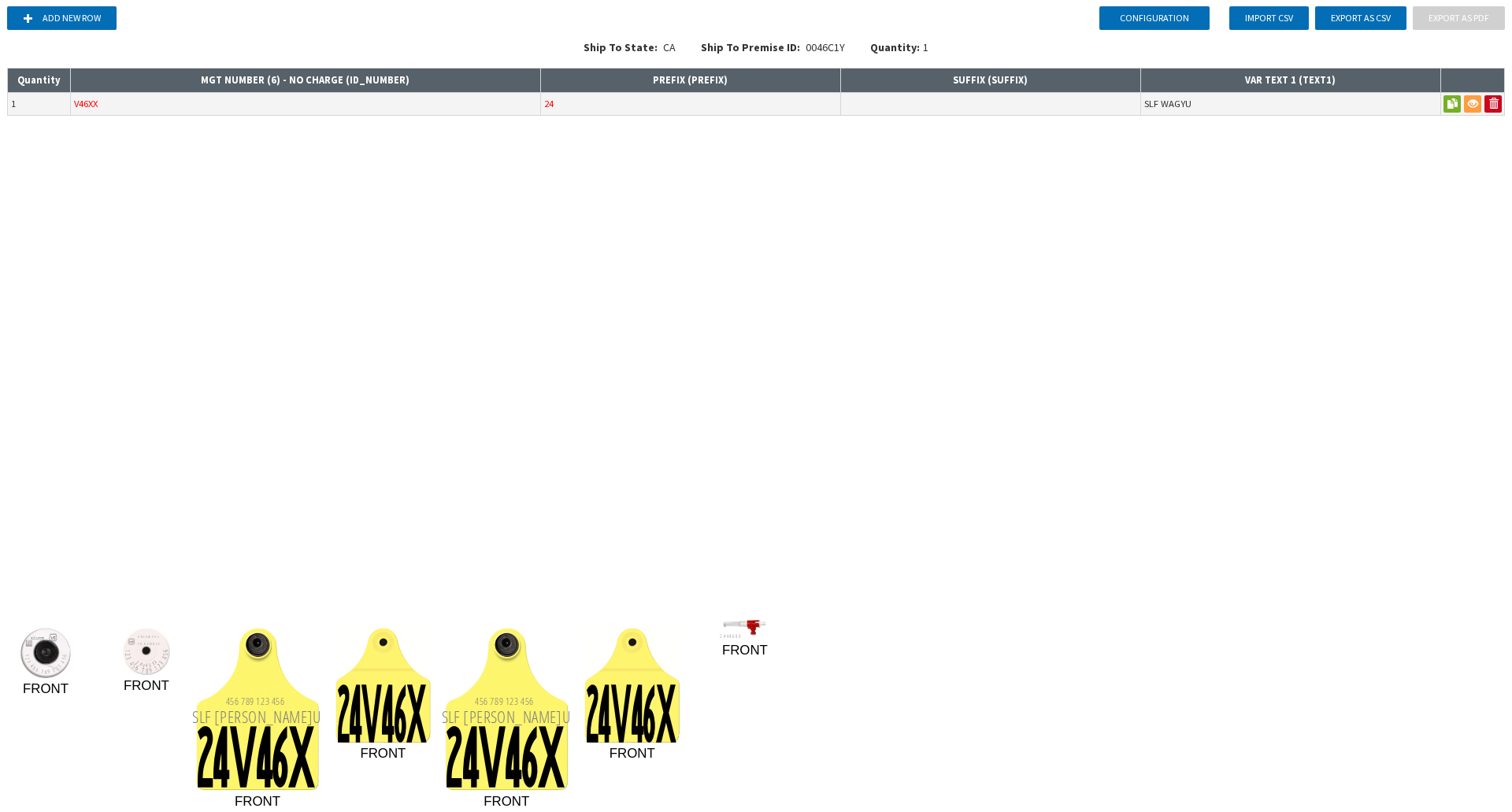
click at [764, 801] on icon "123 456 789 123 45 6 FRONT UNLAWFU L TO REMOV E 24V46X X 123 456 789 123 45 6 F…" at bounding box center [756, 695] width 1500 height 220
click at [966, 228] on div "Configuration Add new row Import CSV Export as CSV Export as PDF Ship To State:…" at bounding box center [756, 406] width 1512 height 812
drag, startPoint x: 991, startPoint y: 704, endPoint x: 837, endPoint y: 472, distance: 278.5
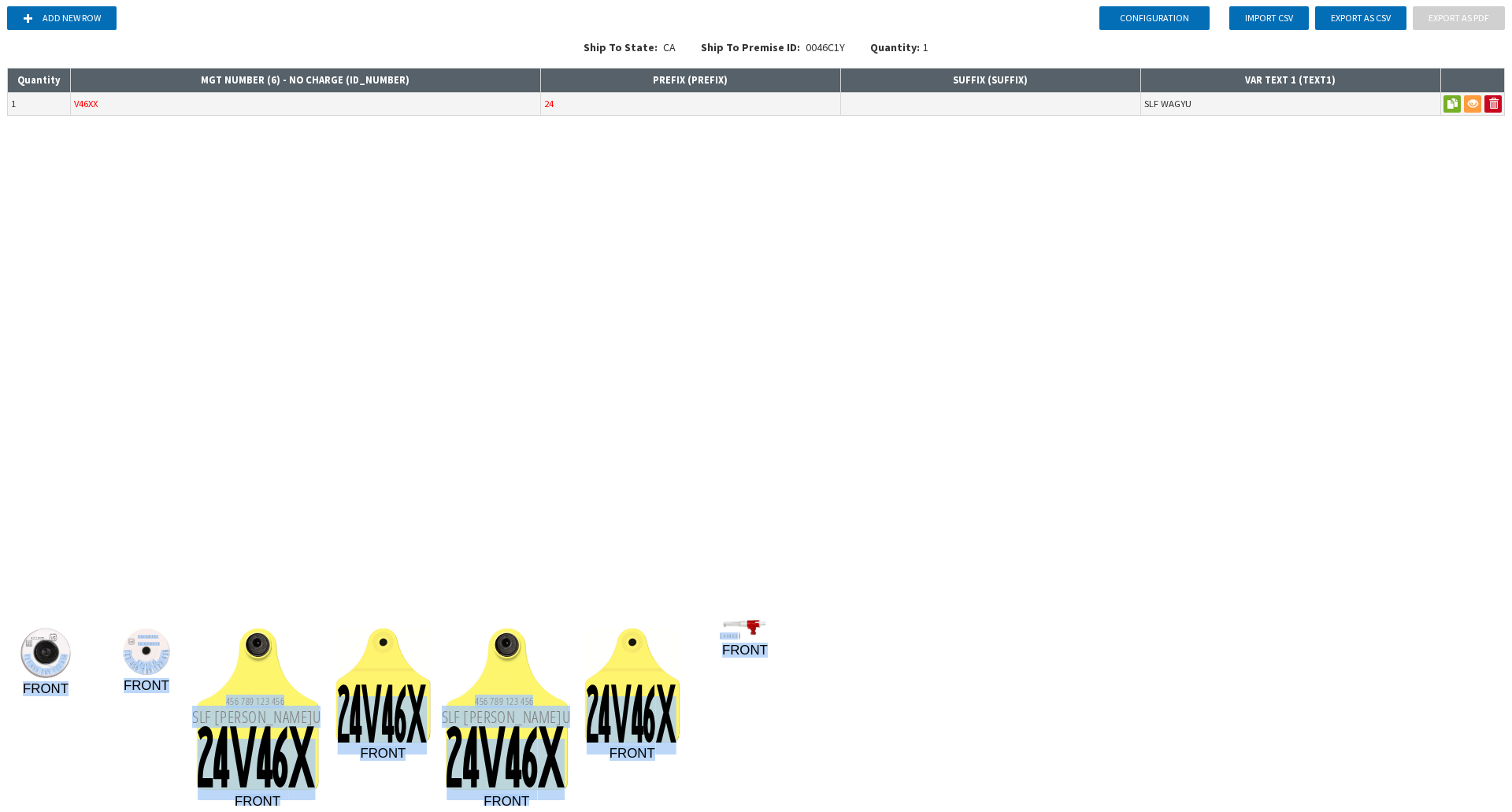
click at [837, 472] on div "Configuration Add new row Import CSV Export as CSV Export as PDF Ship To State:…" at bounding box center [756, 406] width 1512 height 812
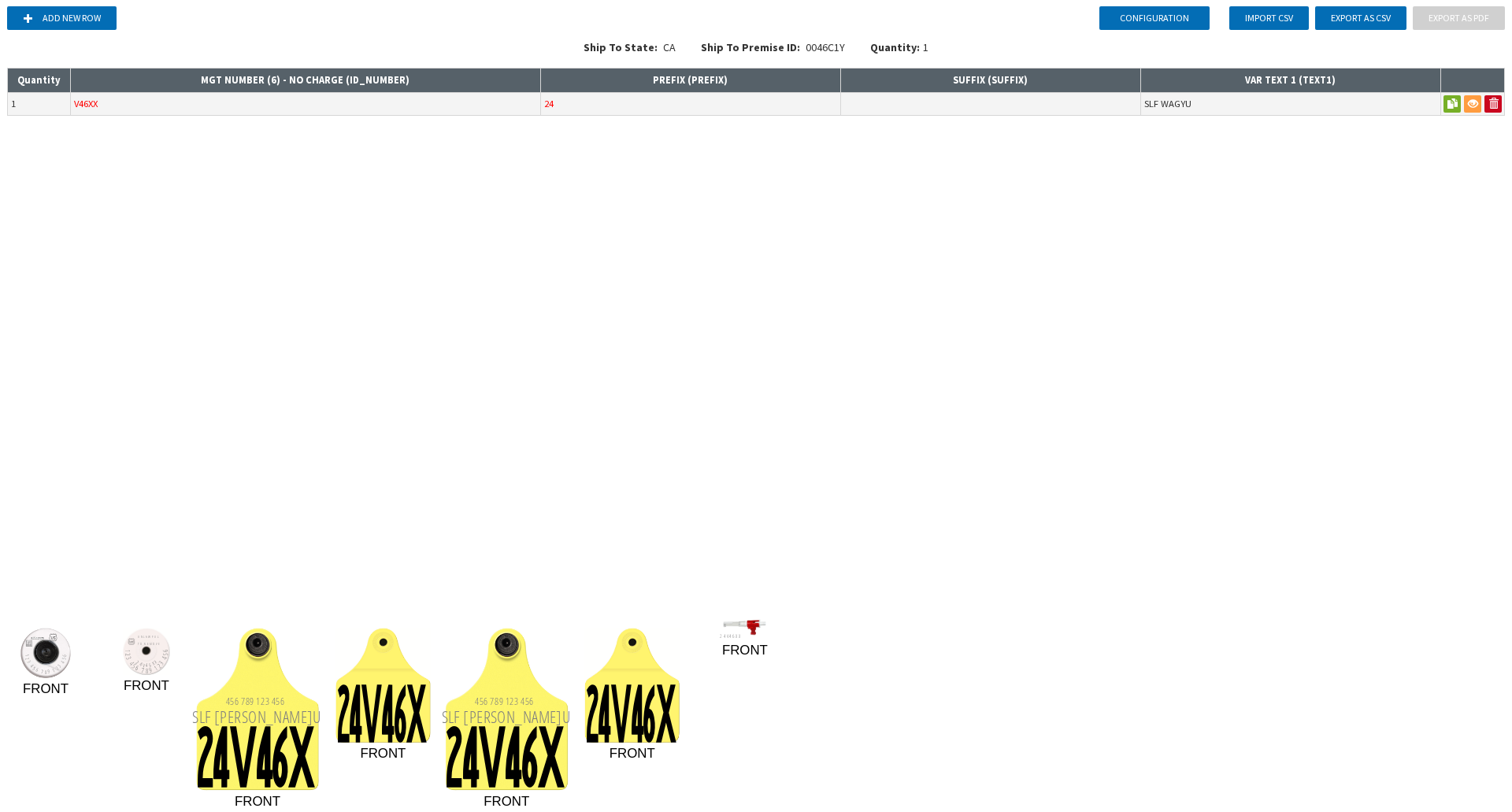
click at [837, 472] on div "Configuration Add new row Import CSV Export as CSV Export as PDF Ship To State:…" at bounding box center [756, 406] width 1512 height 812
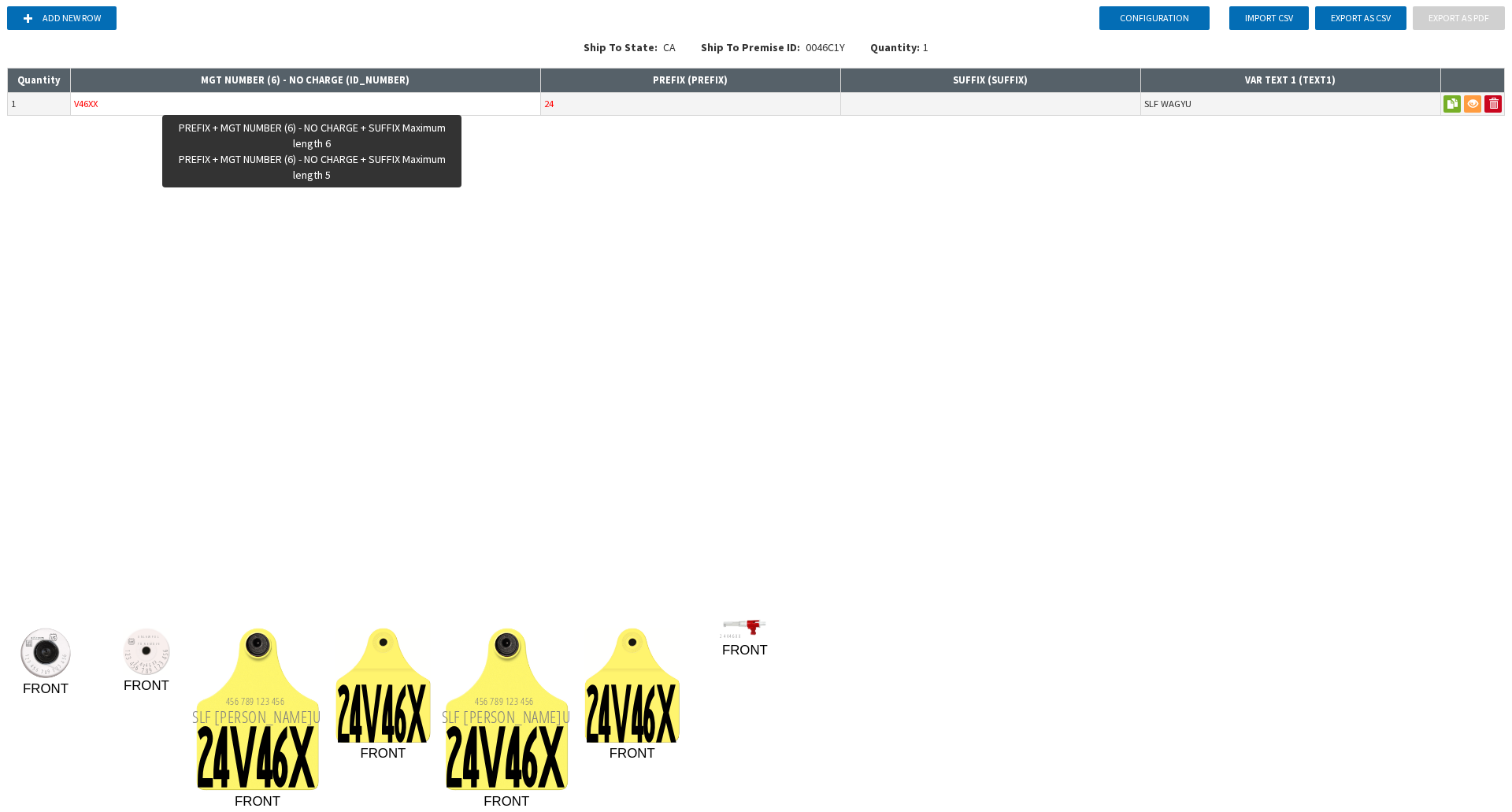
click at [147, 106] on input "V46XX" at bounding box center [305, 104] width 469 height 22
click at [120, 93] on input "V46XXX" at bounding box center [305, 104] width 469 height 22
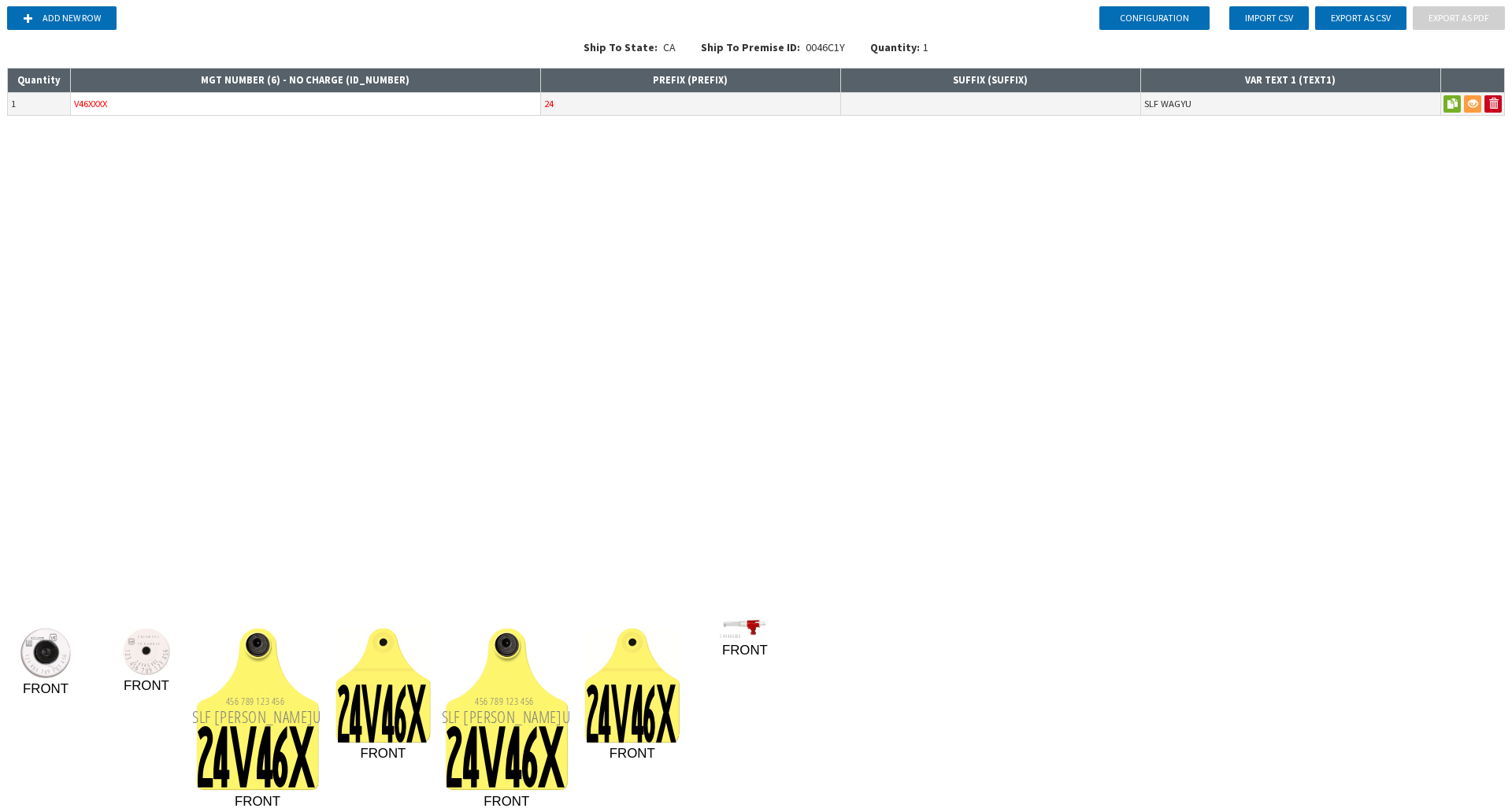
type input "V46XXXX"
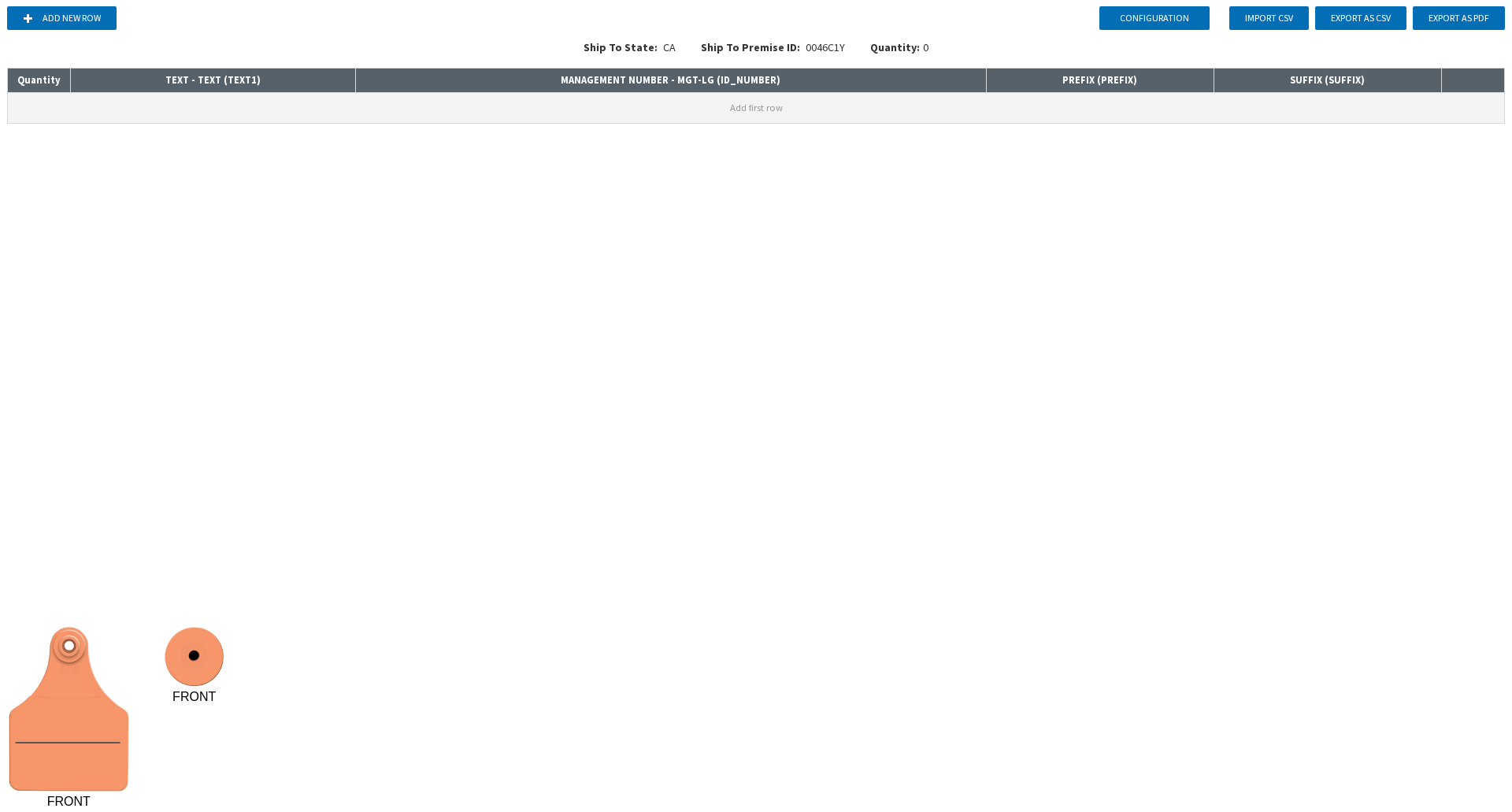
click at [390, 98] on button "Add first row" at bounding box center [756, 108] width 1496 height 30
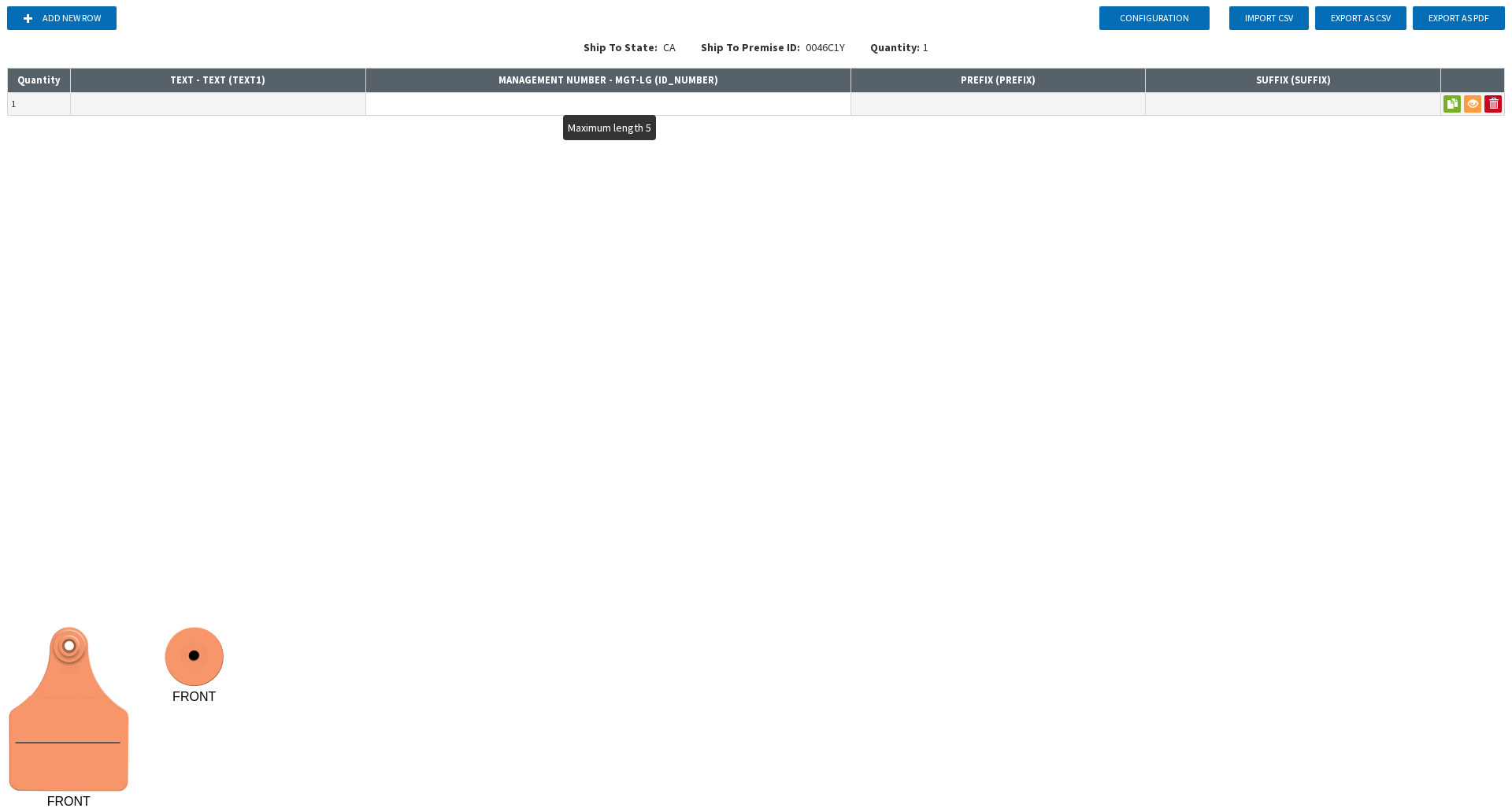
click at [390, 98] on input "text" at bounding box center [608, 104] width 484 height 22
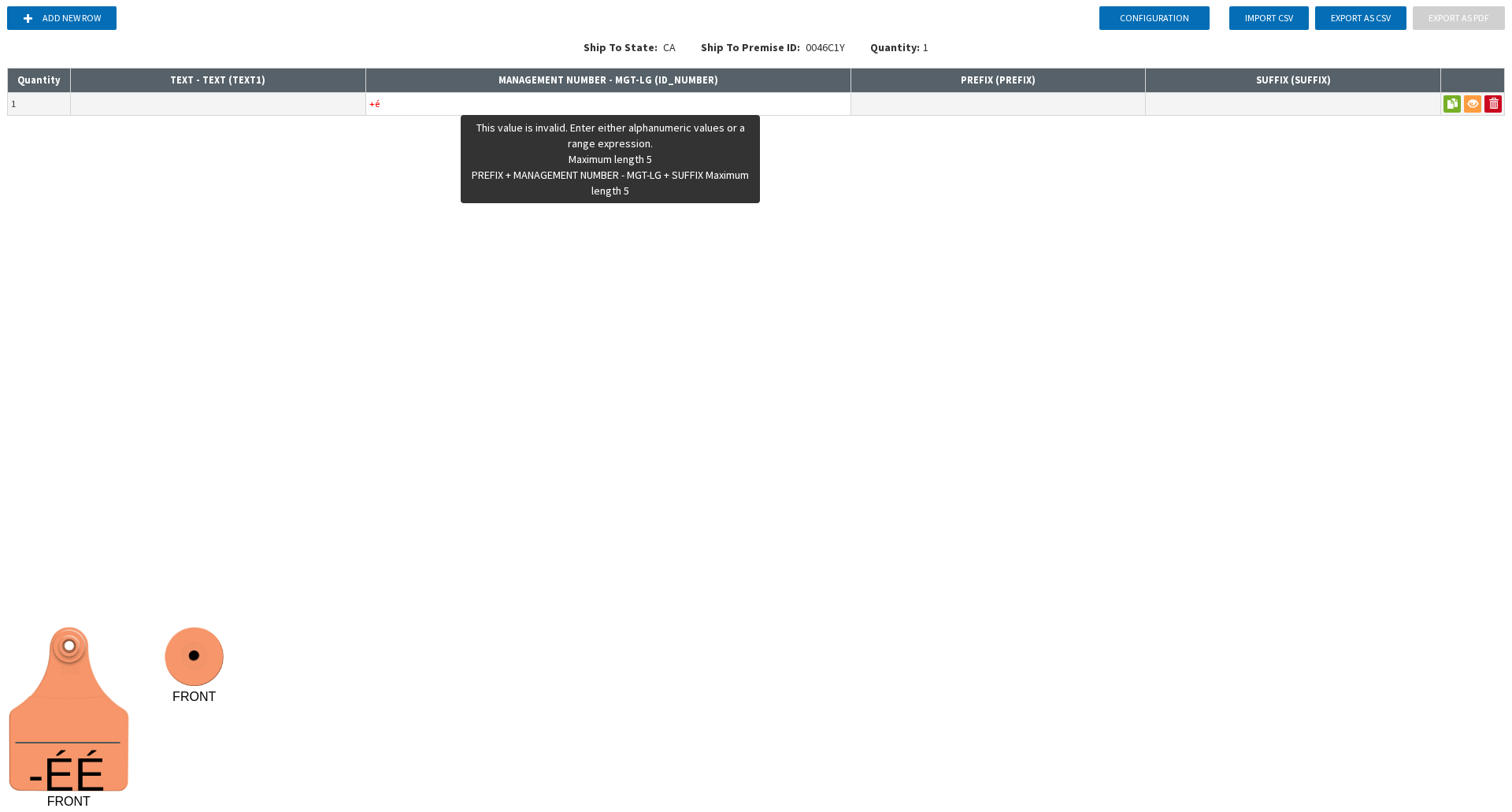
type input "+"
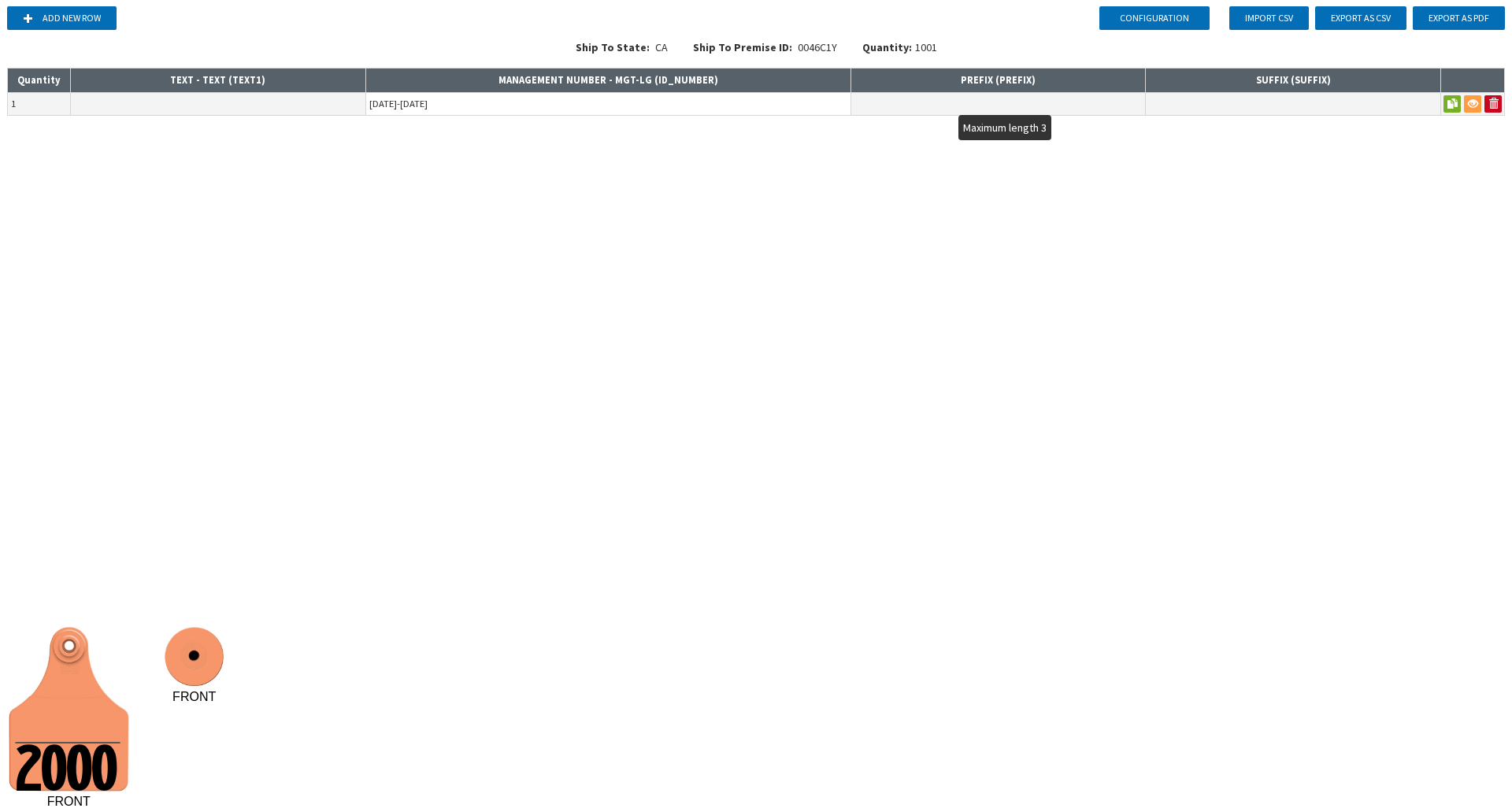
type input "1000-2000"
click at [913, 102] on input "text" at bounding box center [998, 104] width 294 height 22
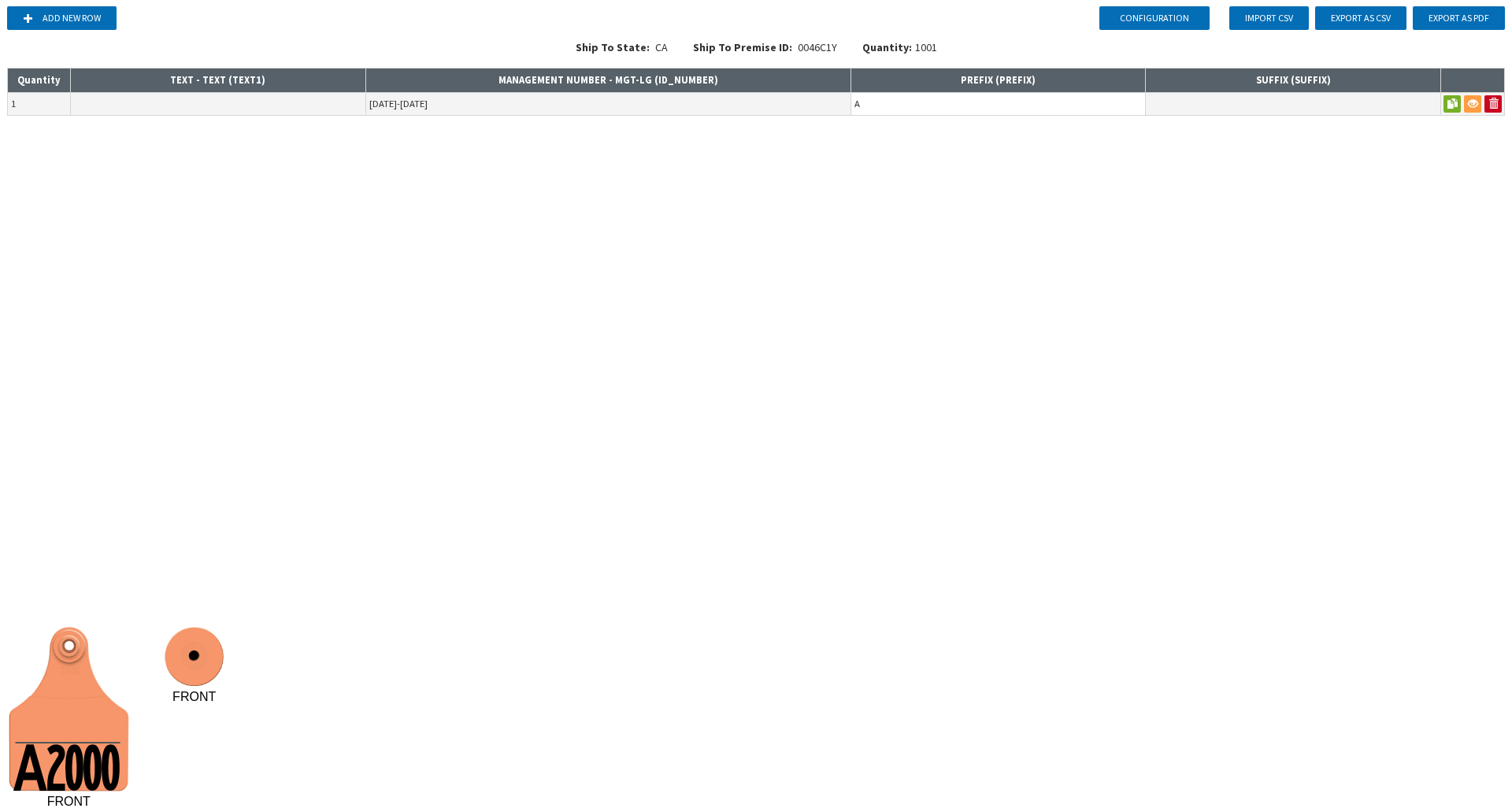
type input "A"
click at [802, 260] on div "Configuration Add new row Import CSV Export as CSV Export as PDF Ship To State:…" at bounding box center [756, 406] width 1512 height 812
click at [385, 109] on input "1000-2000" at bounding box center [608, 104] width 484 height 22
click at [417, 209] on div "Configuration Add new row Import CSV Export as CSV Export as PDF Ship To State:…" at bounding box center [756, 406] width 1512 height 812
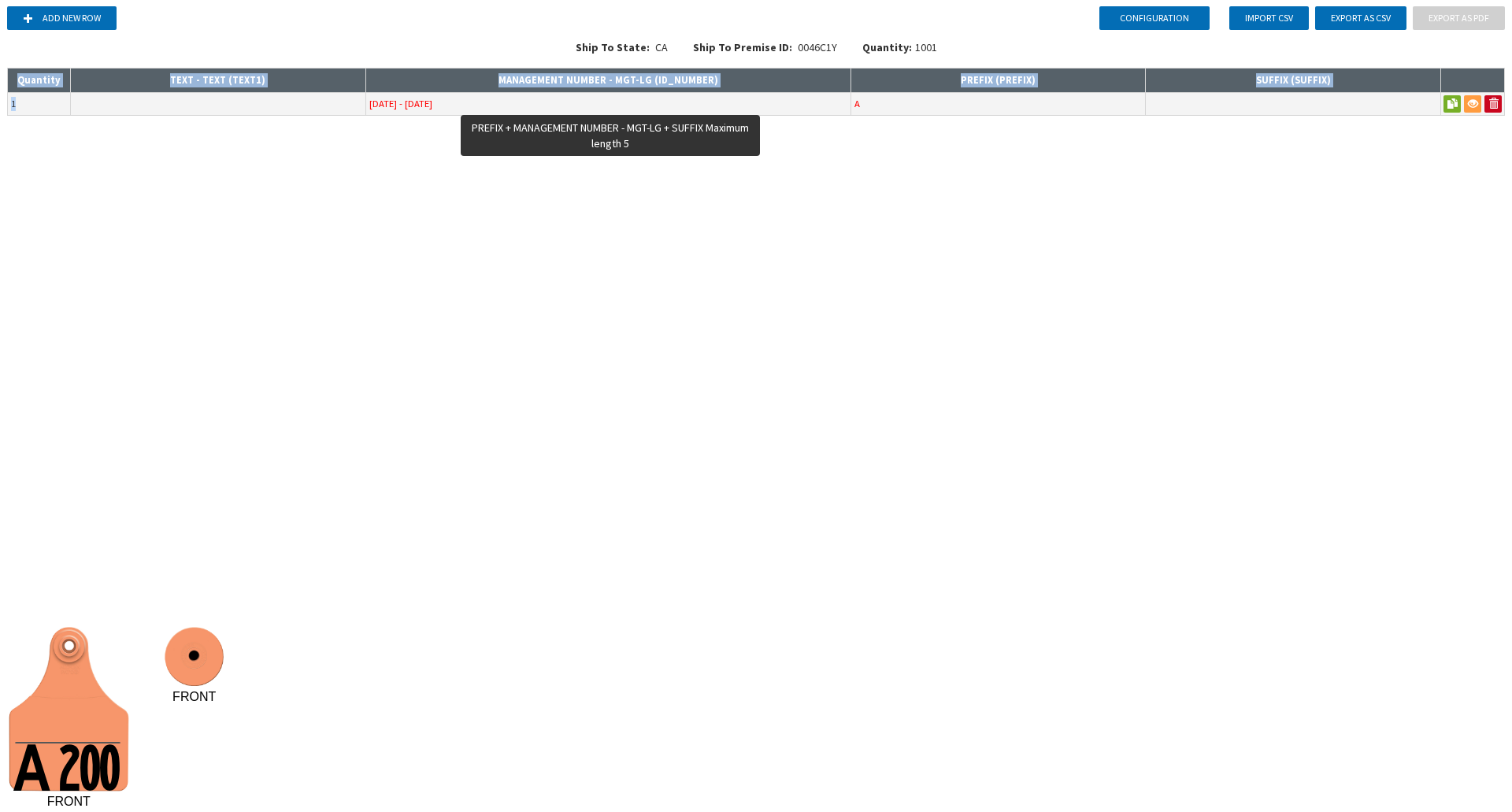
drag, startPoint x: 417, startPoint y: 209, endPoint x: 396, endPoint y: 110, distance: 101.2
click at [396, 110] on div "Configuration Add new row Import CSV Export as CSV Export as PDF Ship To State:…" at bounding box center [756, 406] width 1512 height 812
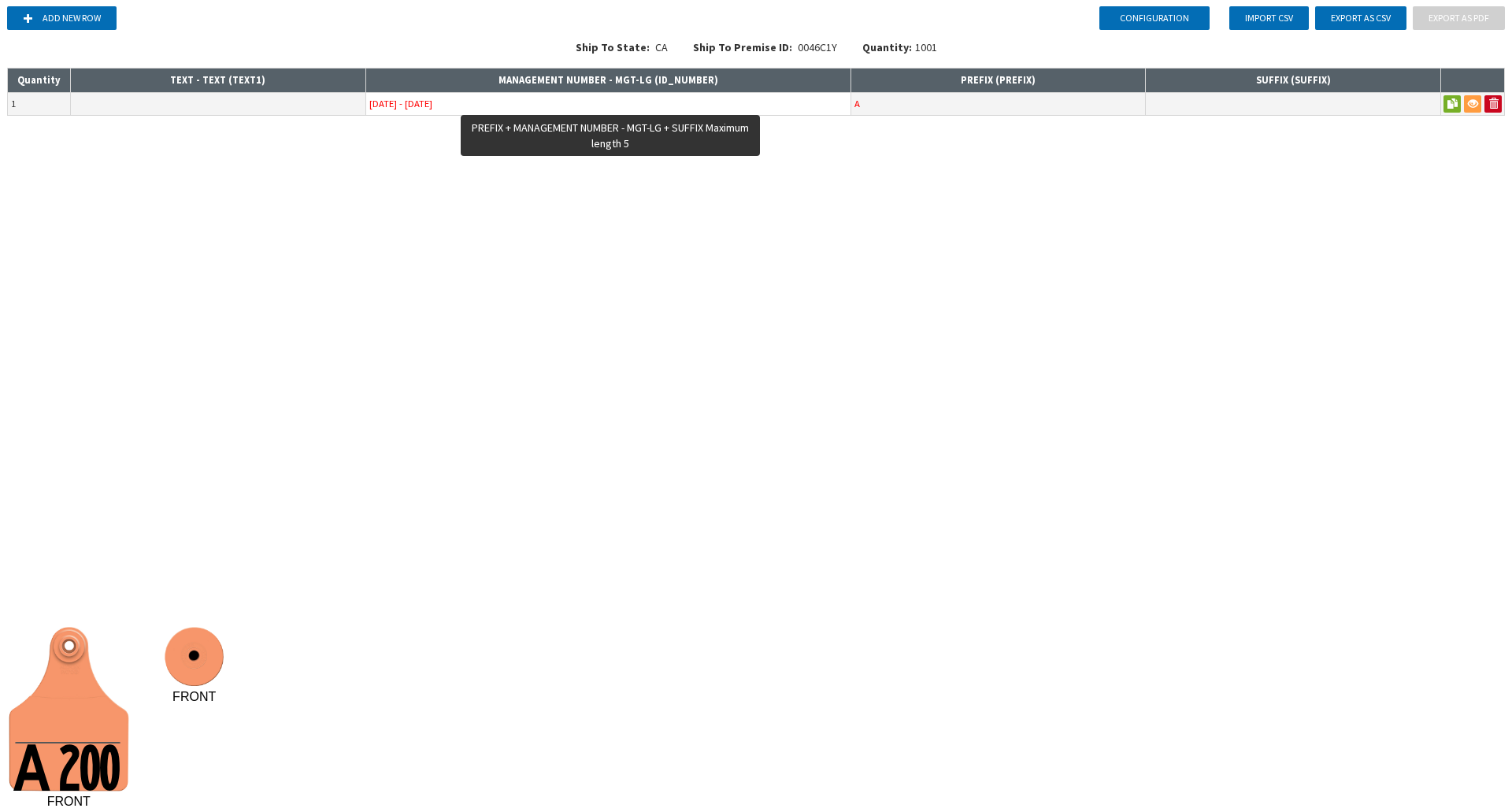
click at [396, 110] on input "1000 - 2000" at bounding box center [608, 104] width 484 height 22
type input "1"
type input "+"
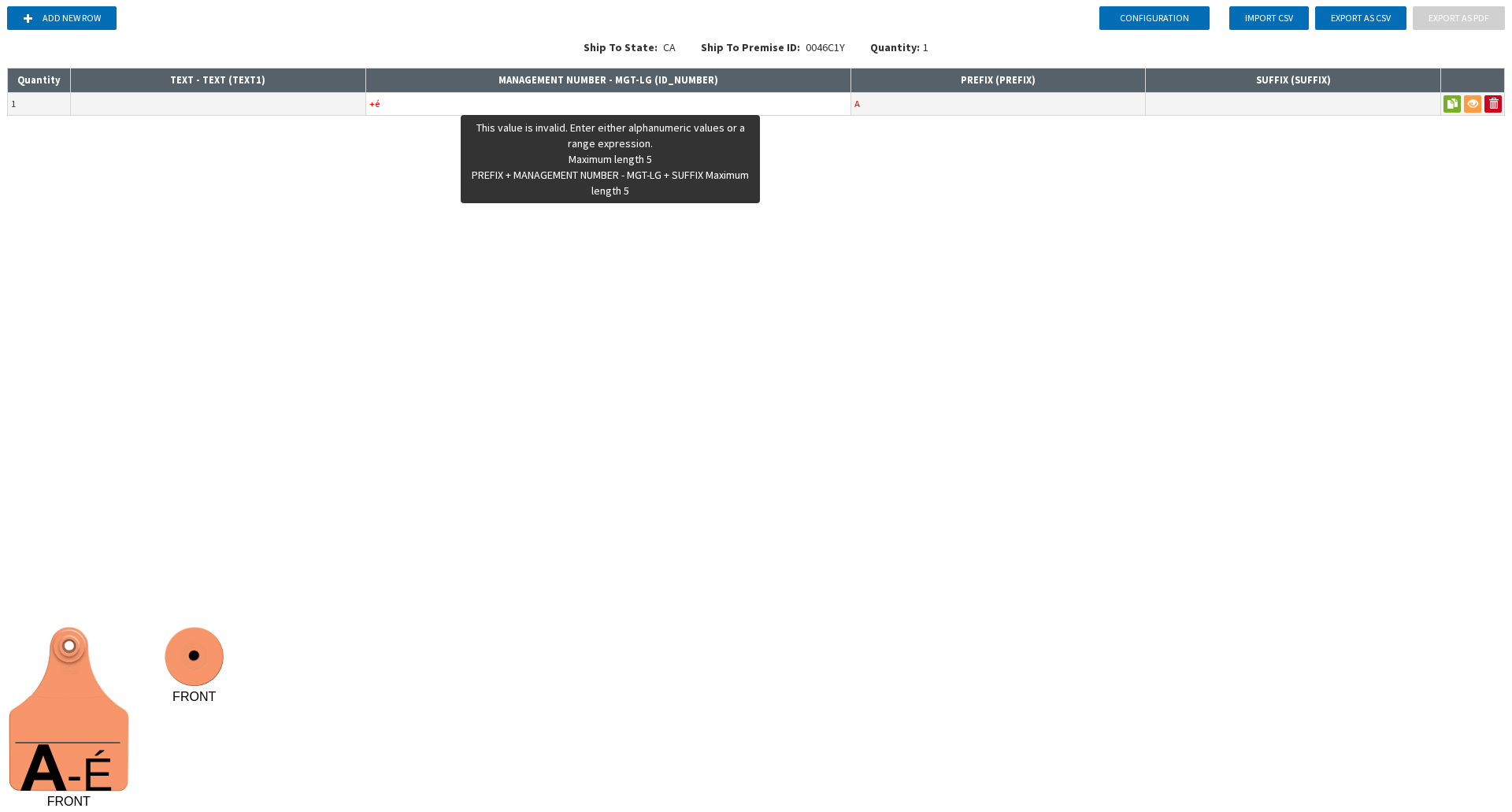
type input "+"
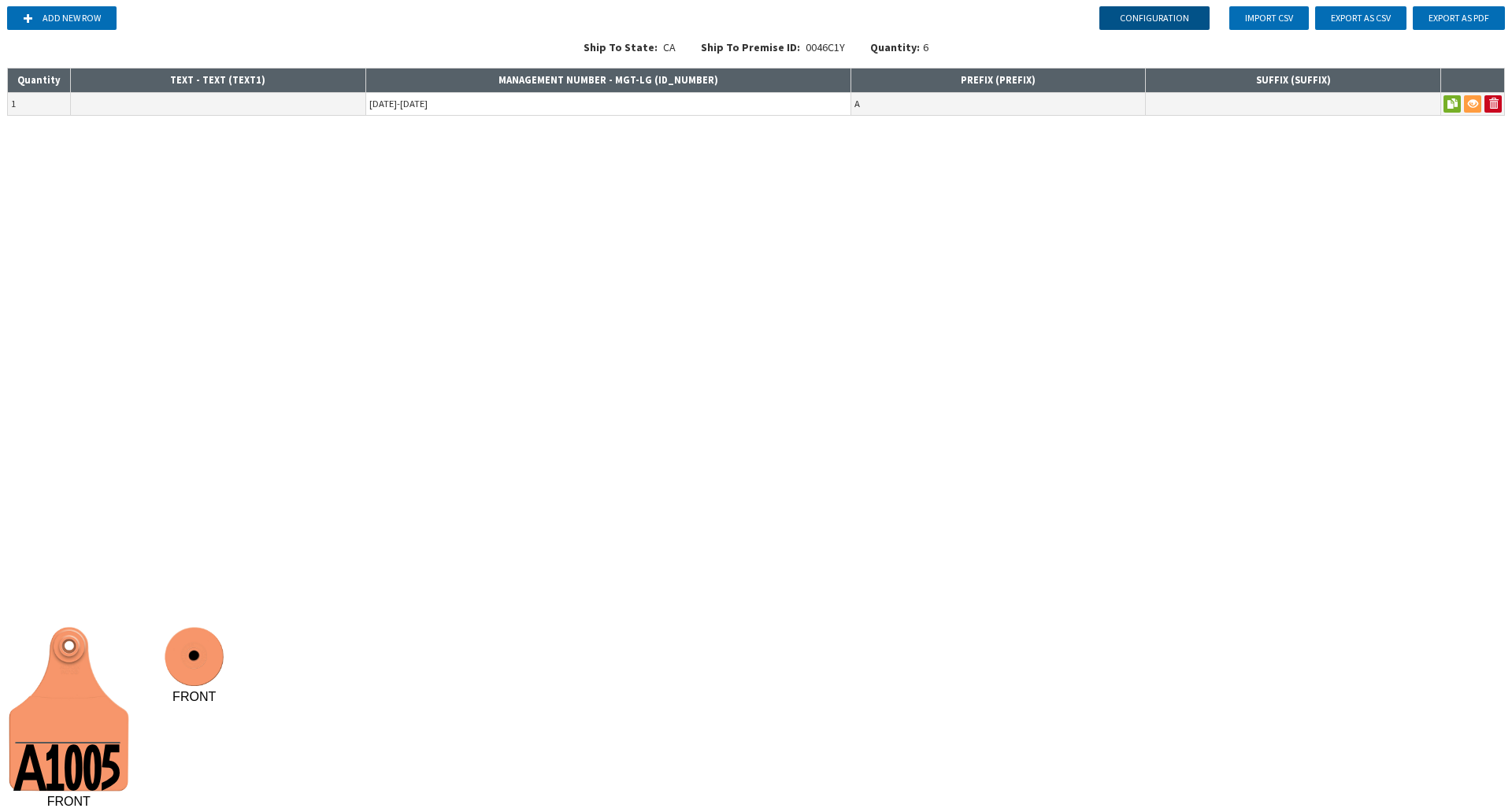
type input "1000-1005"
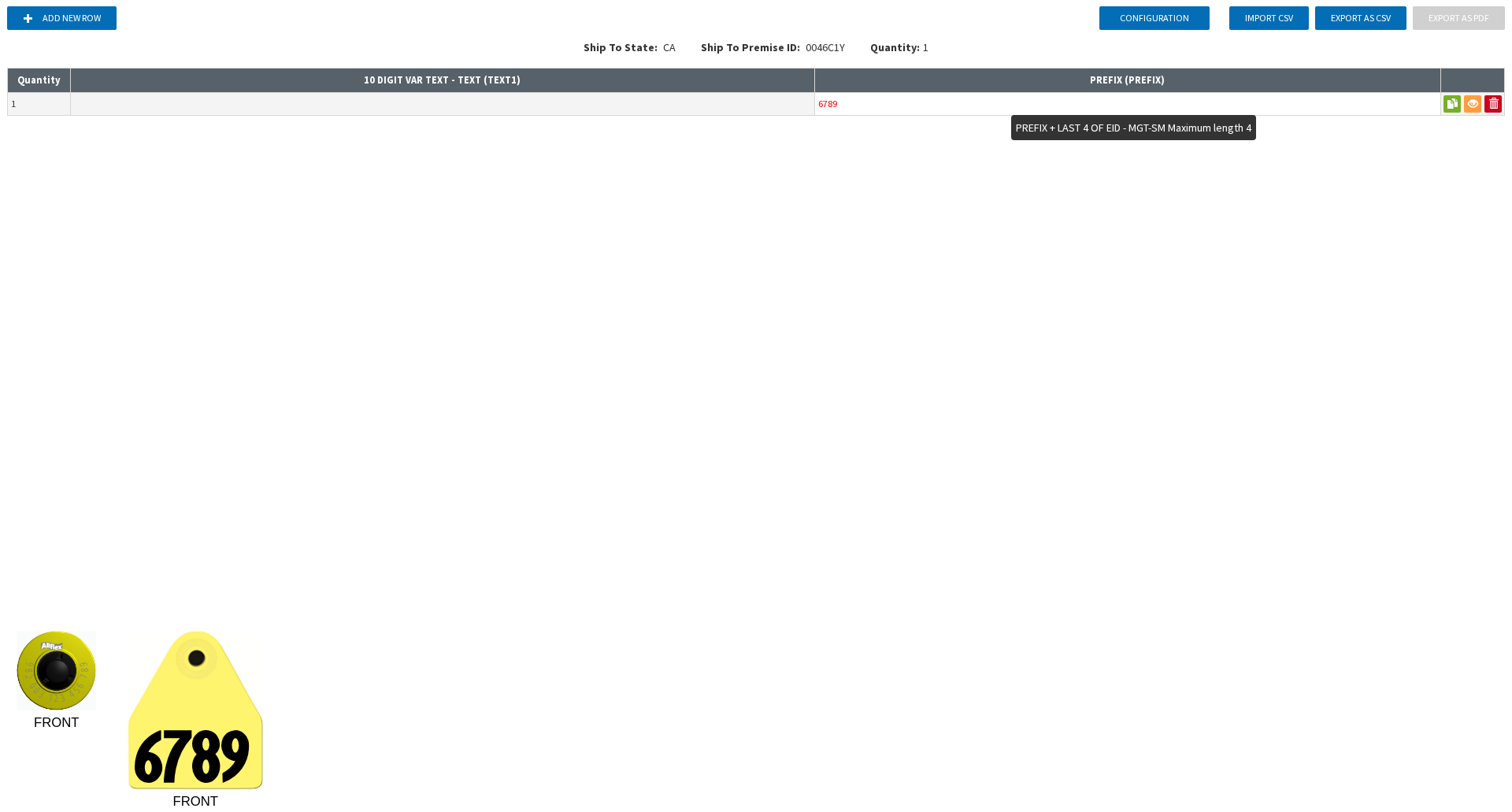
click at [954, 100] on input "6789" at bounding box center [1128, 104] width 625 height 22
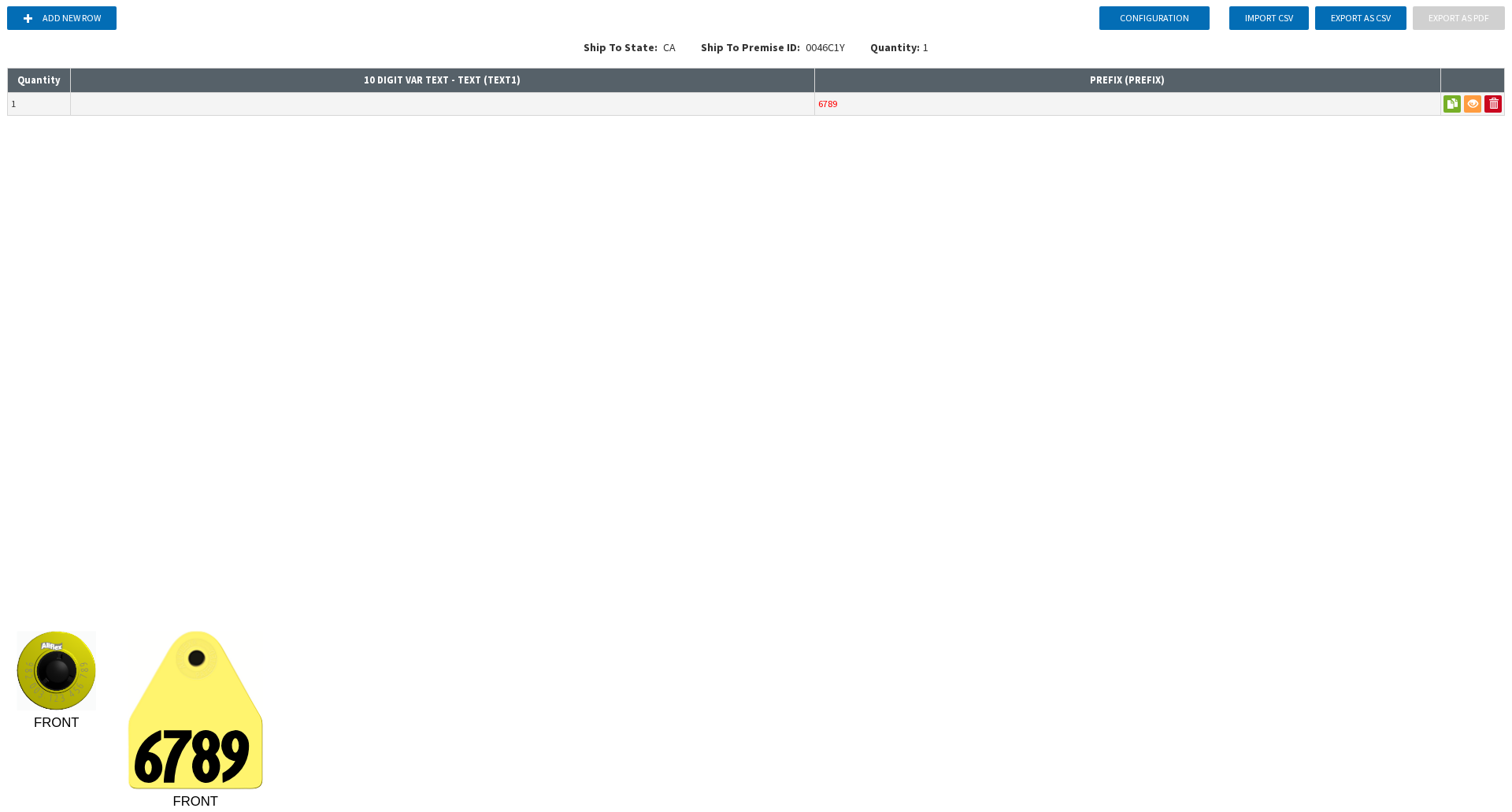
click at [887, 167] on div "Configuration Add new row Import CSV Export as CSV Export as PDF Ship To State:…" at bounding box center [756, 406] width 1512 height 812
click at [625, 102] on input "text" at bounding box center [443, 104] width 744 height 22
click at [632, 170] on div "Configuration Add new row Import CSV Export as CSV Export as PDF Ship To State:…" at bounding box center [756, 406] width 1512 height 812
